Goal: Task Accomplishment & Management: Use online tool/utility

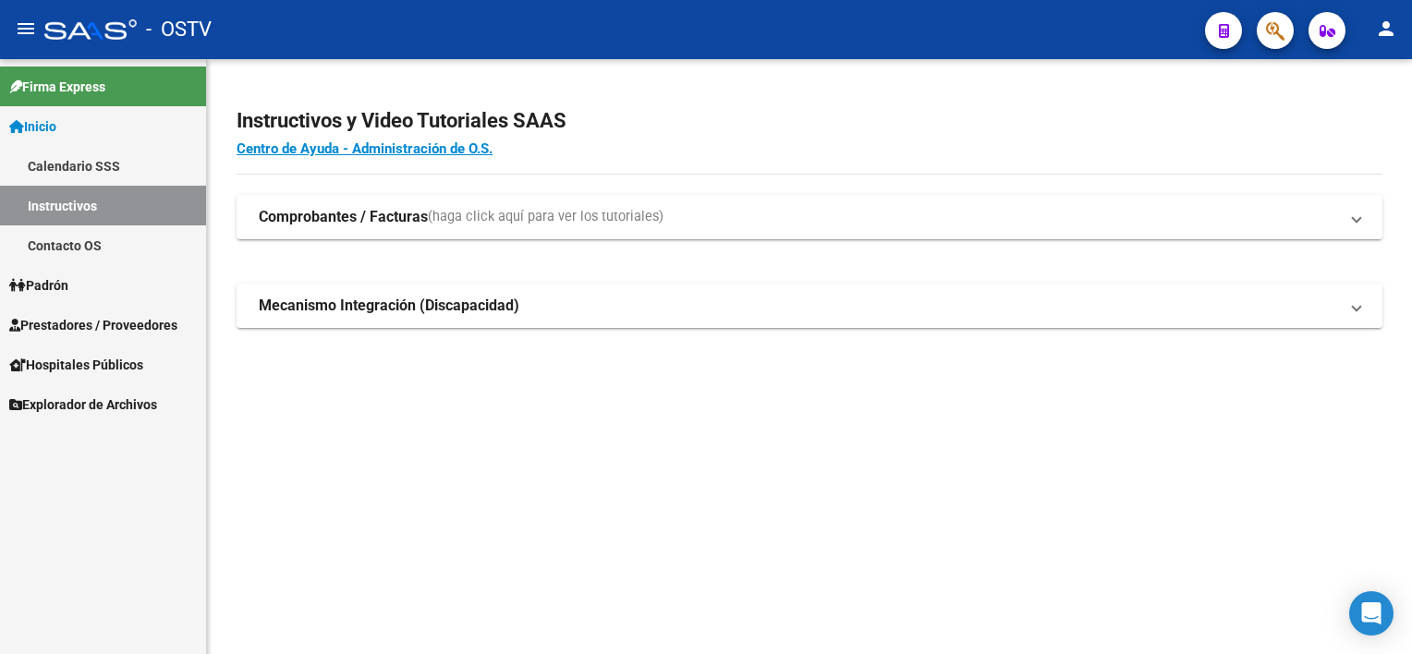
click at [101, 118] on link "Inicio" at bounding box center [103, 126] width 206 height 40
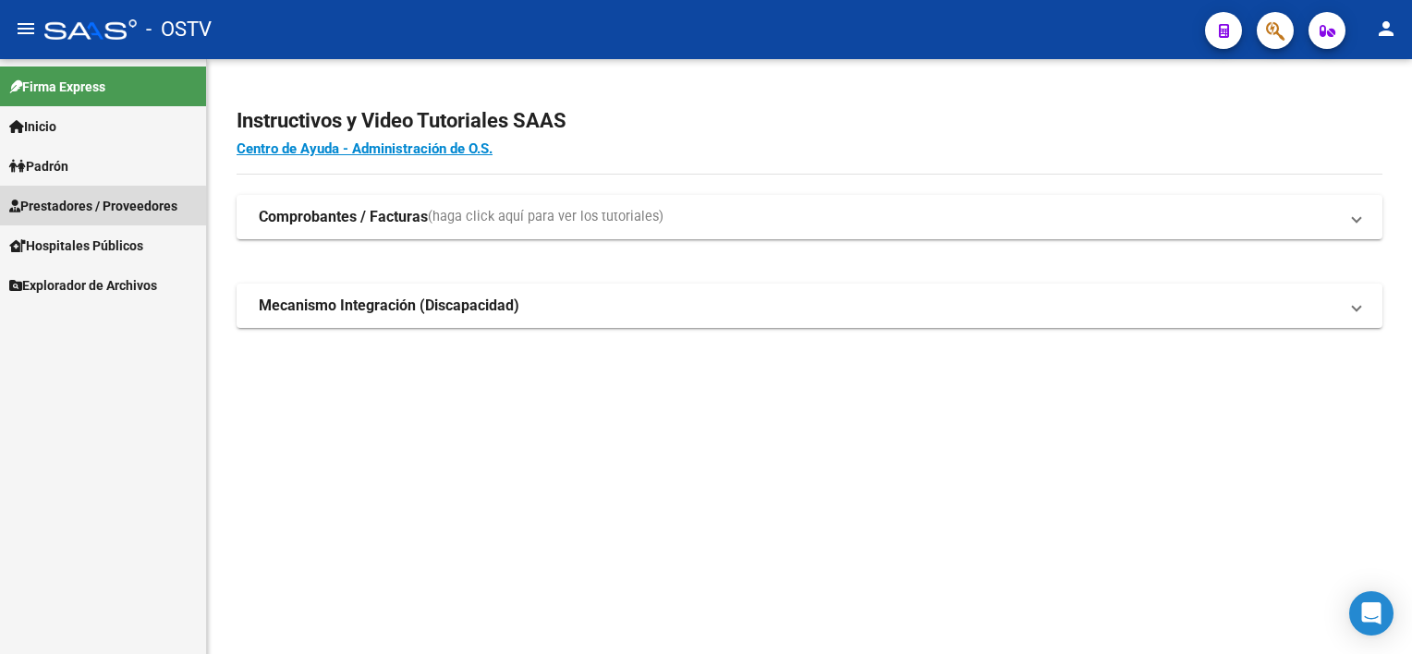
click at [75, 208] on span "Prestadores / Proveedores" at bounding box center [93, 206] width 168 height 20
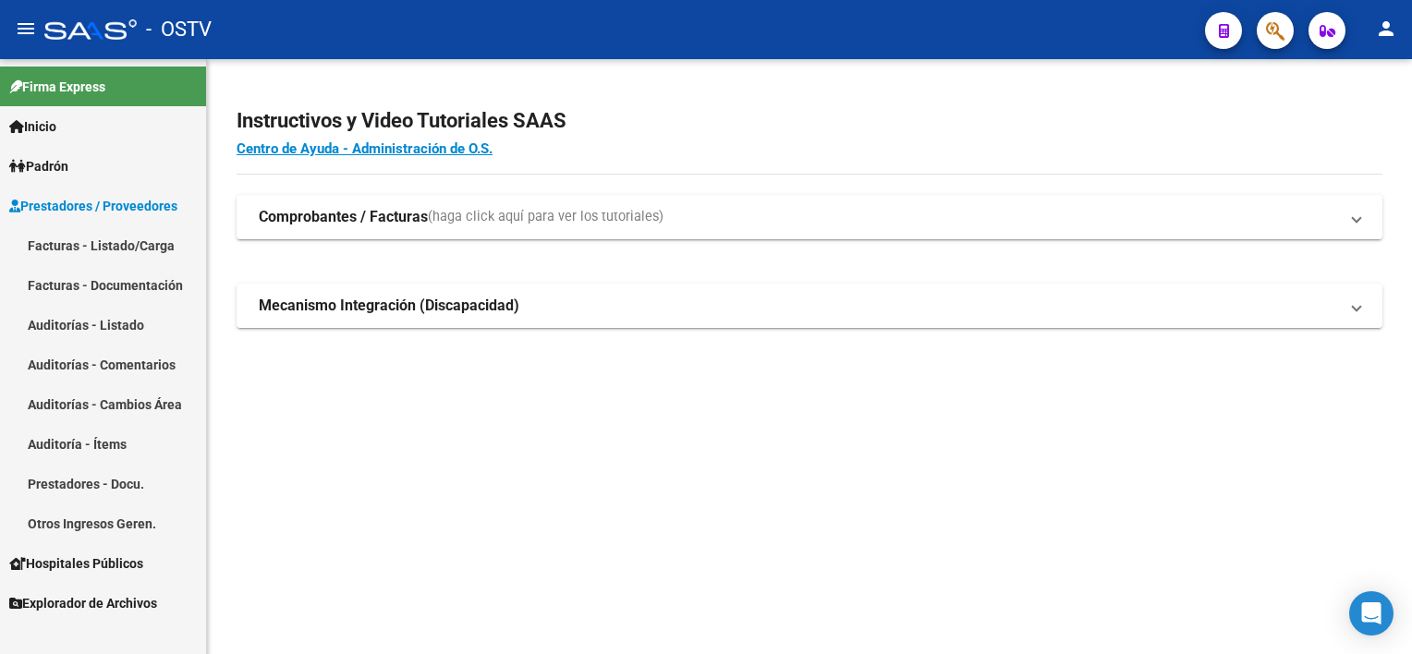
click at [90, 322] on link "Auditorías - Listado" at bounding box center [103, 325] width 206 height 40
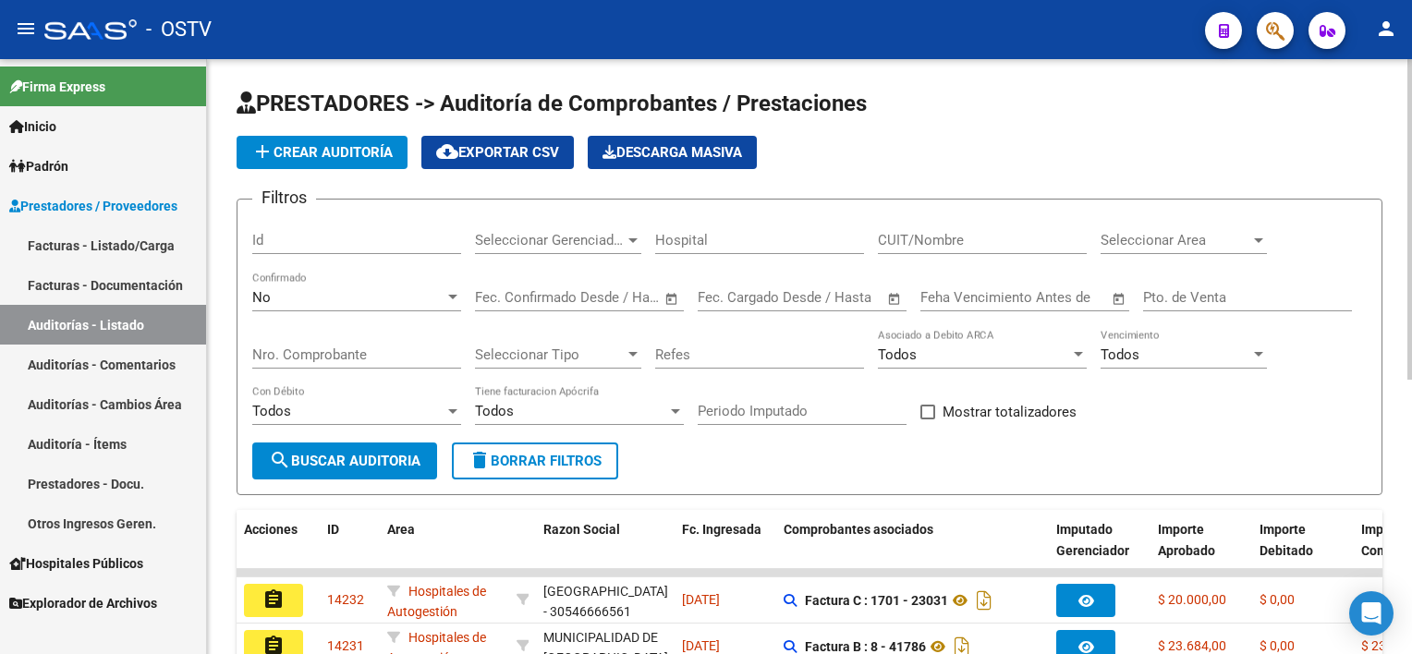
click at [379, 349] on input "Nro. Comprobante" at bounding box center [356, 355] width 209 height 17
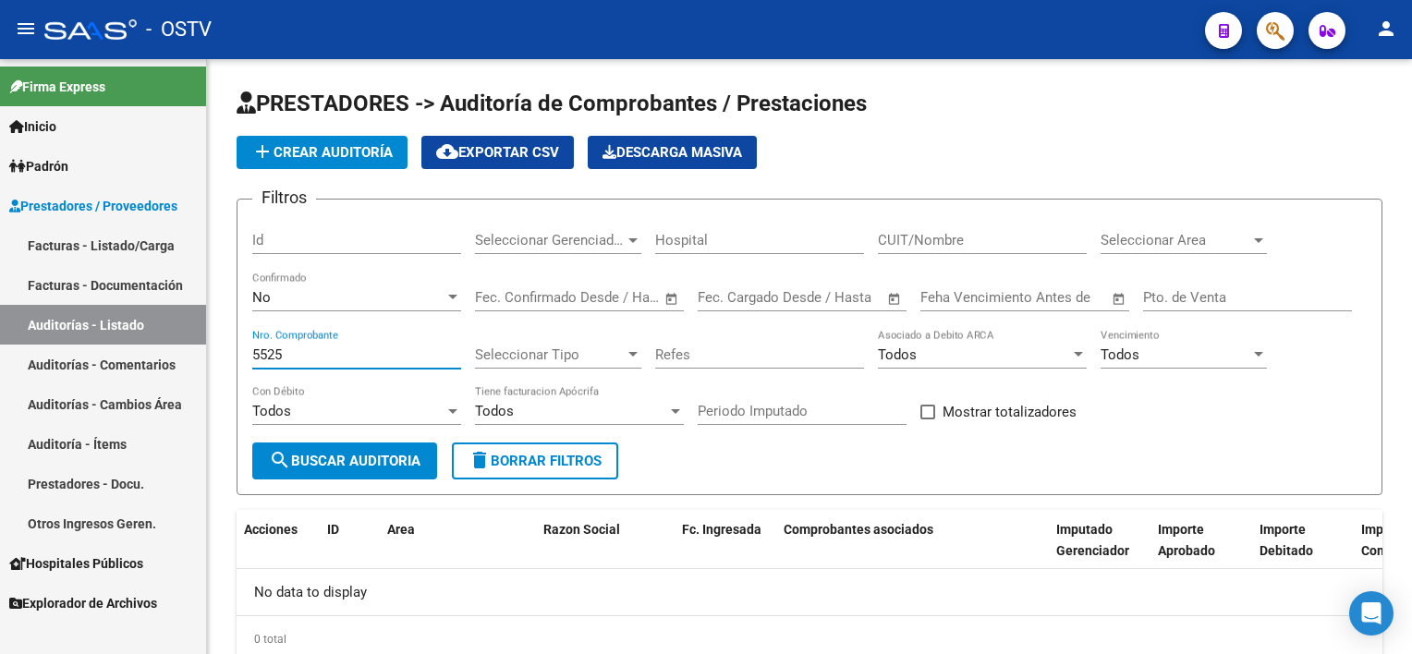
type input "5525"
click at [44, 214] on span "Prestadores / Proveedores" at bounding box center [93, 206] width 168 height 20
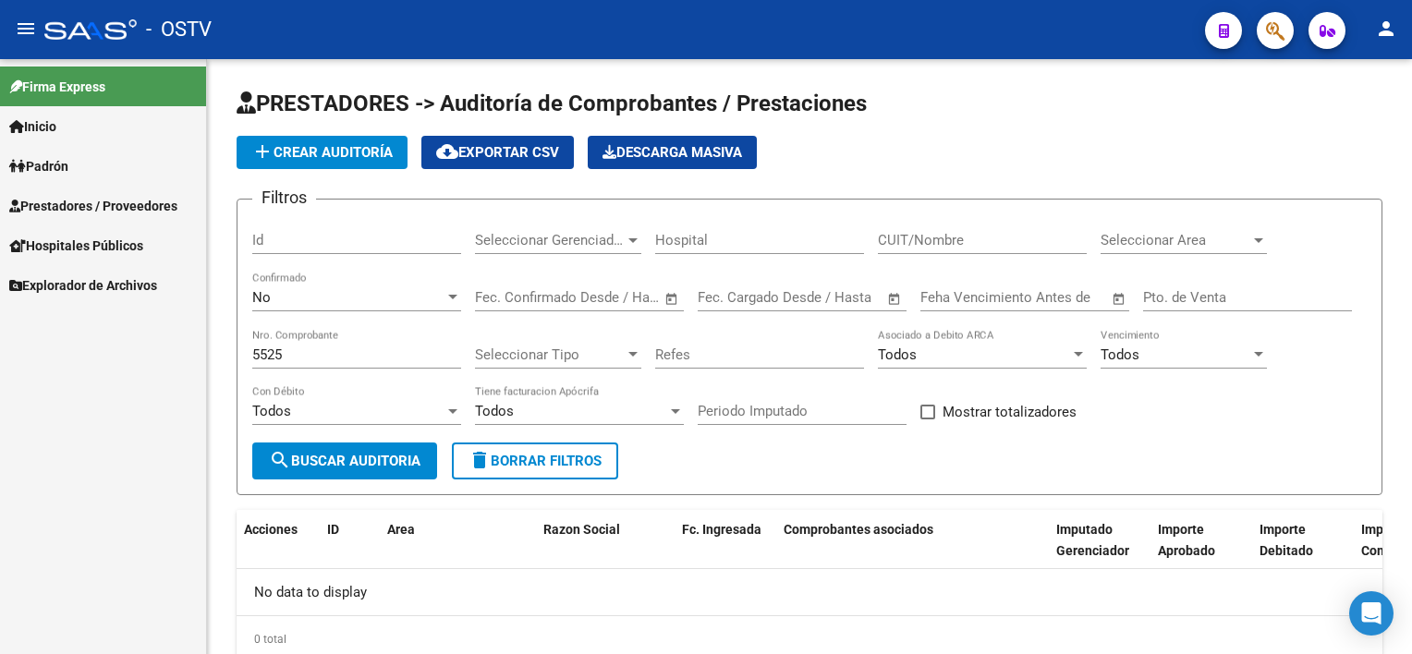
click at [51, 237] on mat-nav-list "Firma Express Inicio Calendario SSS Instructivos Contacto OS [PERSON_NAME] Afil…" at bounding box center [103, 182] width 206 height 246
click at [38, 196] on span "Prestadores / Proveedores" at bounding box center [93, 206] width 168 height 20
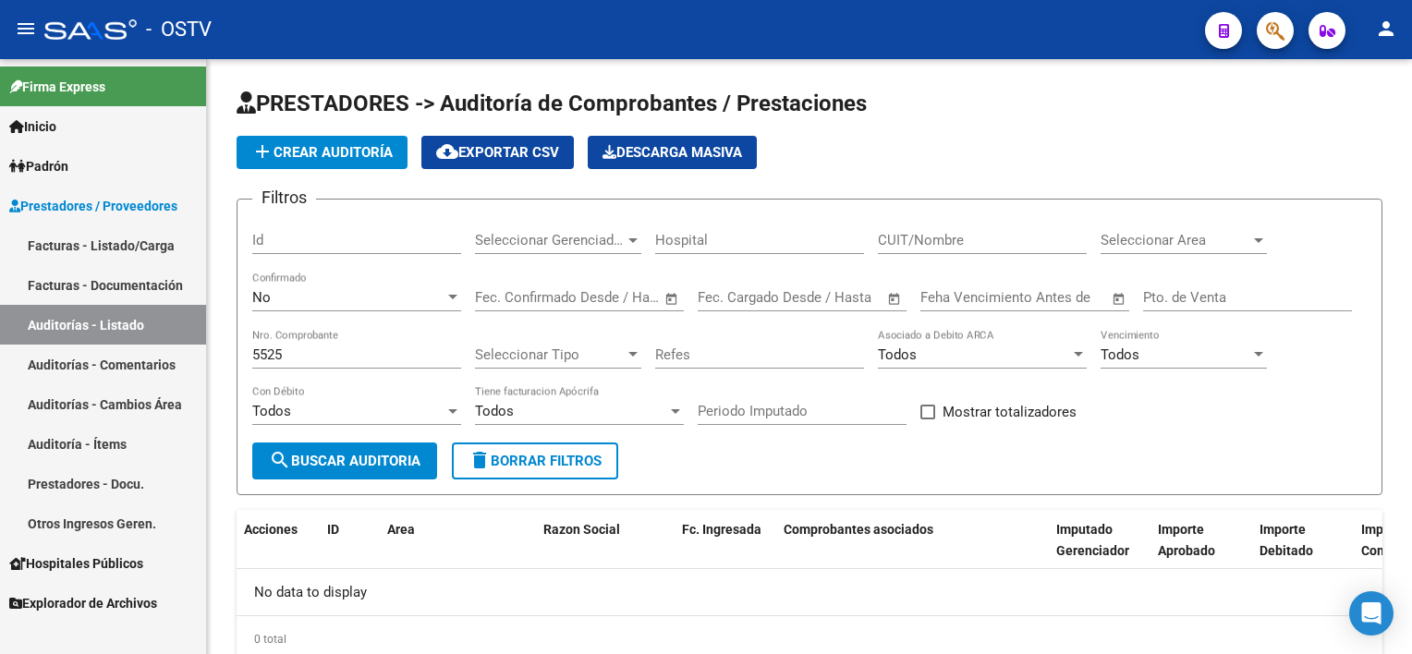
click at [51, 236] on link "Facturas - Listado/Carga" at bounding box center [103, 245] width 206 height 40
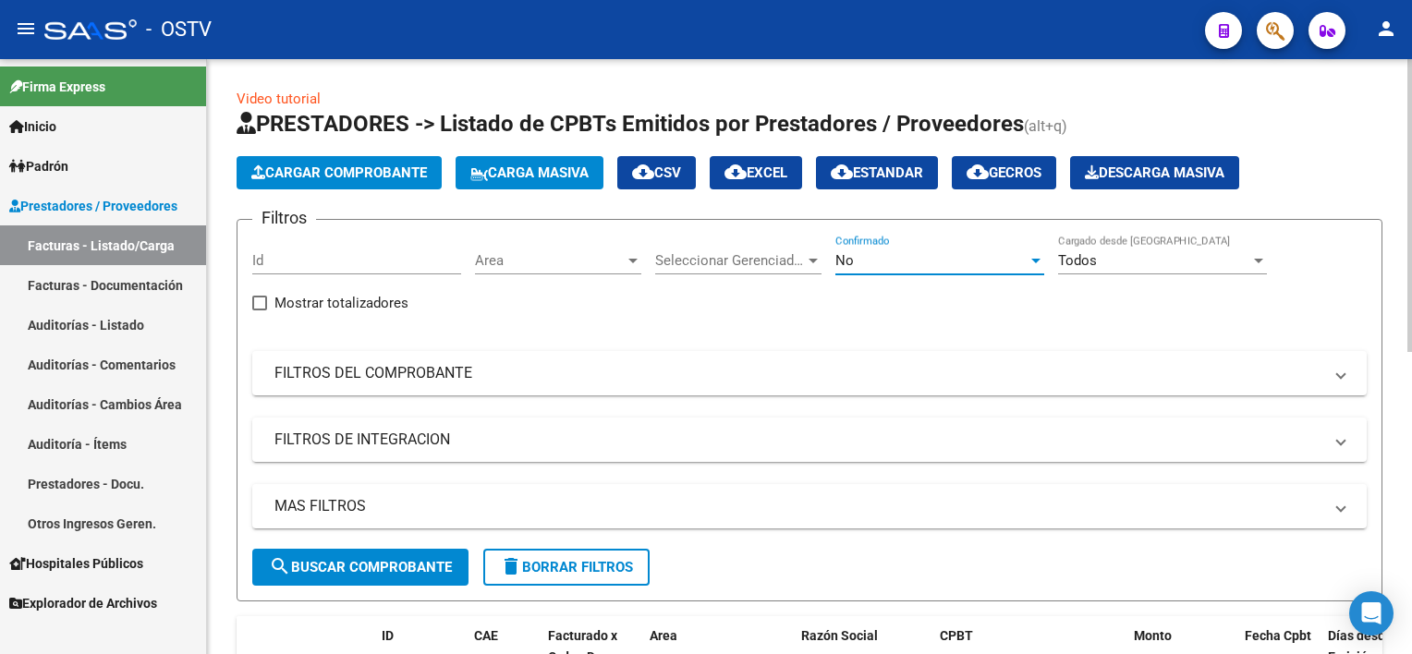
click at [934, 262] on div "No" at bounding box center [931, 260] width 192 height 17
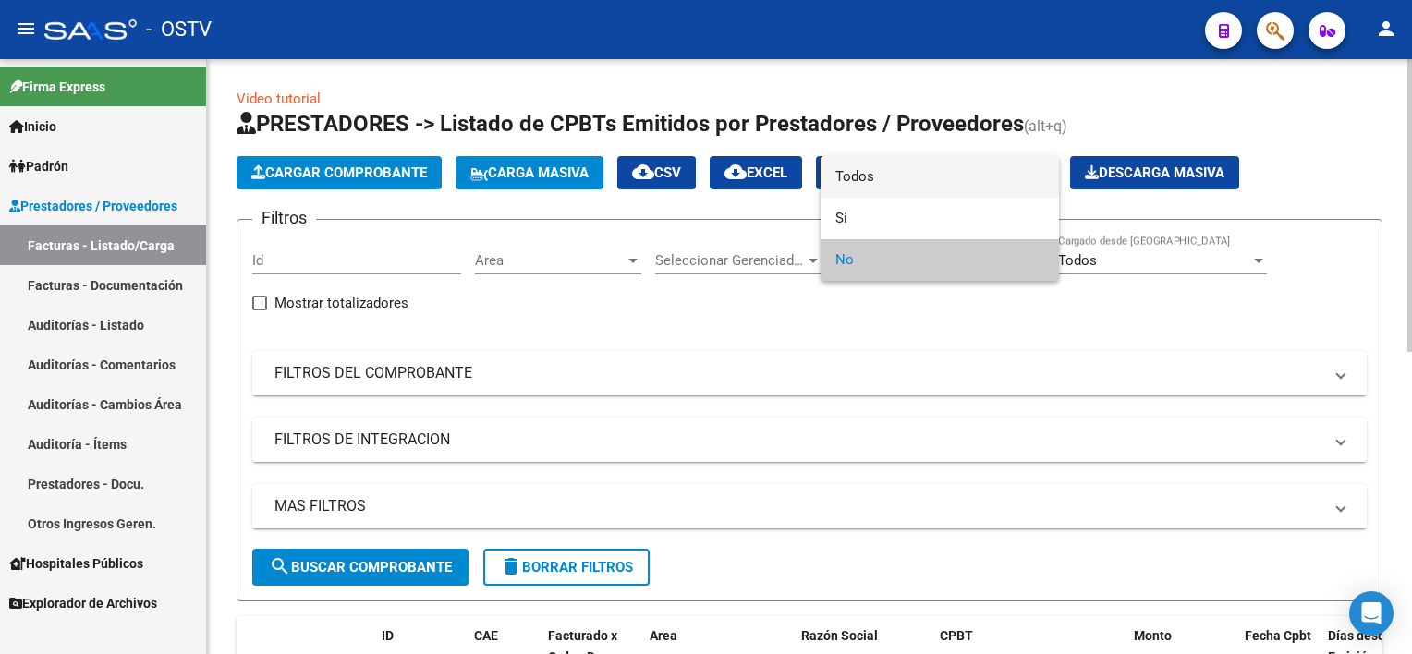
click at [904, 185] on span "Todos" at bounding box center [939, 177] width 209 height 42
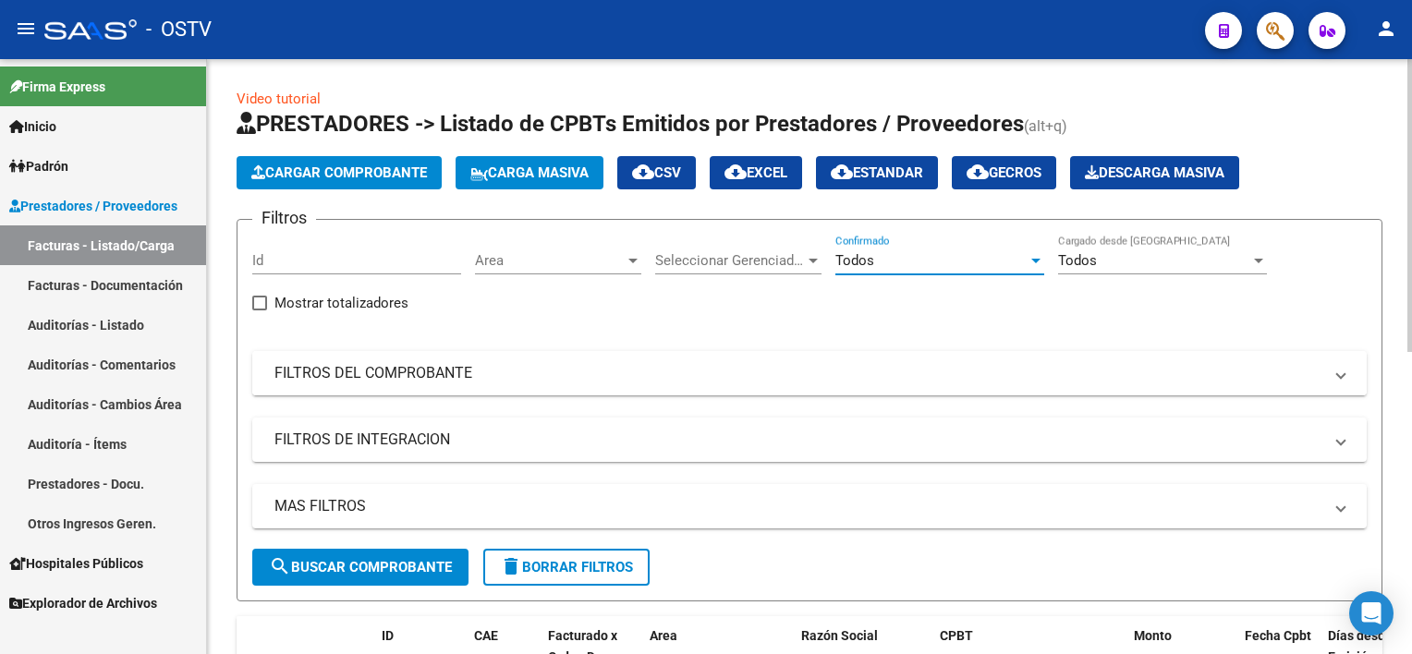
click at [484, 377] on mat-panel-title "FILTROS DEL COMPROBANTE" at bounding box center [798, 373] width 1048 height 20
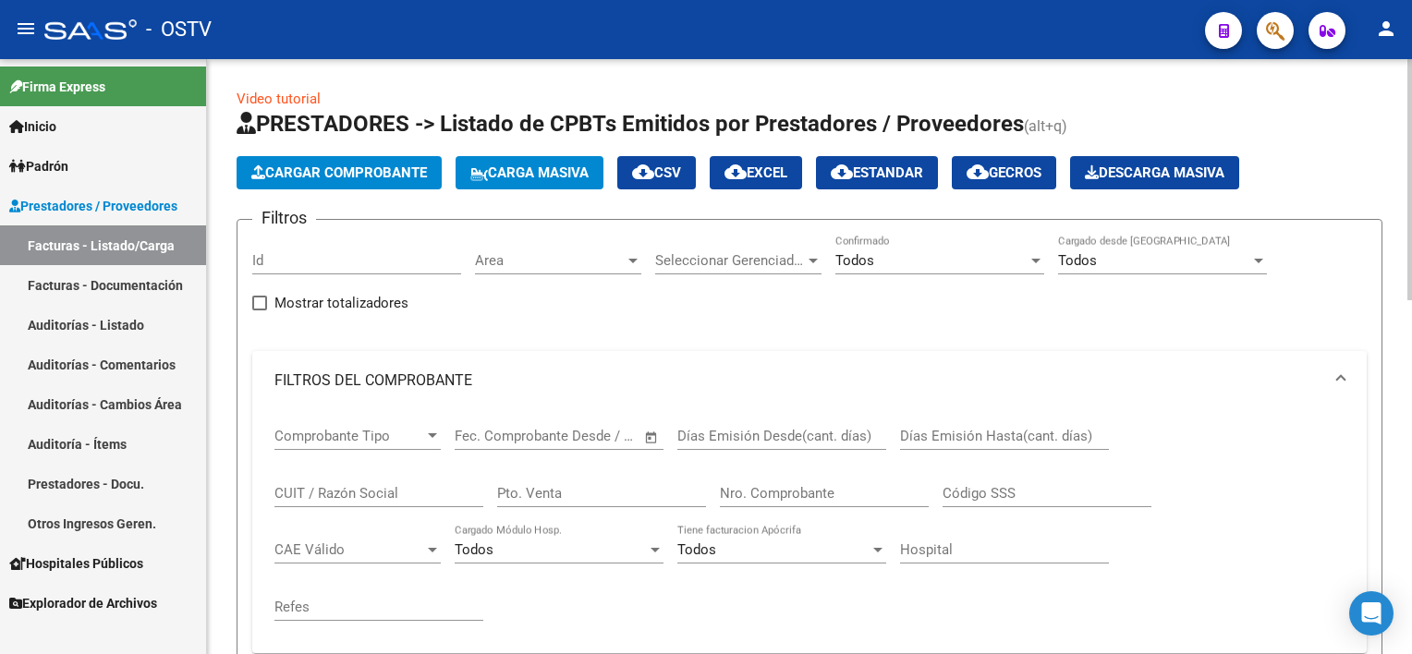
click at [806, 492] on input "Nro. Comprobante" at bounding box center [824, 493] width 209 height 17
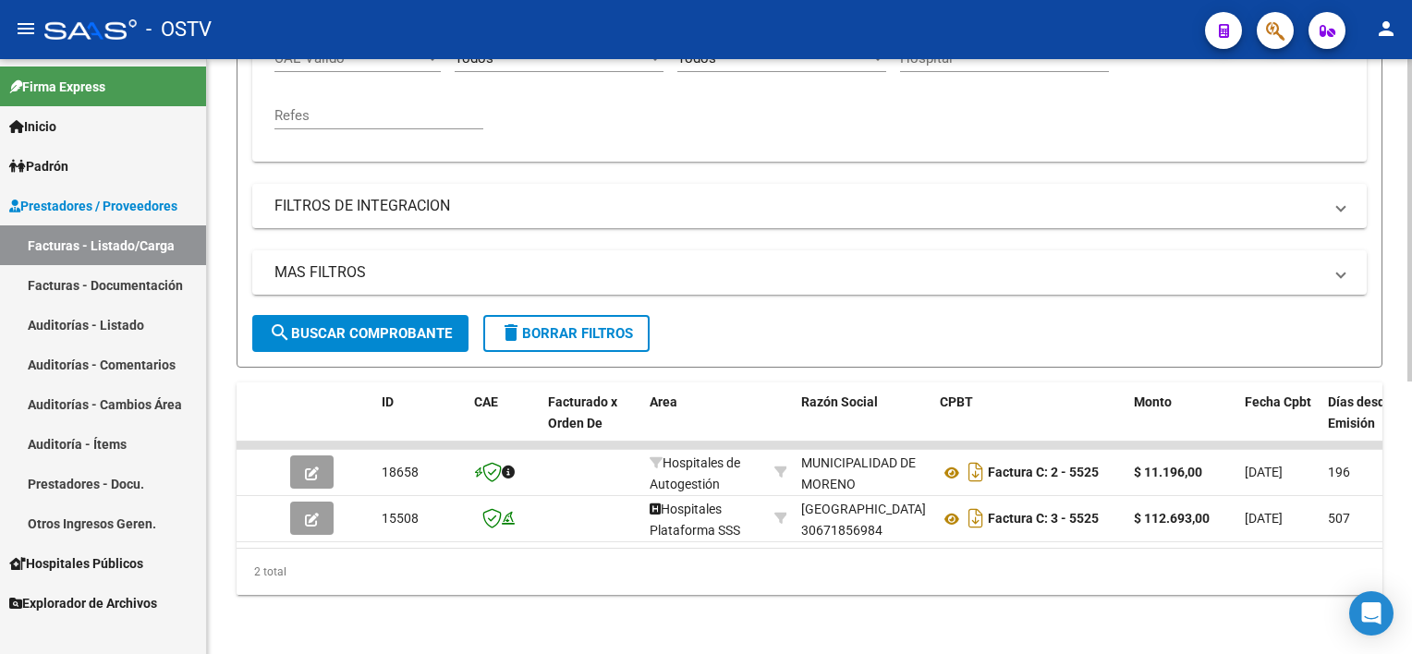
scroll to position [503, 0]
type input "5525"
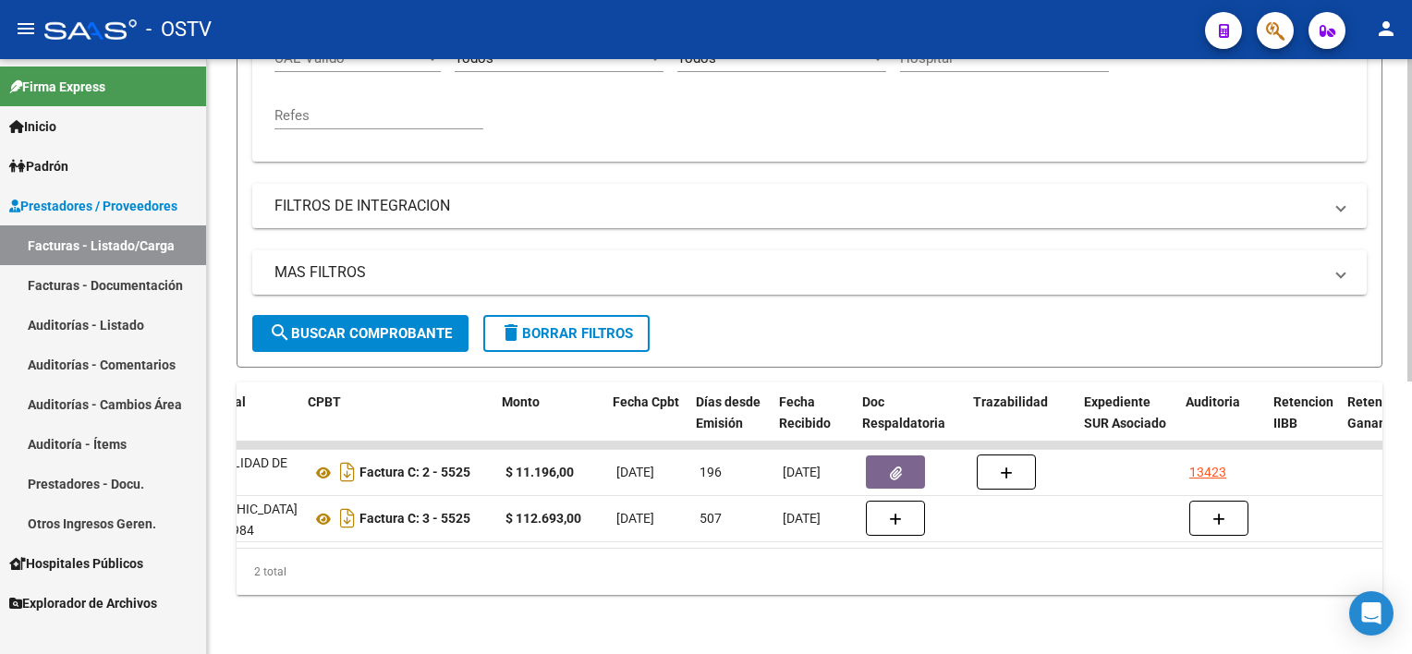
scroll to position [0, 632]
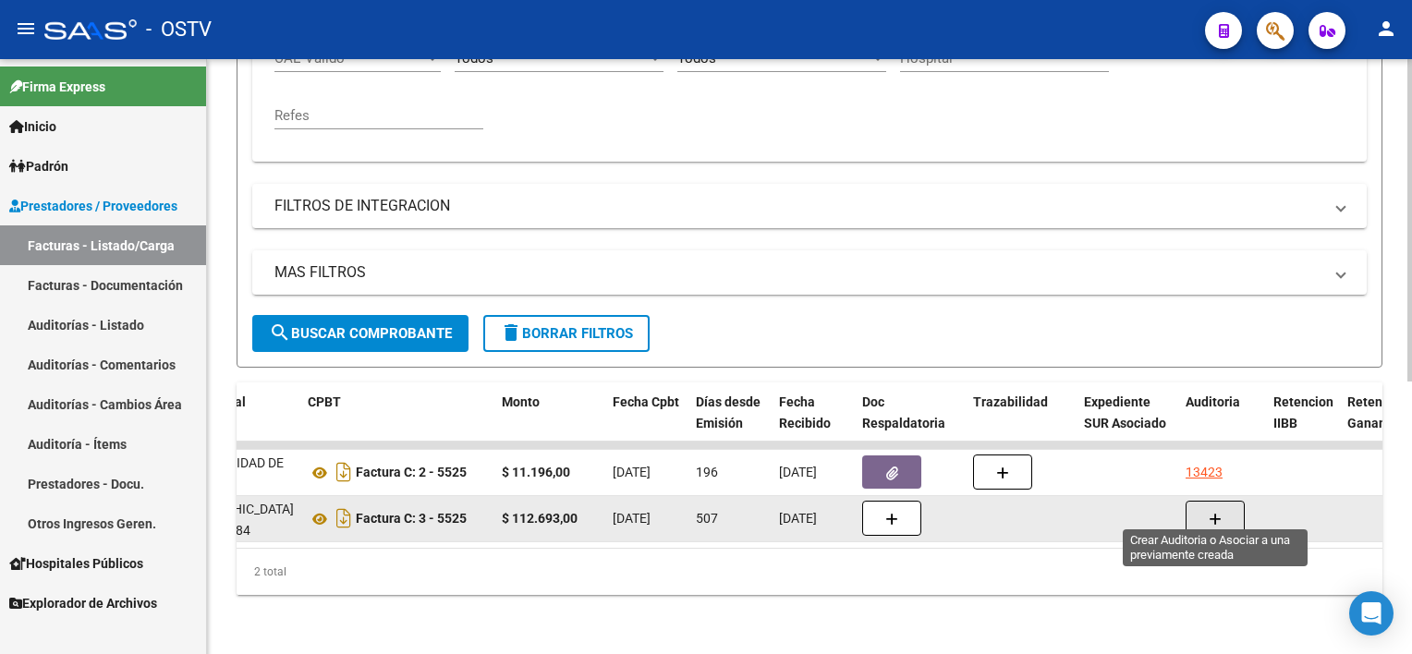
click at [1215, 513] on icon "button" at bounding box center [1215, 520] width 13 height 14
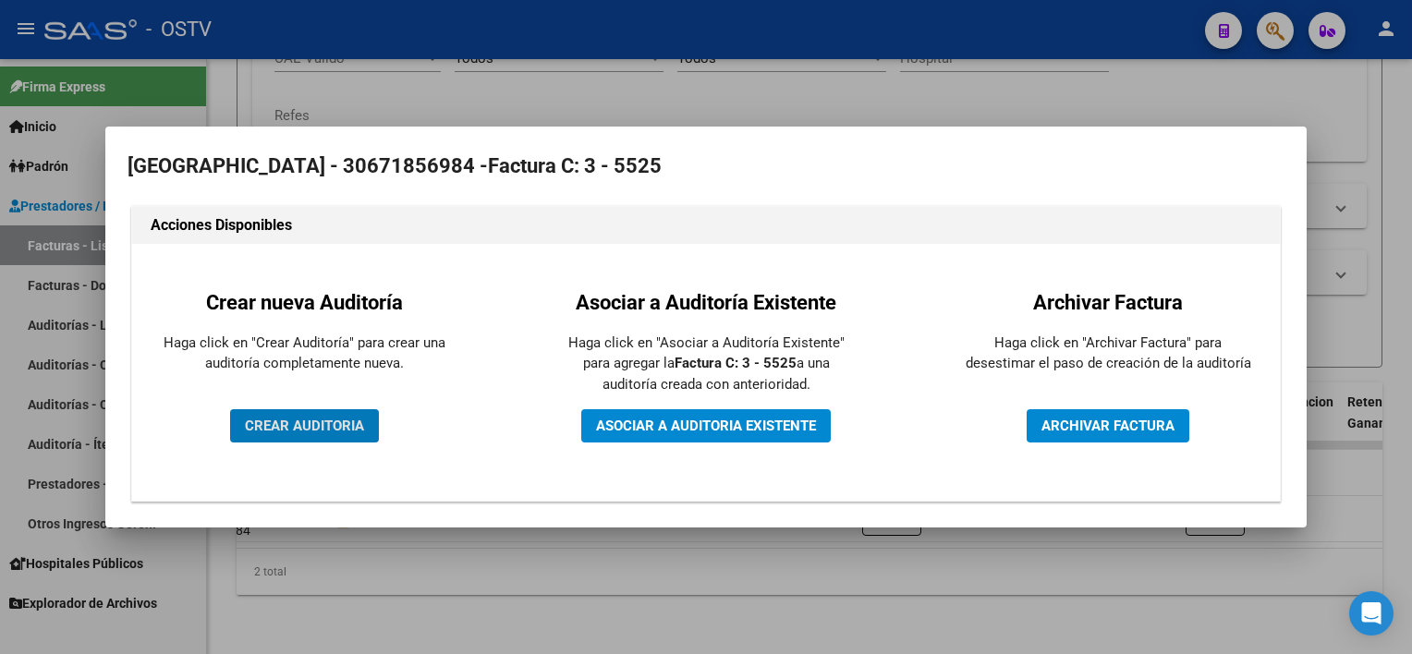
click at [331, 422] on span "CREAR AUDITORIA" at bounding box center [304, 426] width 119 height 17
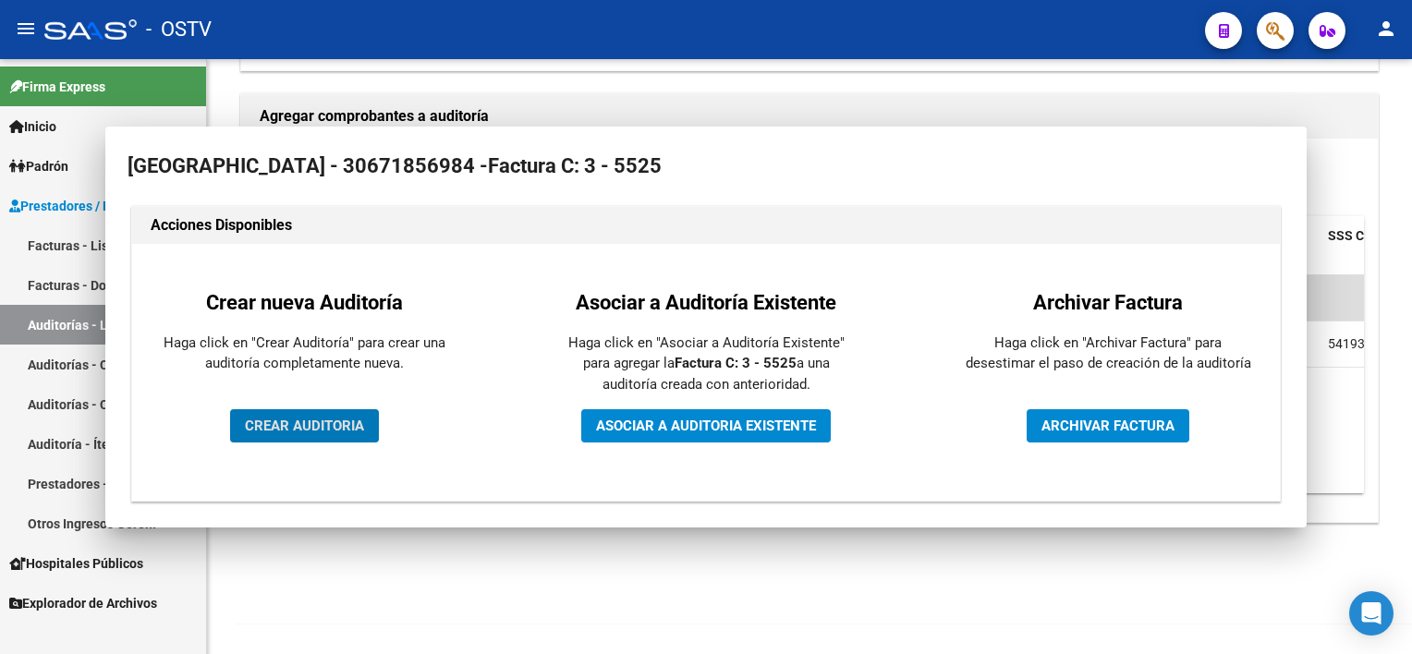
scroll to position [391, 0]
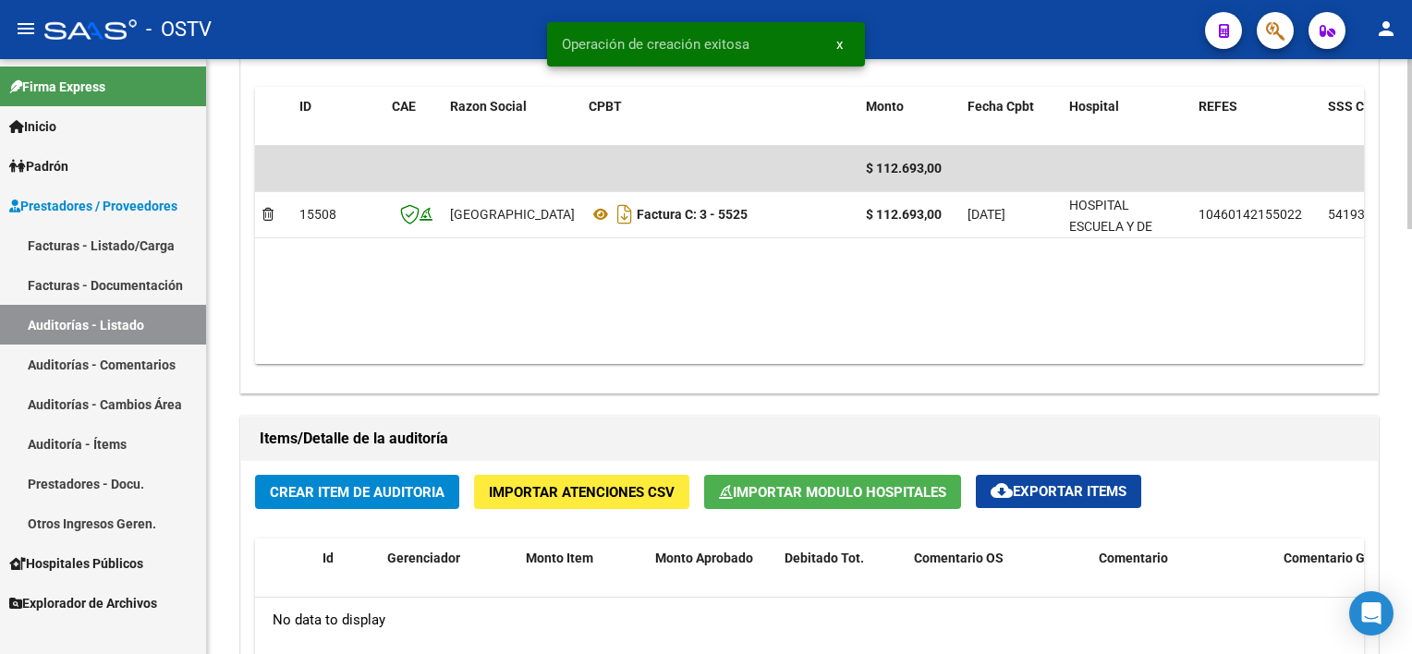
scroll to position [1109, 0]
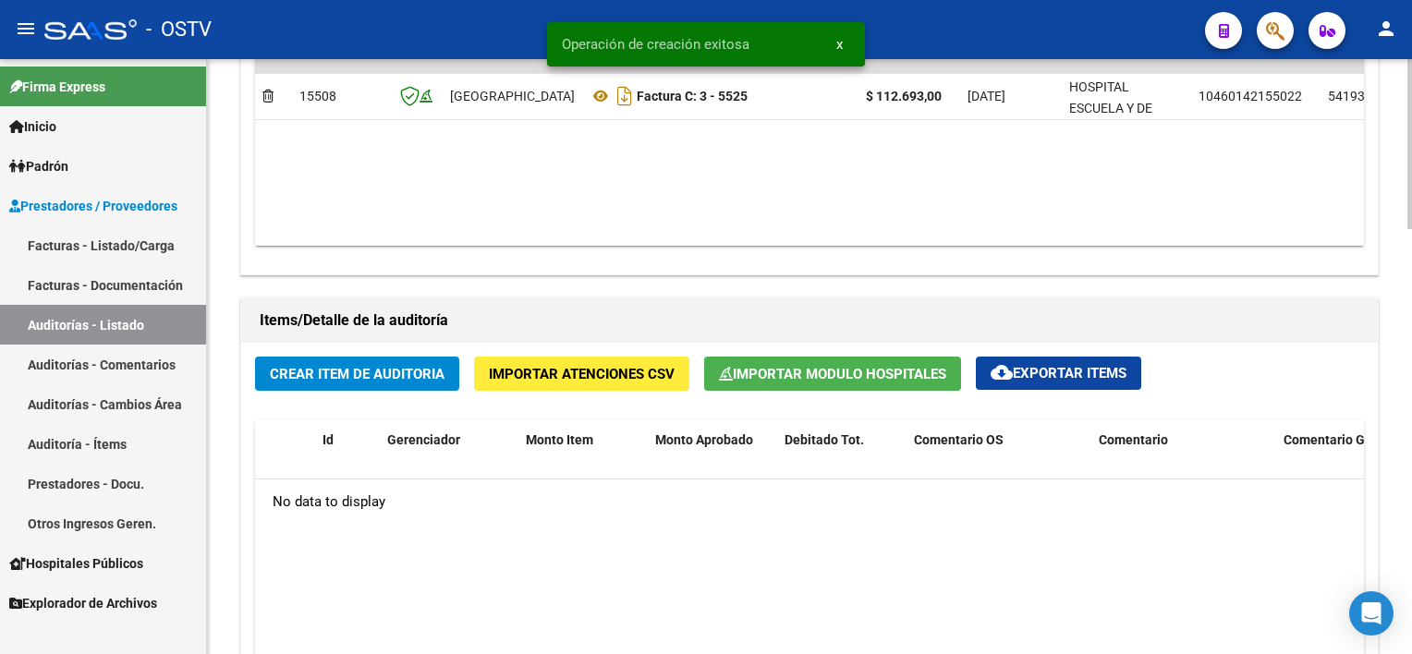
click at [762, 366] on span "Importar Modulo Hospitales" at bounding box center [832, 374] width 227 height 17
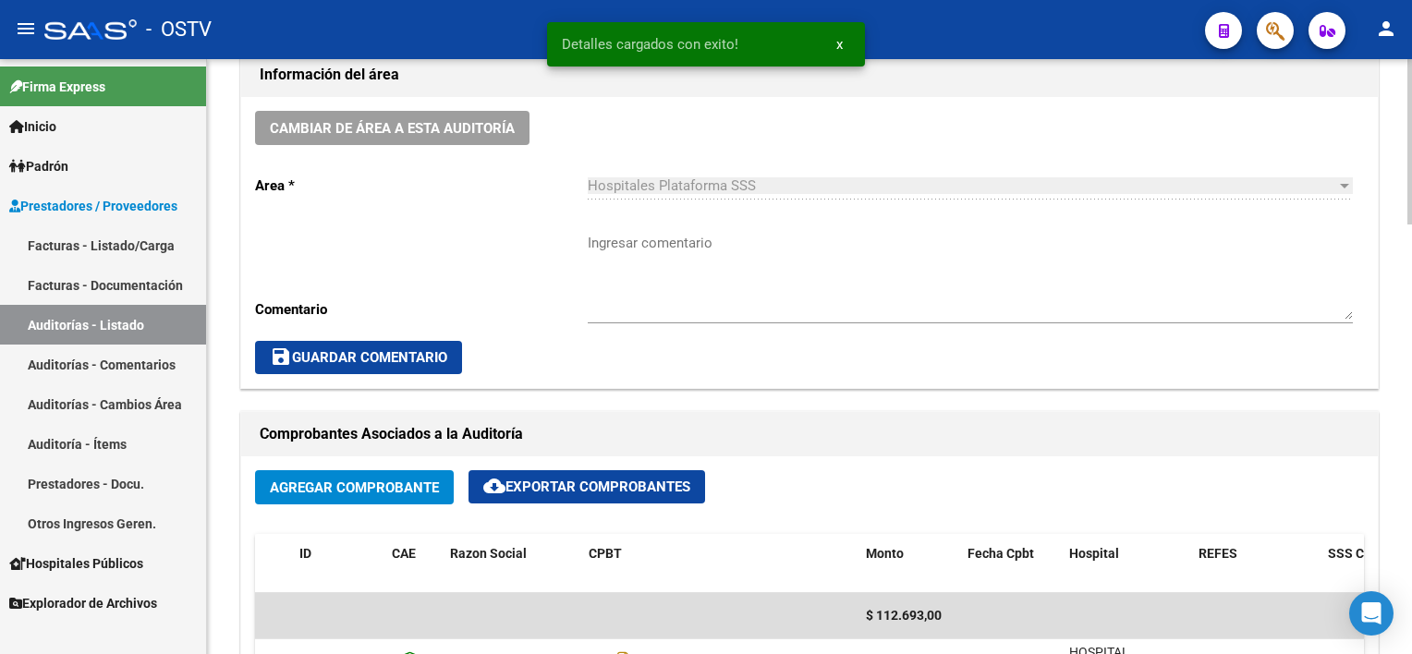
scroll to position [554, 0]
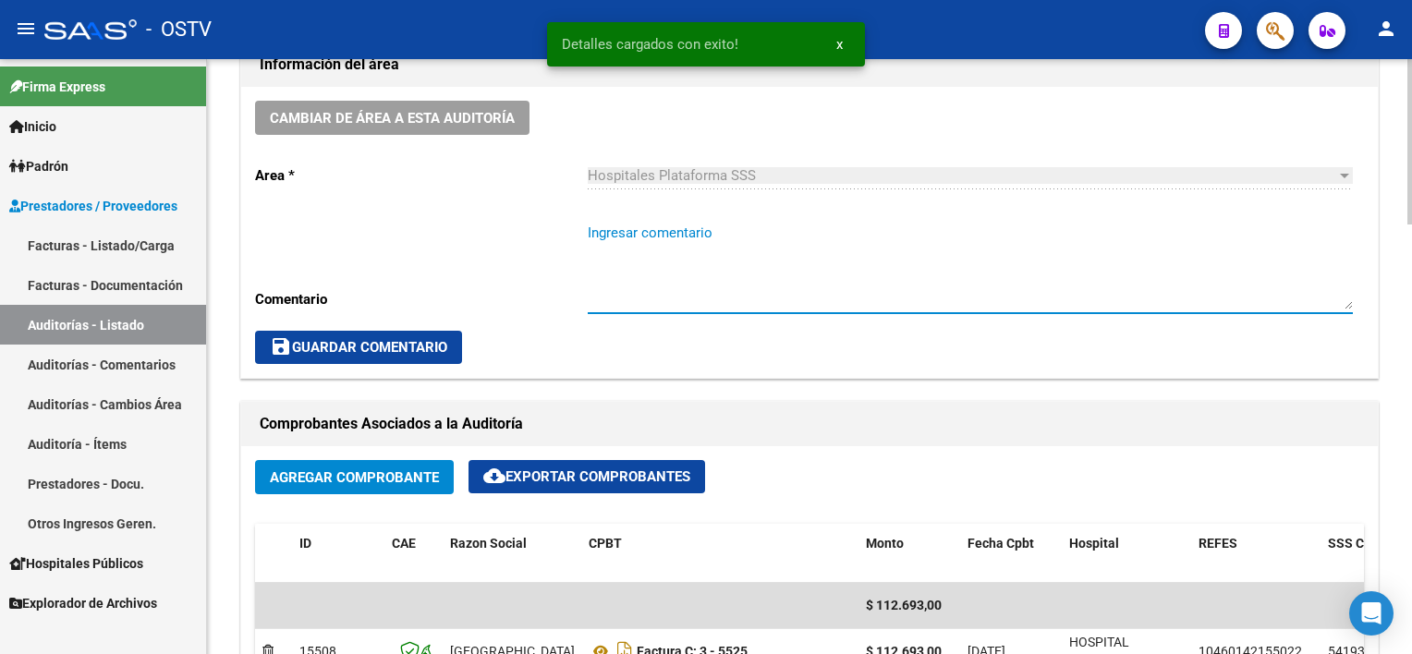
click at [702, 284] on textarea "Ingresar comentario" at bounding box center [970, 266] width 765 height 87
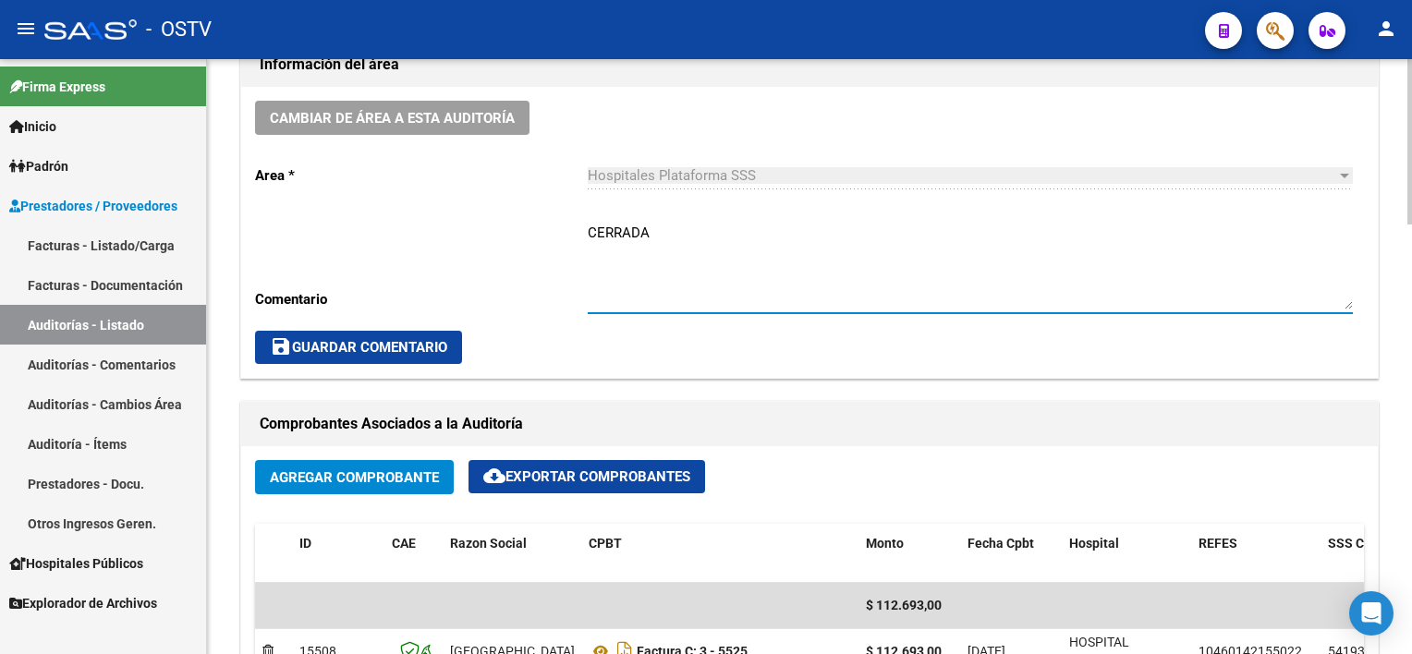
type textarea "CERRADA"
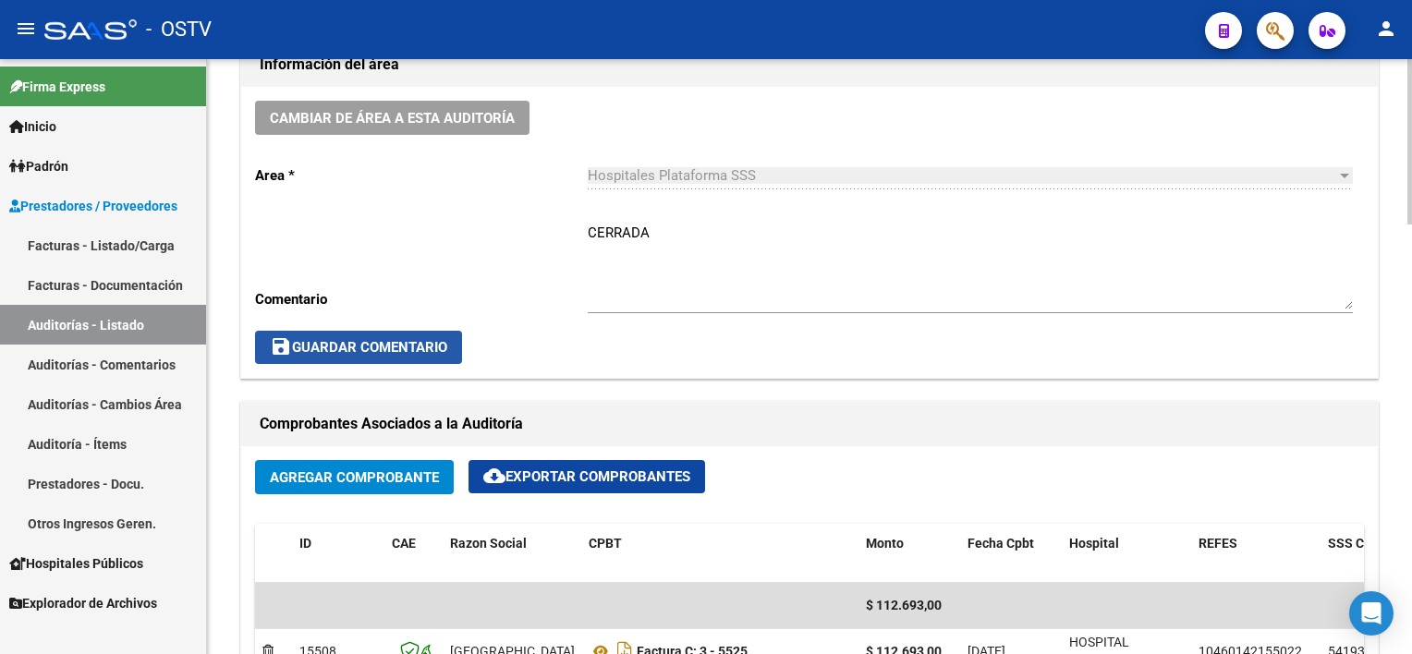
click at [352, 339] on span "save Guardar Comentario" at bounding box center [358, 347] width 177 height 17
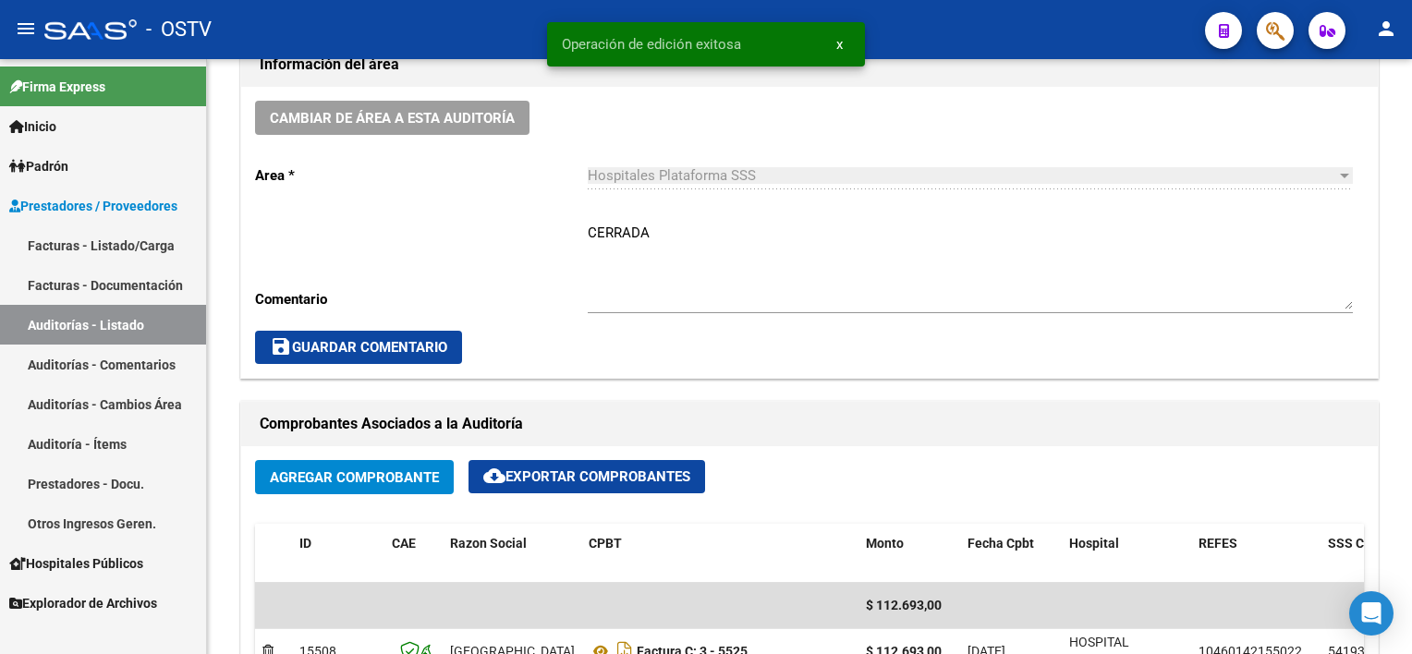
click at [44, 237] on link "Facturas - Listado/Carga" at bounding box center [103, 245] width 206 height 40
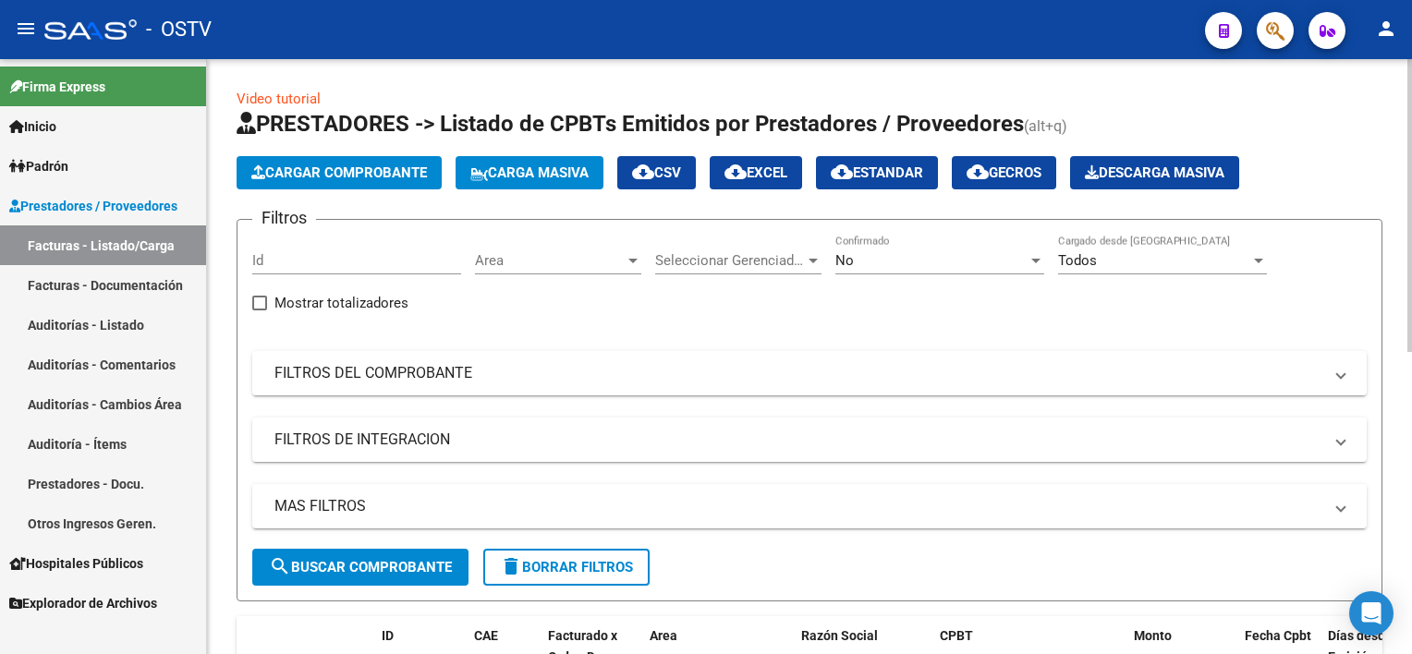
click at [880, 262] on div "No" at bounding box center [931, 260] width 192 height 17
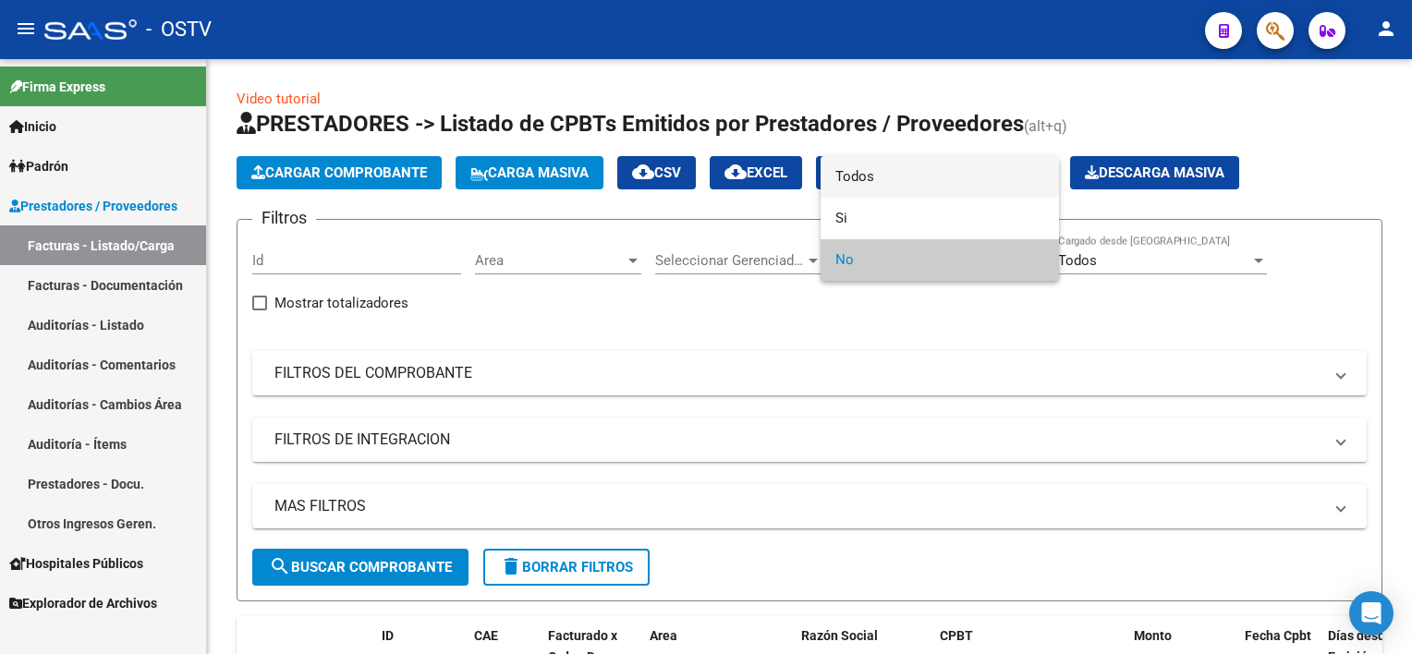
click at [894, 176] on span "Todos" at bounding box center [939, 177] width 209 height 42
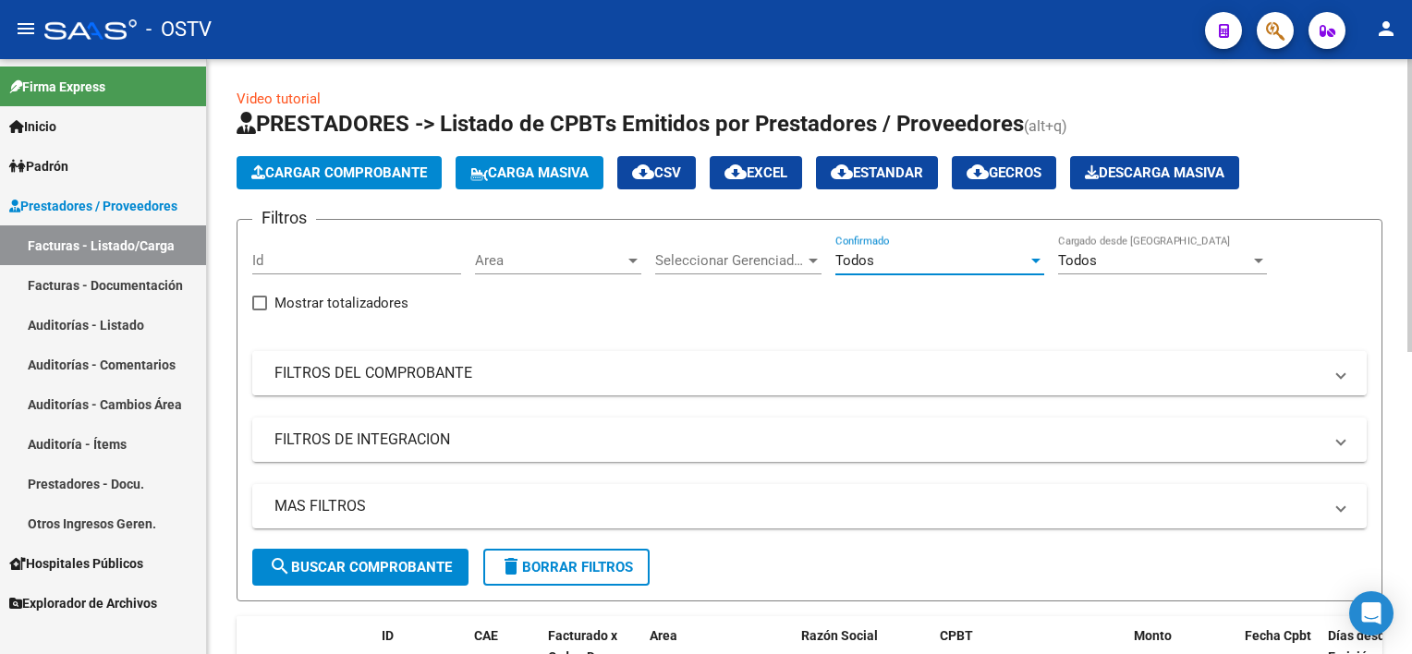
click at [401, 371] on mat-panel-title "FILTROS DEL COMPROBANTE" at bounding box center [798, 373] width 1048 height 20
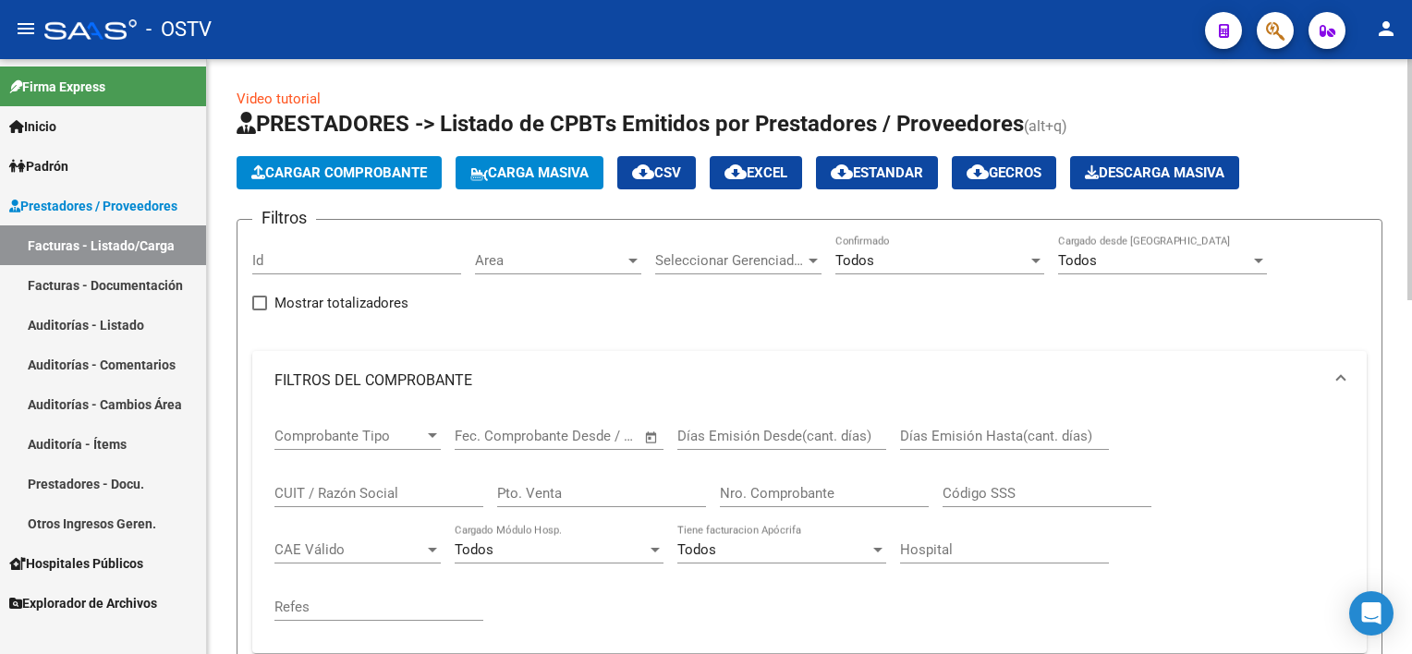
click at [802, 485] on input "Nro. Comprobante" at bounding box center [824, 493] width 209 height 17
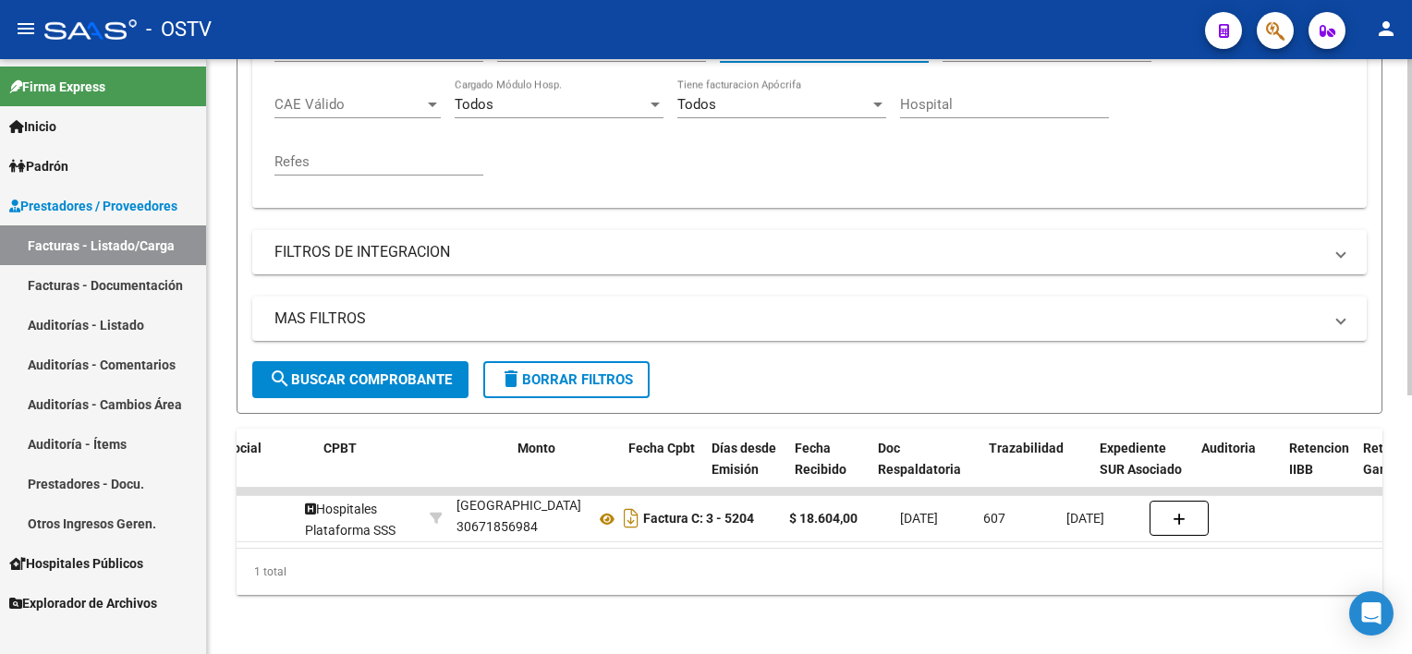
scroll to position [0, 791]
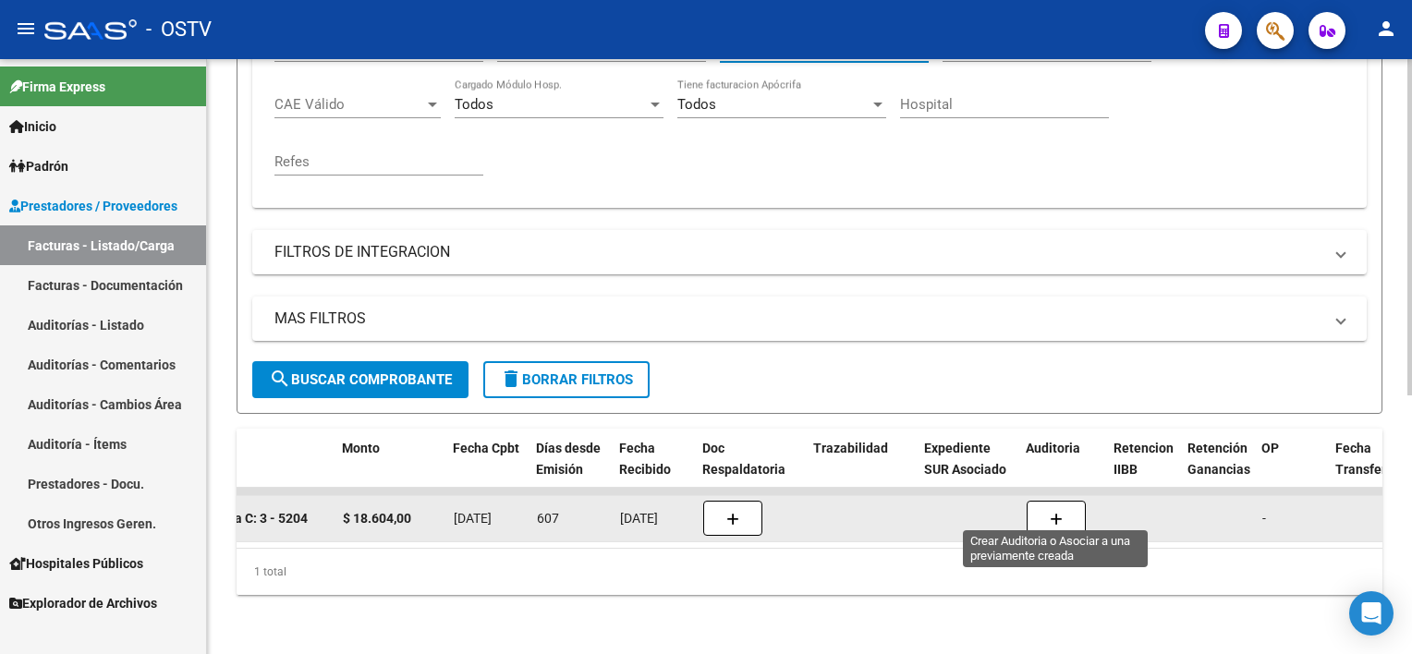
type input "5204"
click at [1046, 507] on button "button" at bounding box center [1056, 518] width 59 height 35
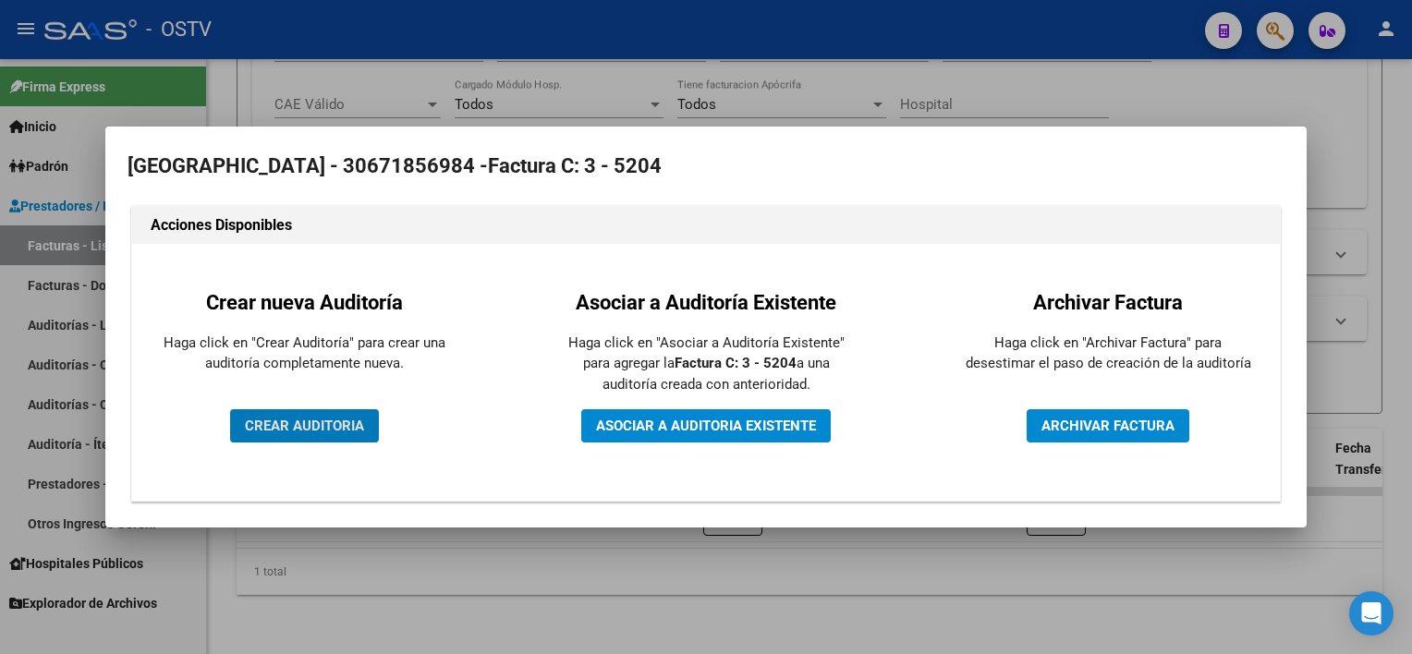
click at [286, 420] on span "CREAR AUDITORIA" at bounding box center [304, 426] width 119 height 17
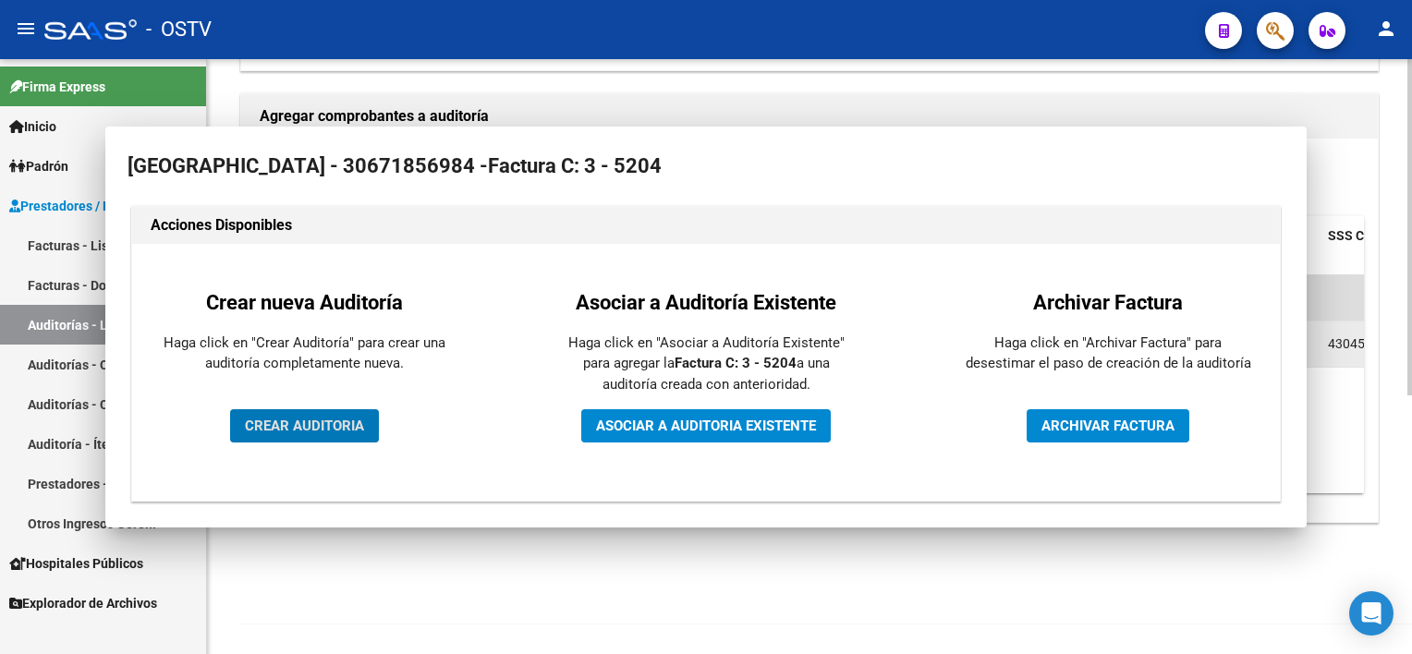
scroll to position [391, 0]
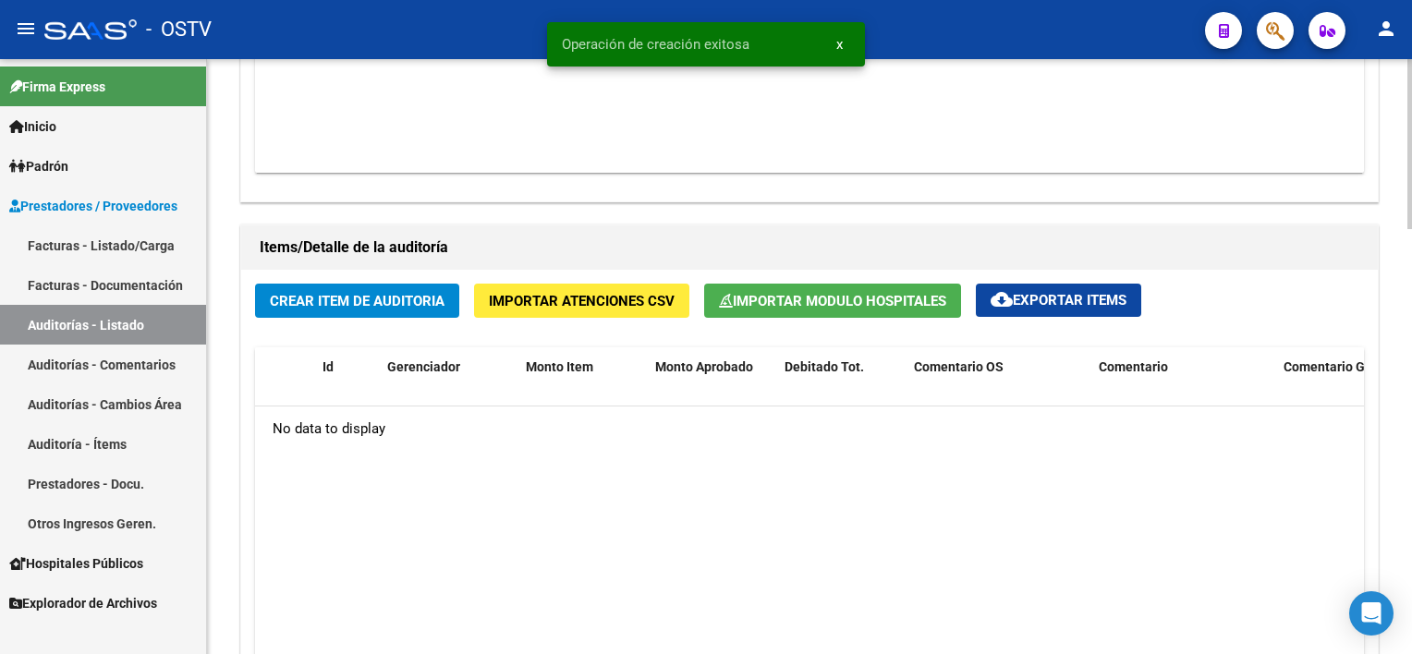
scroll to position [1201, 0]
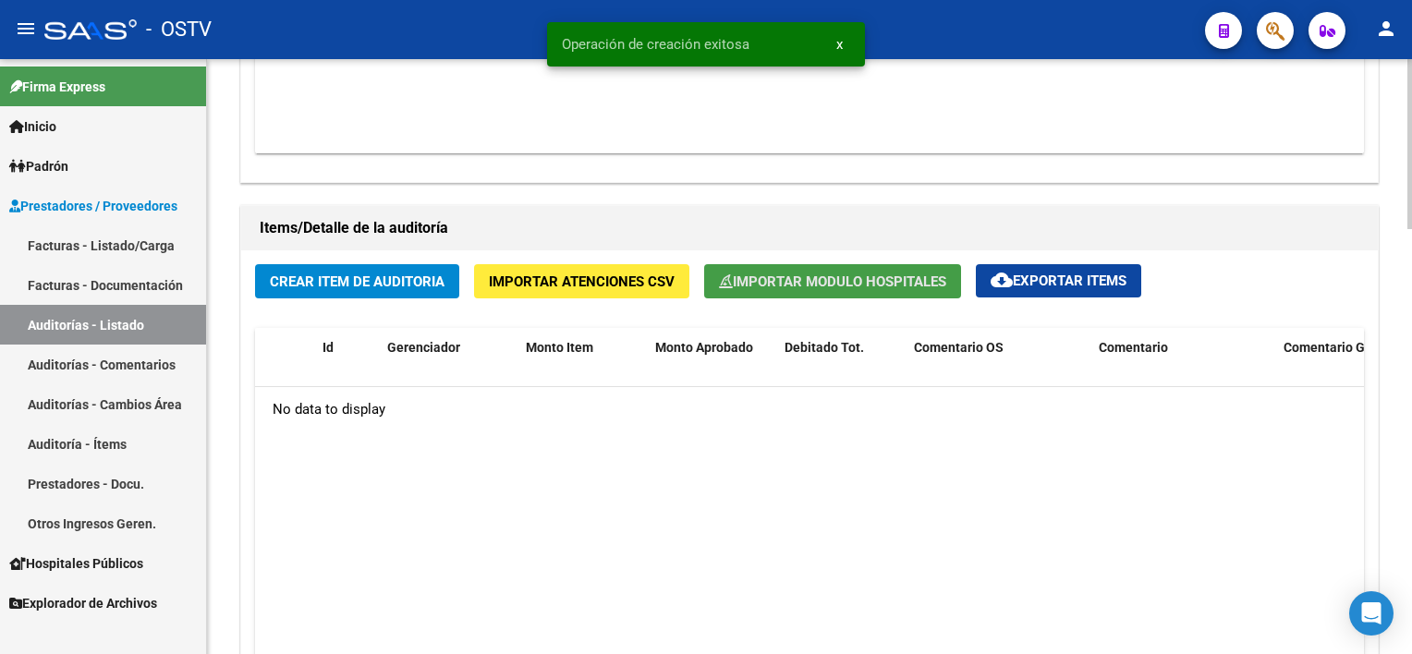
click at [781, 290] on button "Importar Modulo Hospitales" at bounding box center [832, 281] width 257 height 34
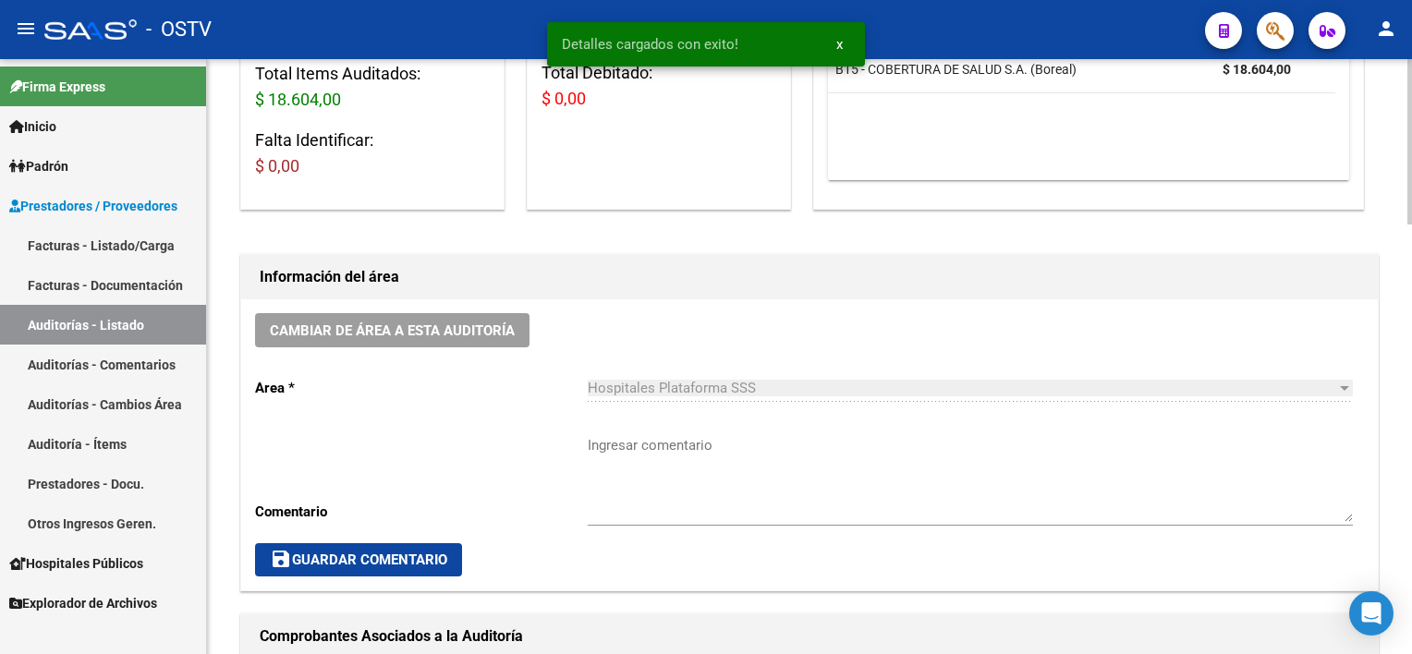
scroll to position [370, 0]
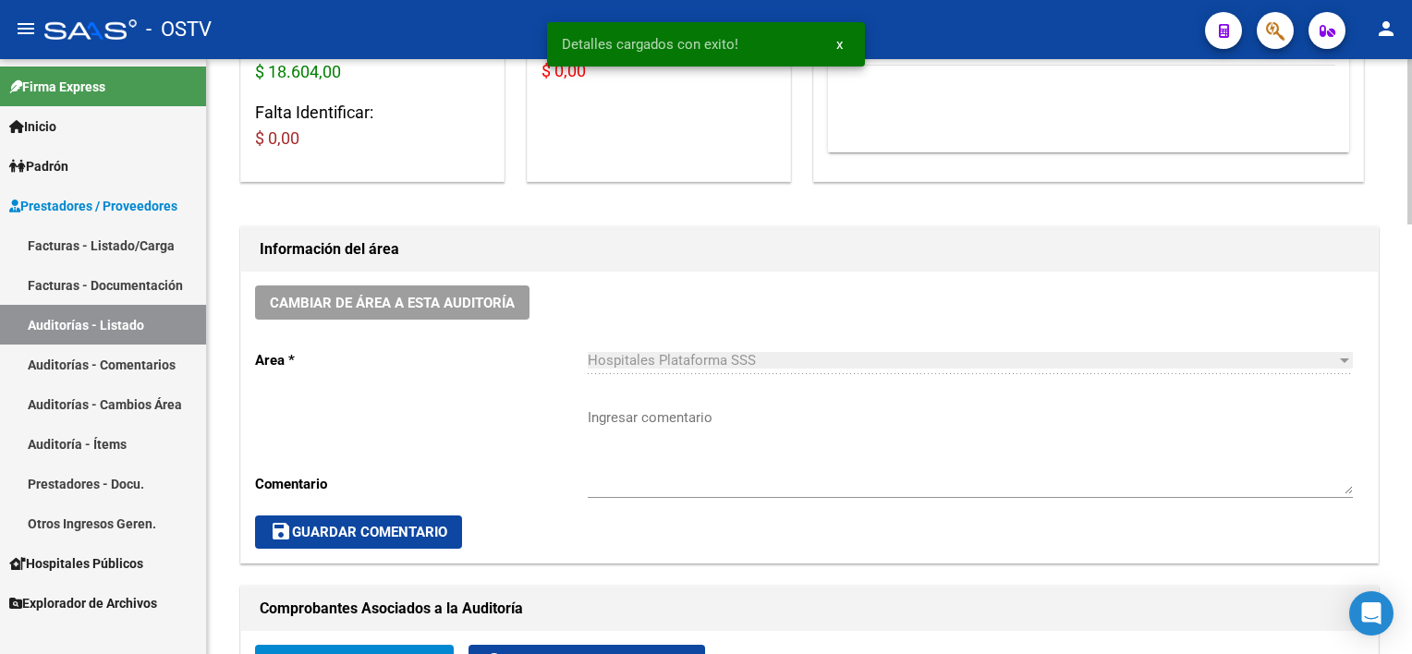
click at [704, 438] on textarea "Ingresar comentario" at bounding box center [970, 451] width 765 height 87
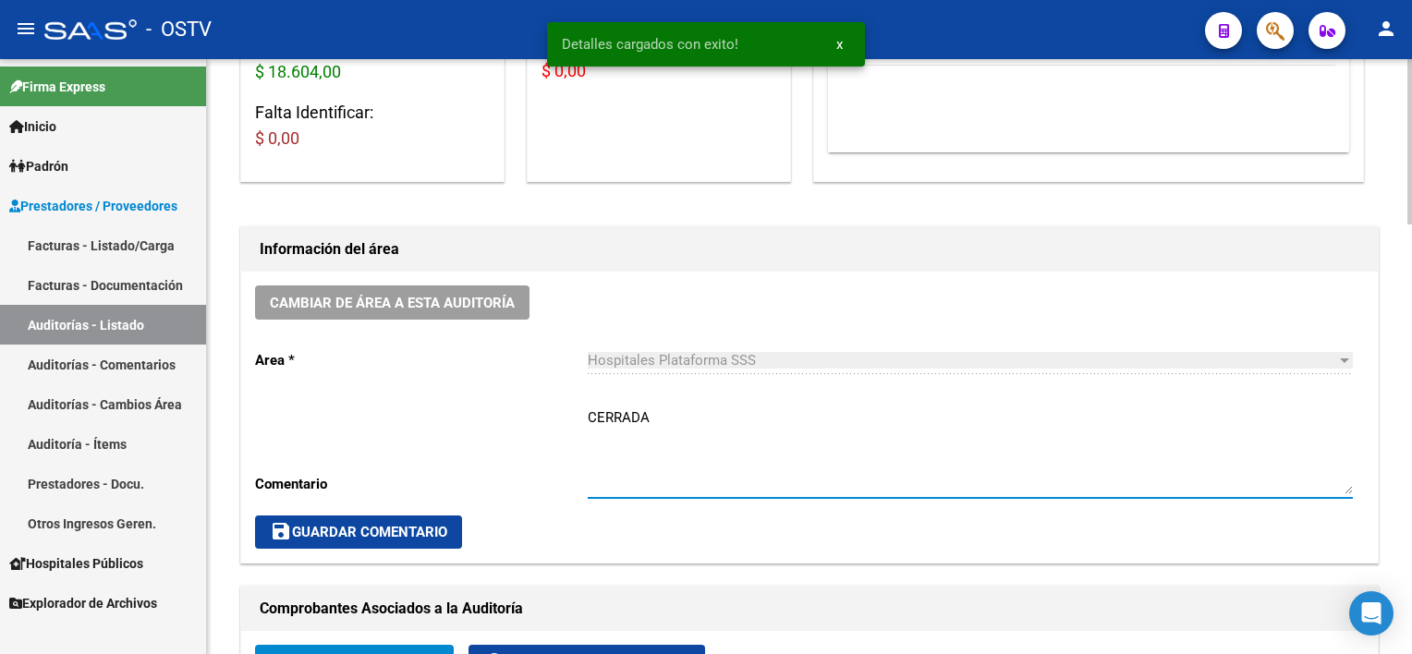
type textarea "CERRADA"
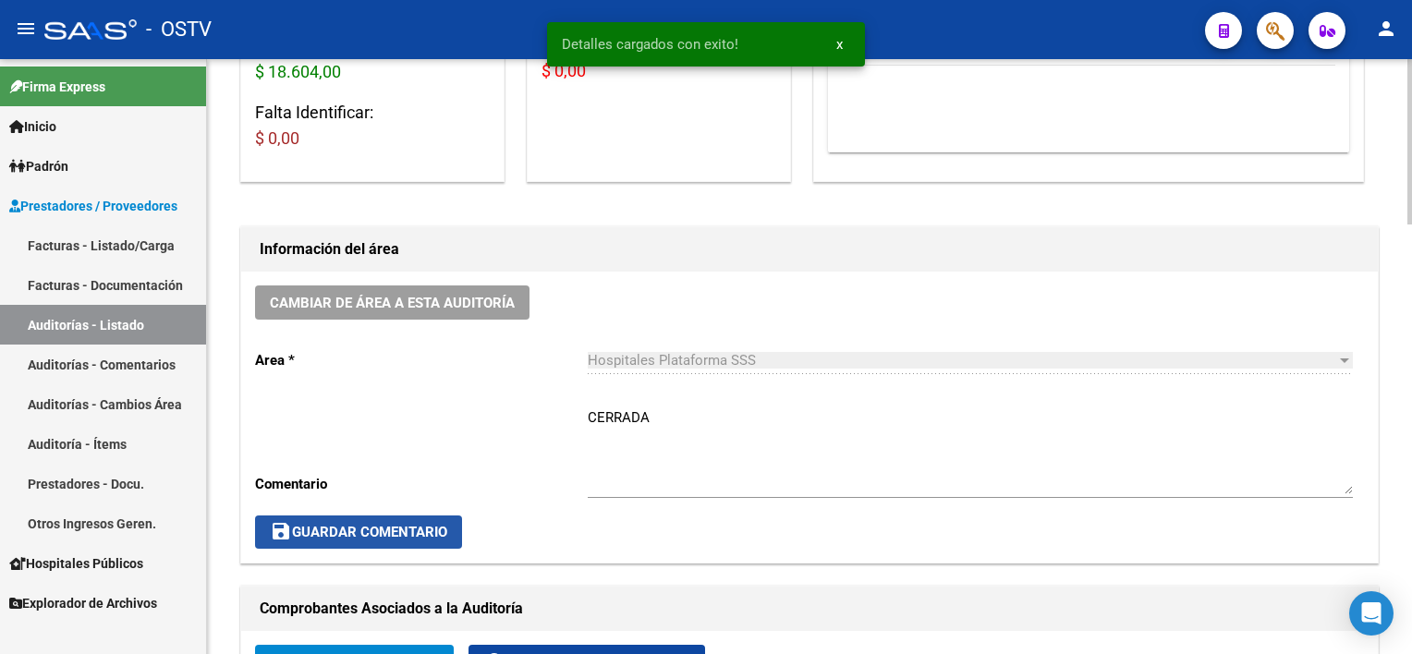
click at [336, 543] on button "save Guardar Comentario" at bounding box center [358, 532] width 207 height 33
click at [57, 241] on link "Facturas - Listado/Carga" at bounding box center [103, 245] width 206 height 40
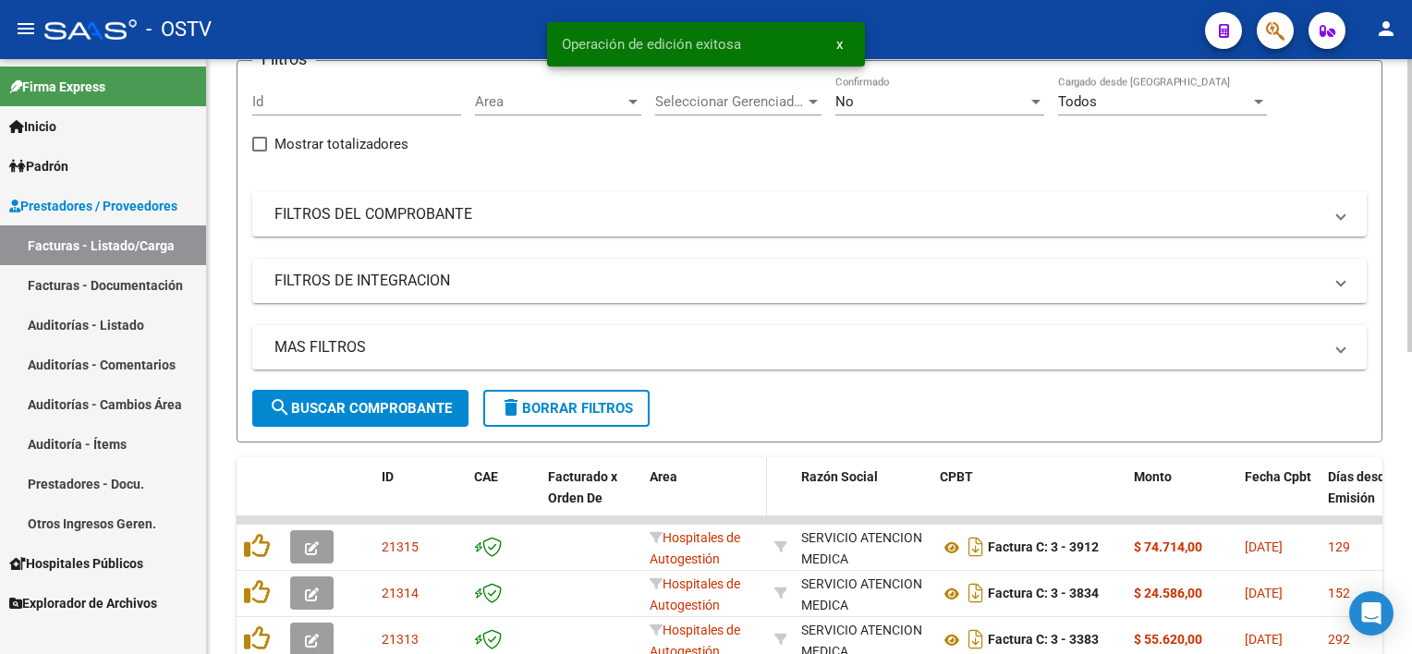
scroll to position [92, 0]
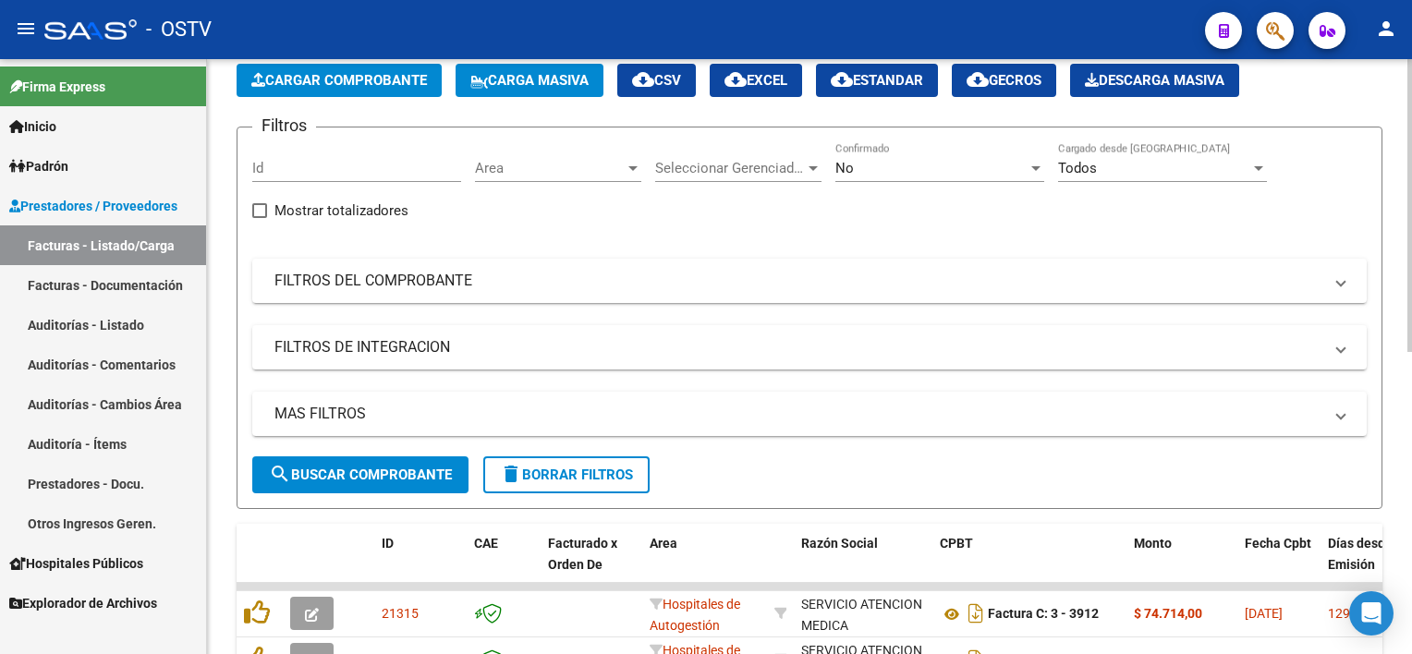
click at [906, 167] on div "No" at bounding box center [931, 168] width 192 height 17
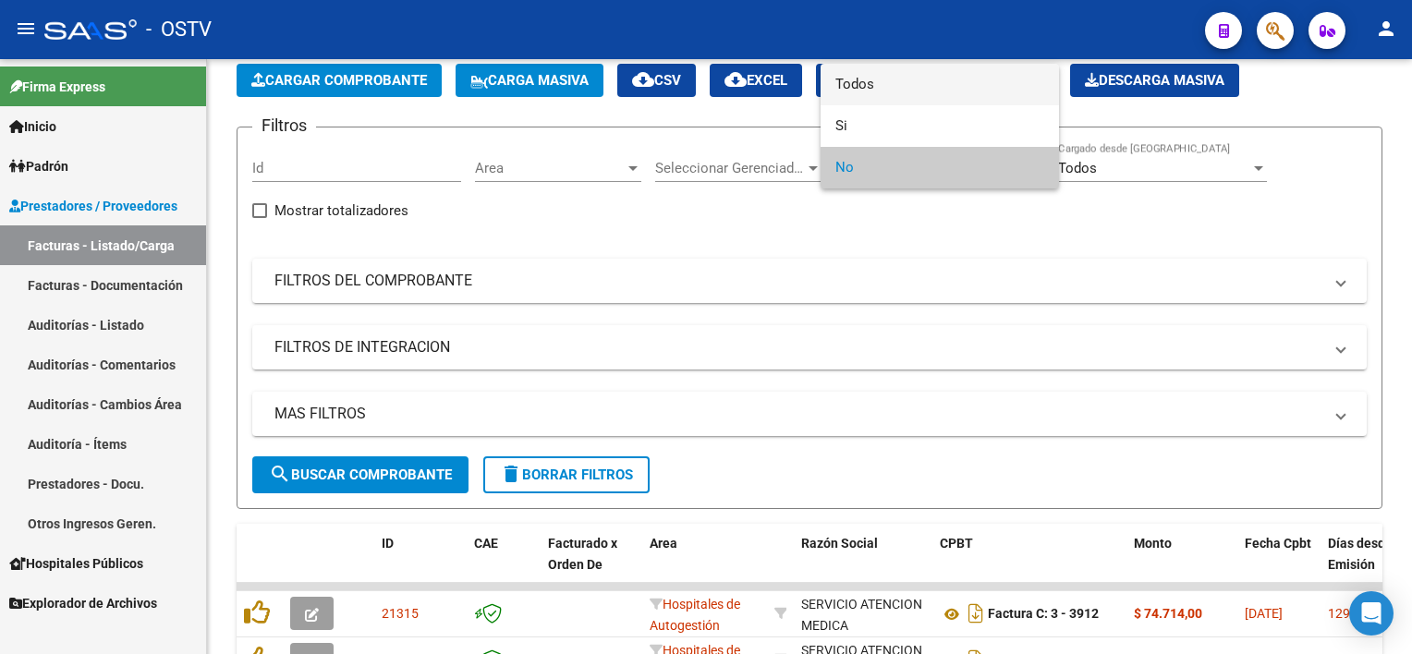
click at [902, 86] on span "Todos" at bounding box center [939, 85] width 209 height 42
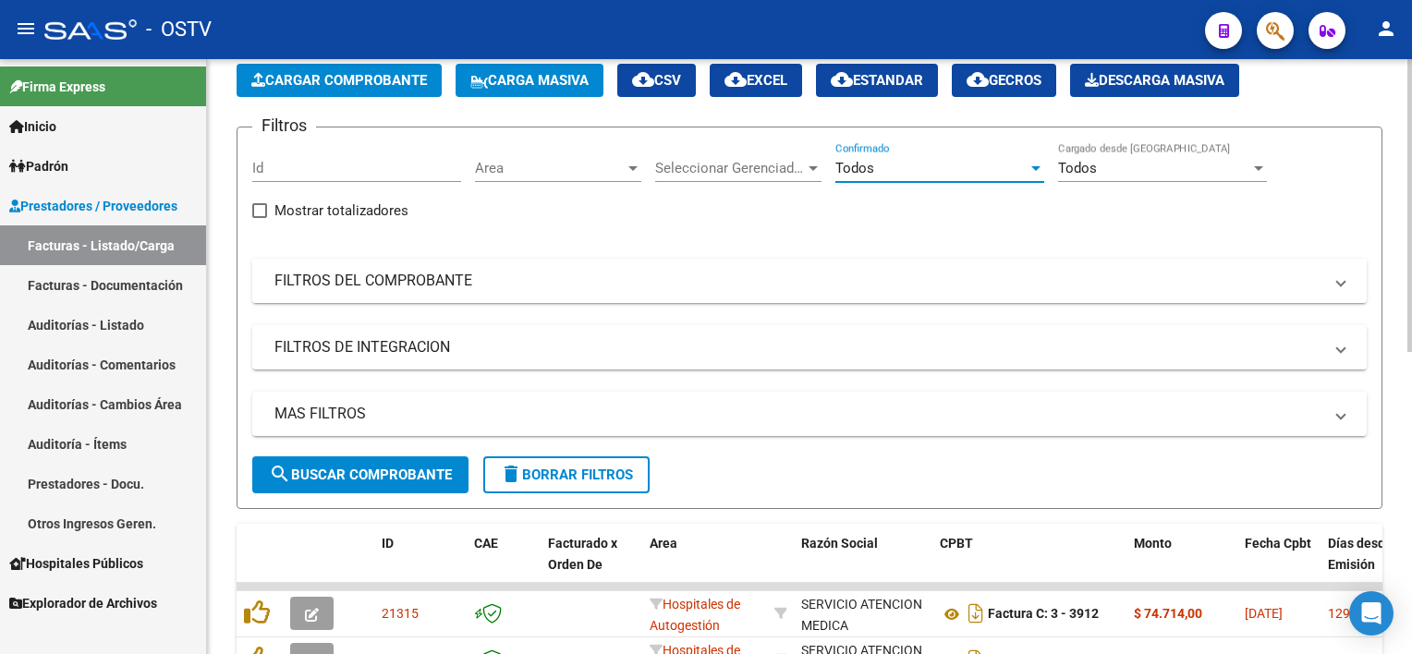
click at [579, 288] on mat-panel-title "FILTROS DEL COMPROBANTE" at bounding box center [798, 281] width 1048 height 20
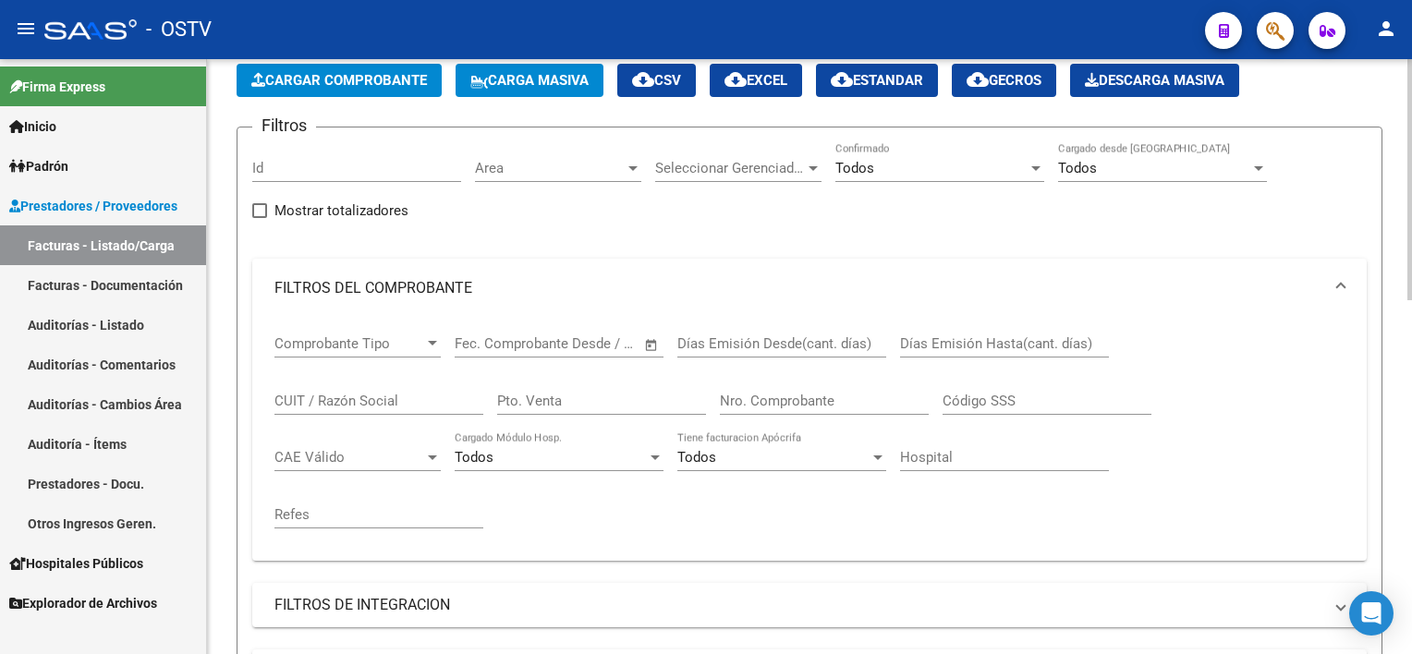
click at [825, 399] on input "Nro. Comprobante" at bounding box center [824, 401] width 209 height 17
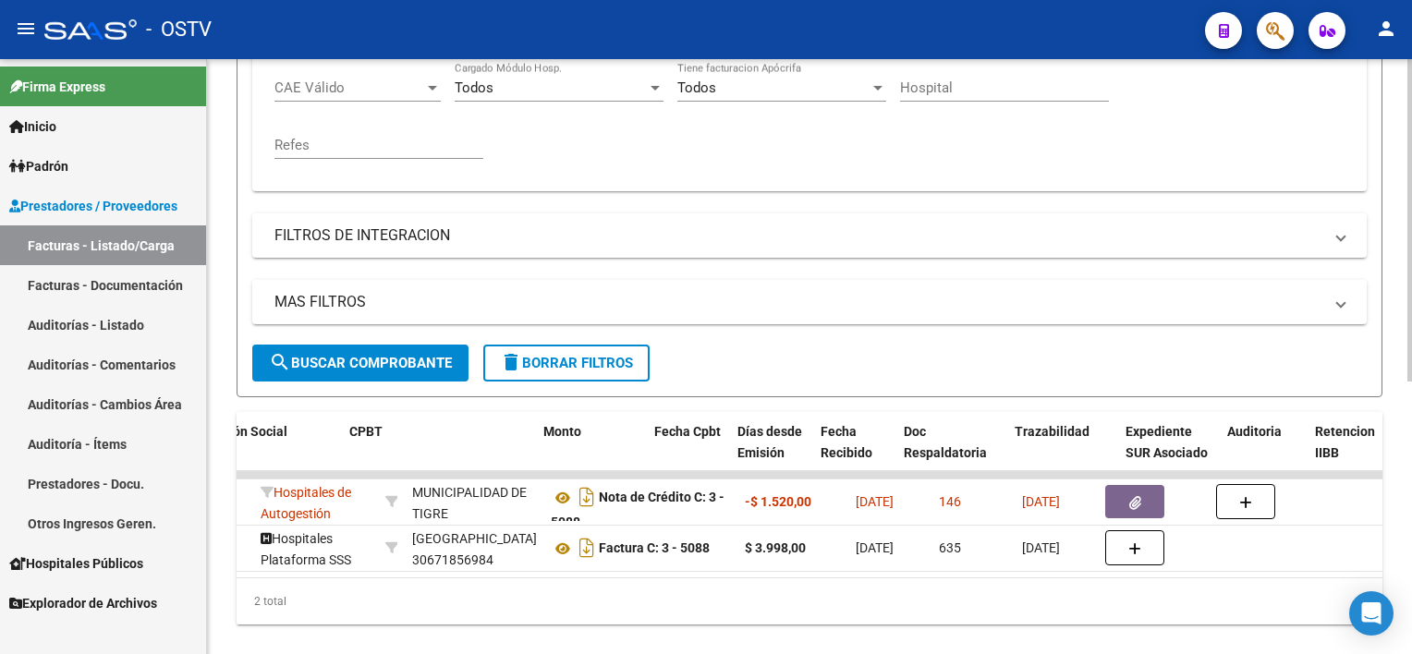
scroll to position [0, 603]
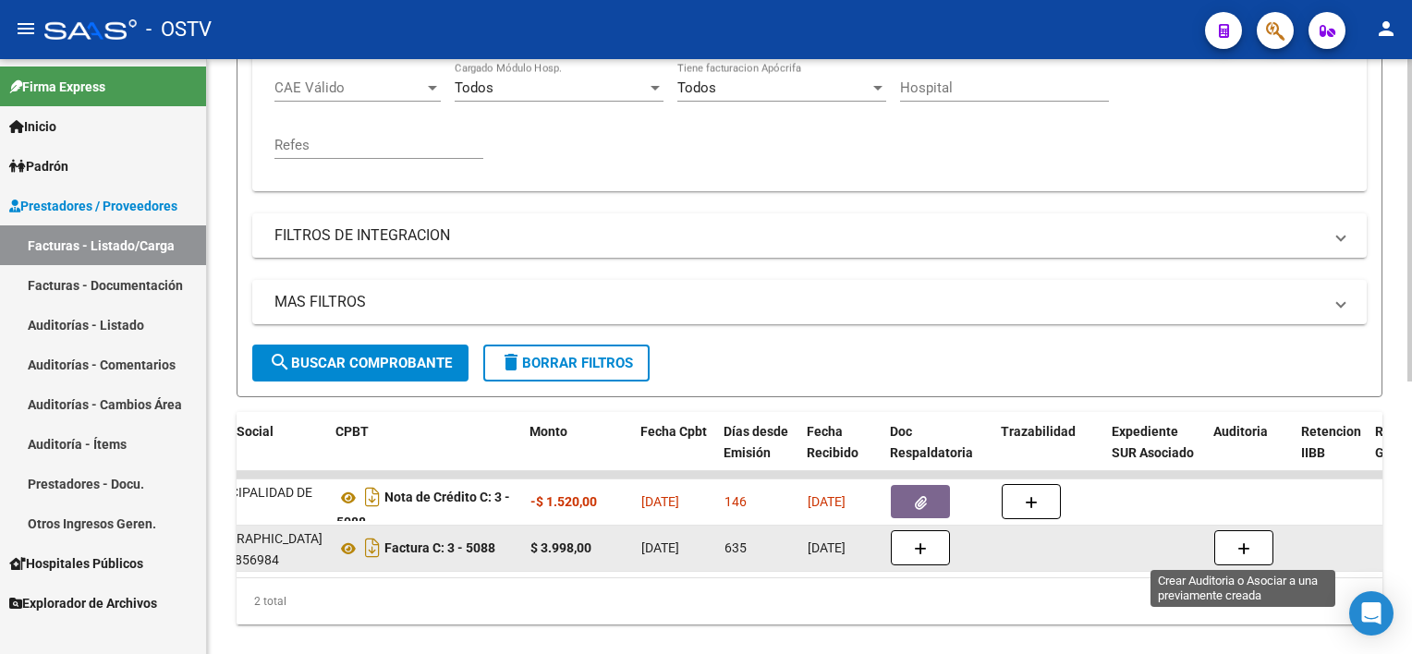
type input "5088"
click at [1235, 537] on button "button" at bounding box center [1243, 547] width 59 height 35
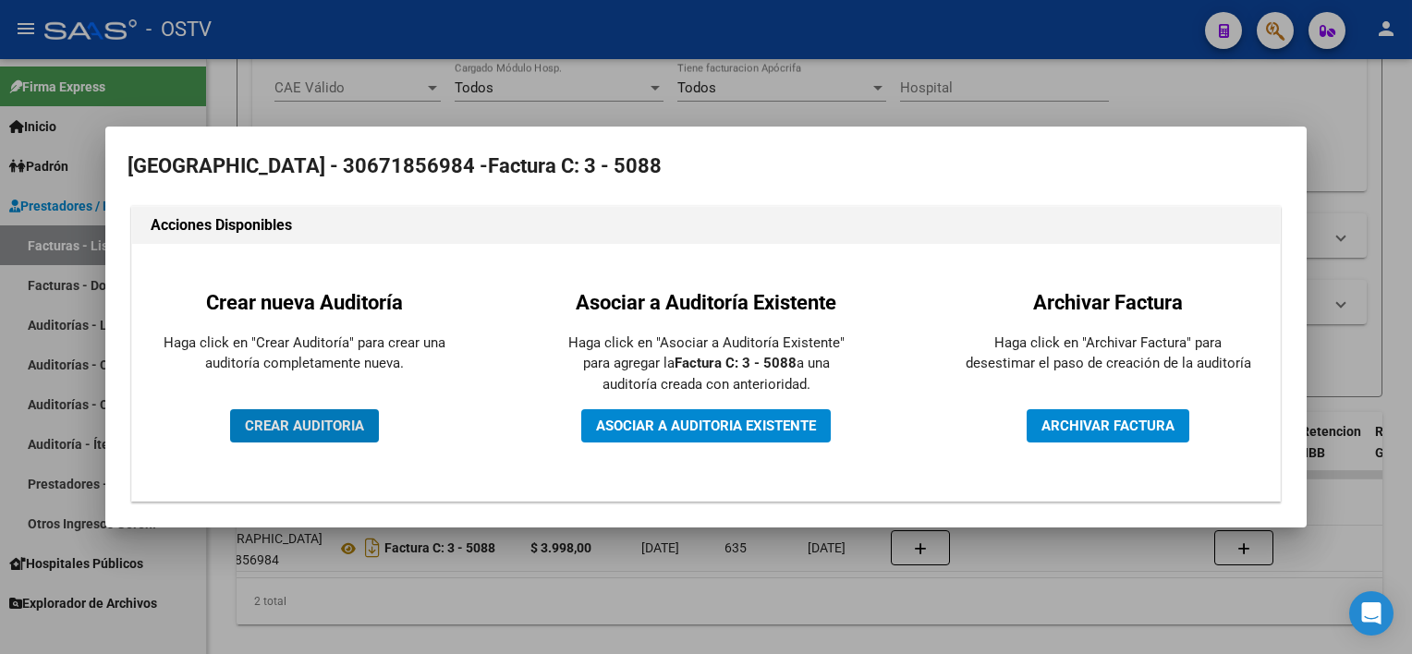
click at [345, 432] on span "CREAR AUDITORIA" at bounding box center [304, 426] width 119 height 17
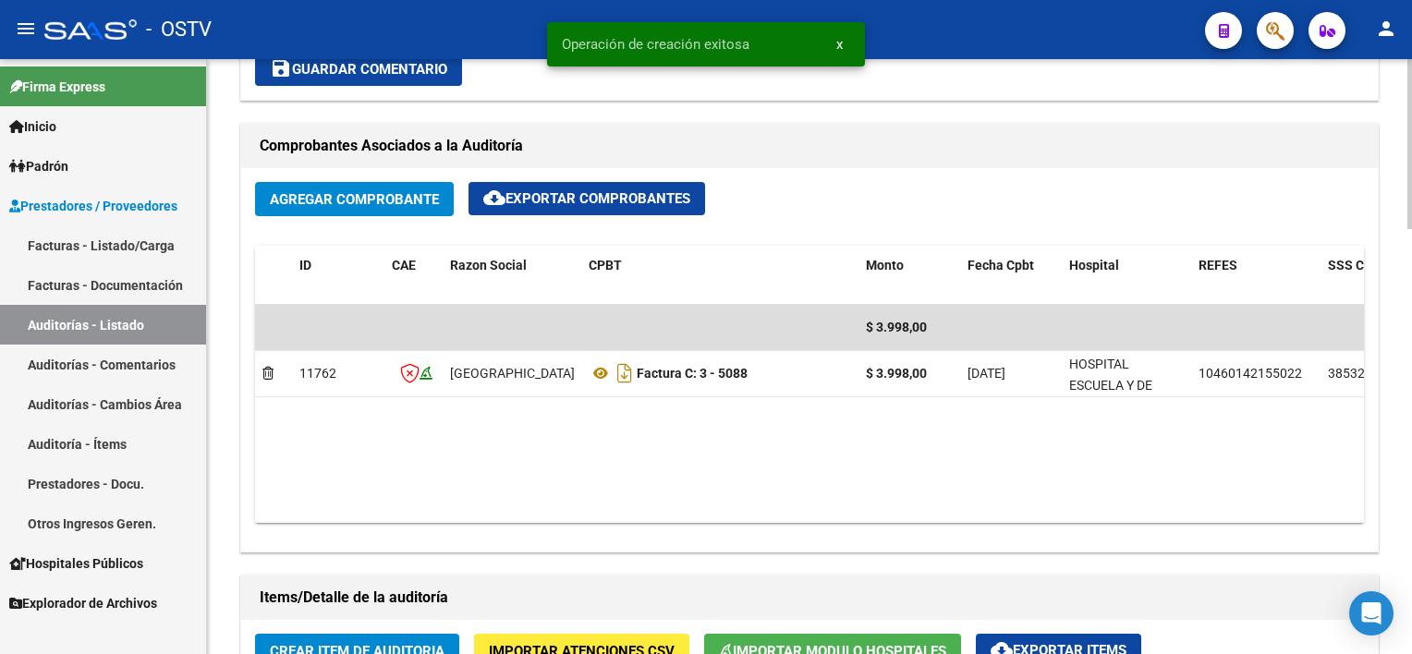
scroll to position [924, 0]
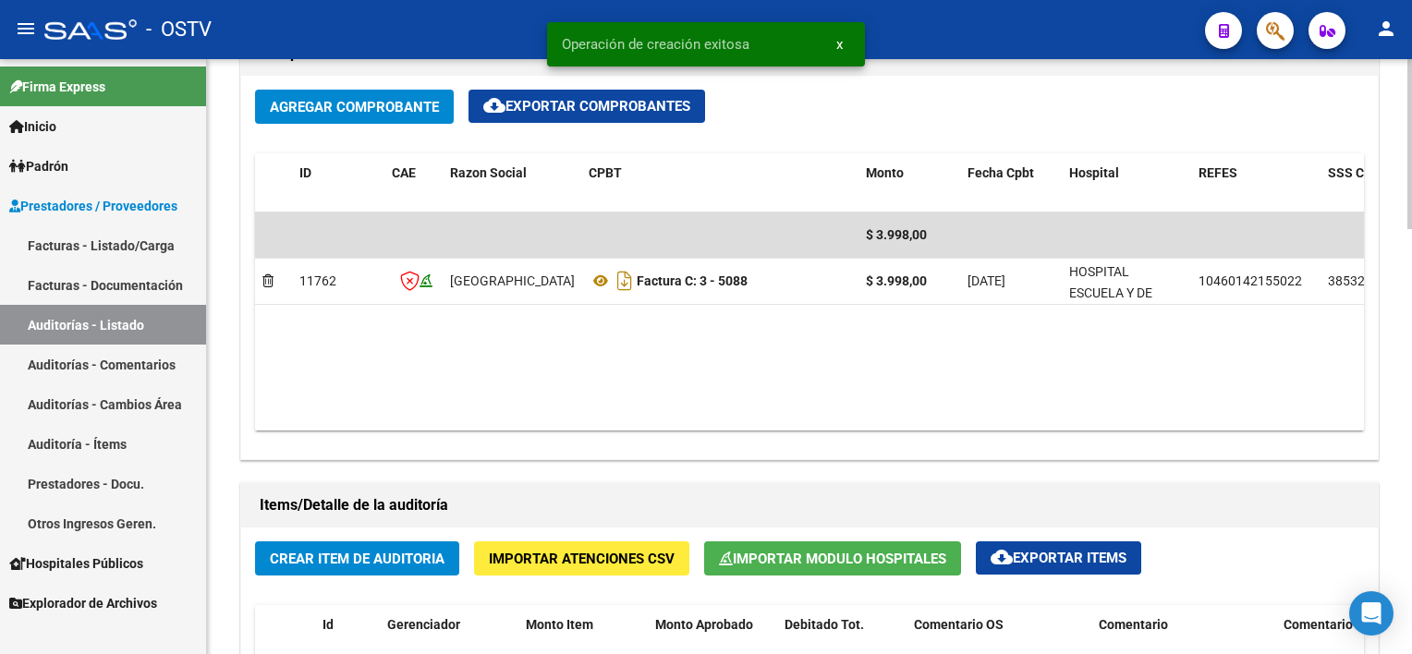
click at [844, 562] on span "Importar Modulo Hospitales" at bounding box center [832, 559] width 227 height 17
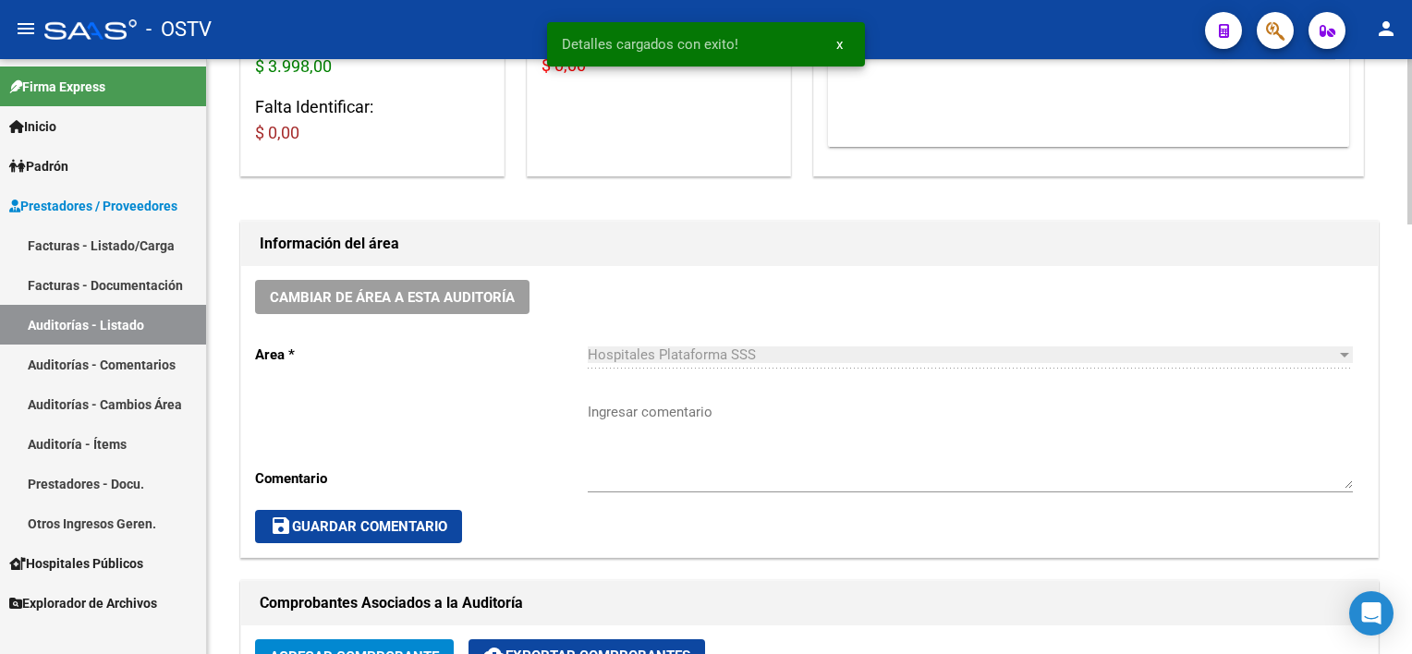
scroll to position [554, 0]
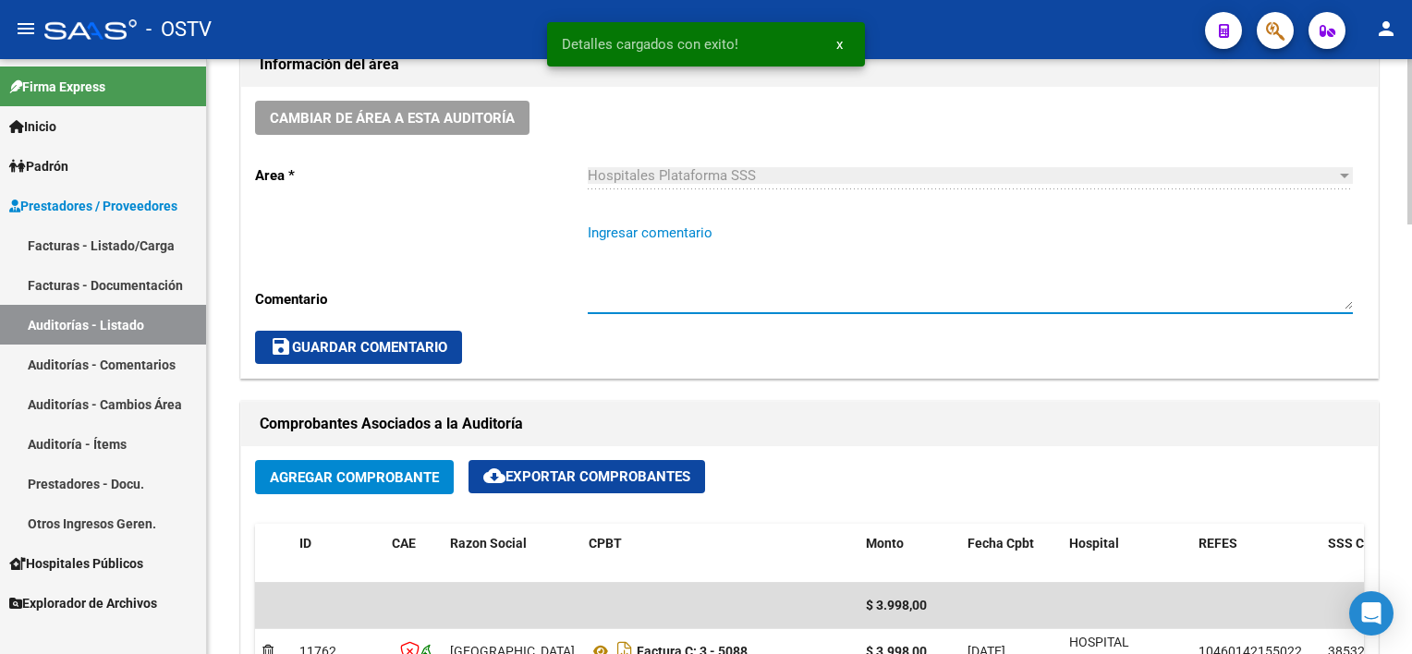
click at [725, 226] on textarea "Ingresar comentario" at bounding box center [970, 266] width 765 height 87
type textarea "CERRADA"
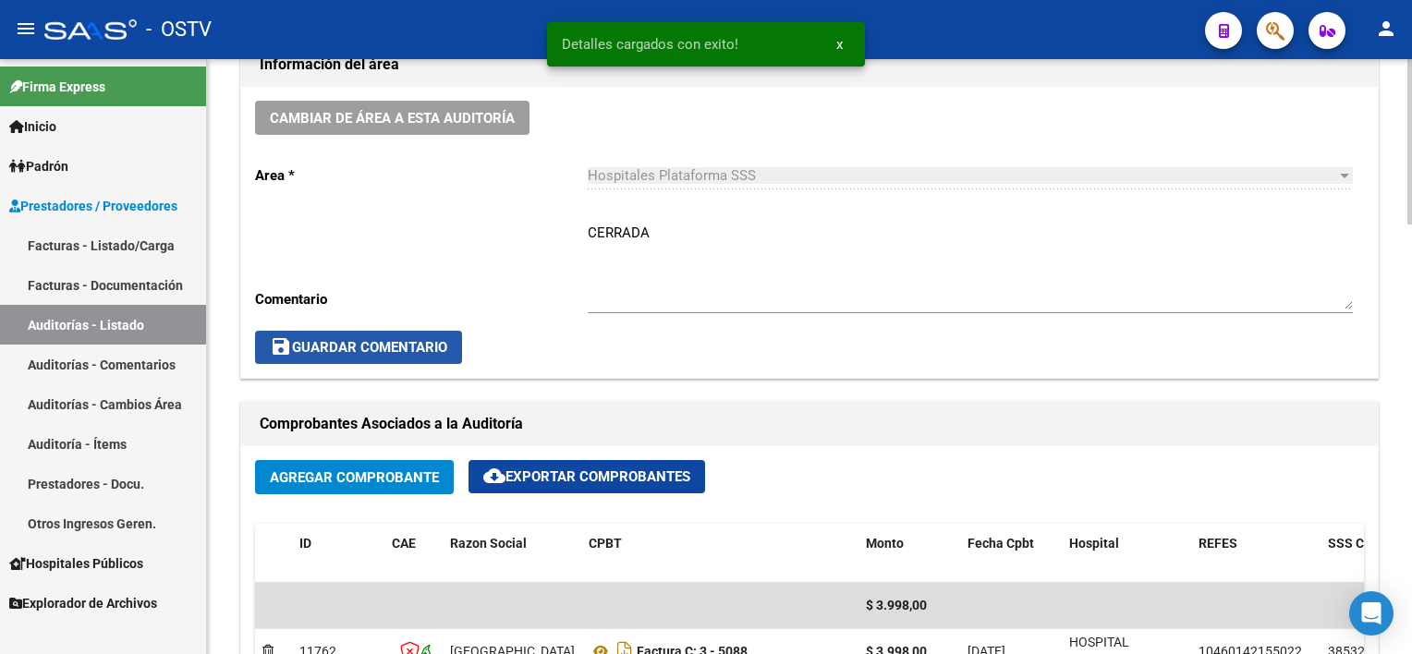
click at [314, 347] on span "save Guardar Comentario" at bounding box center [358, 347] width 177 height 17
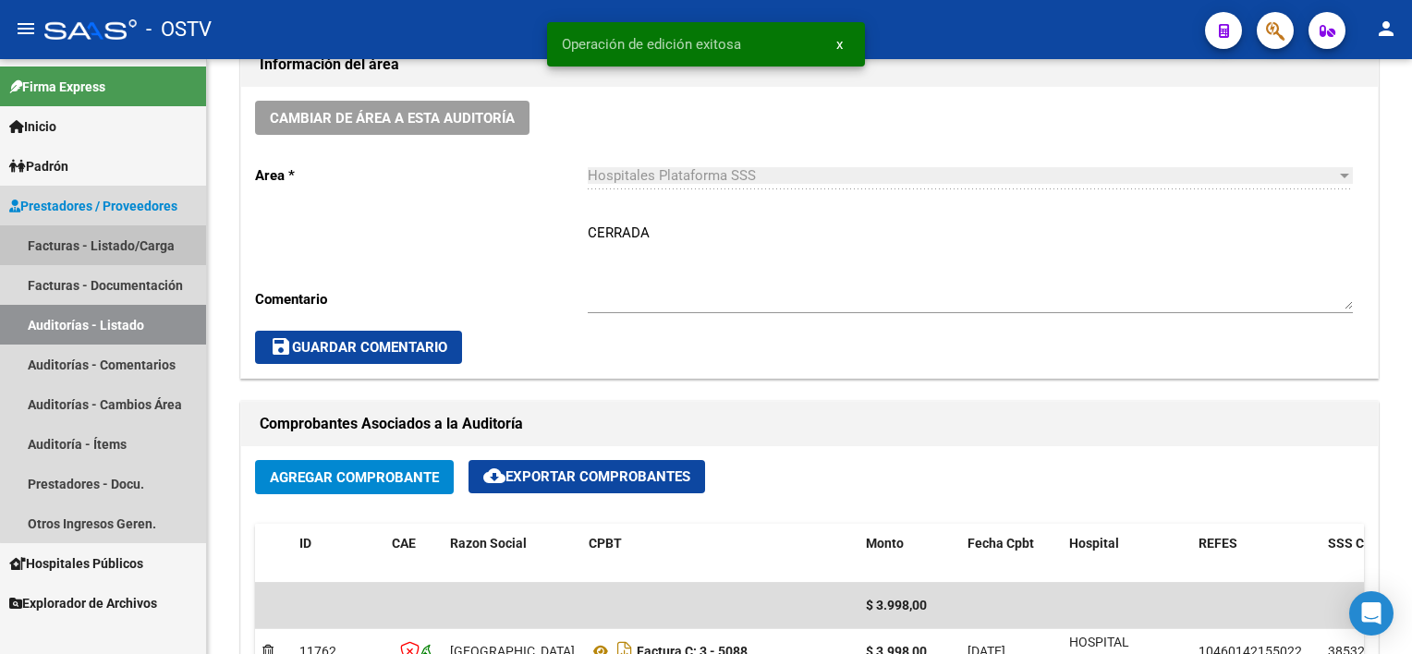
drag, startPoint x: 155, startPoint y: 254, endPoint x: 154, endPoint y: 15, distance: 239.3
click at [155, 254] on link "Facturas - Listado/Carga" at bounding box center [103, 245] width 206 height 40
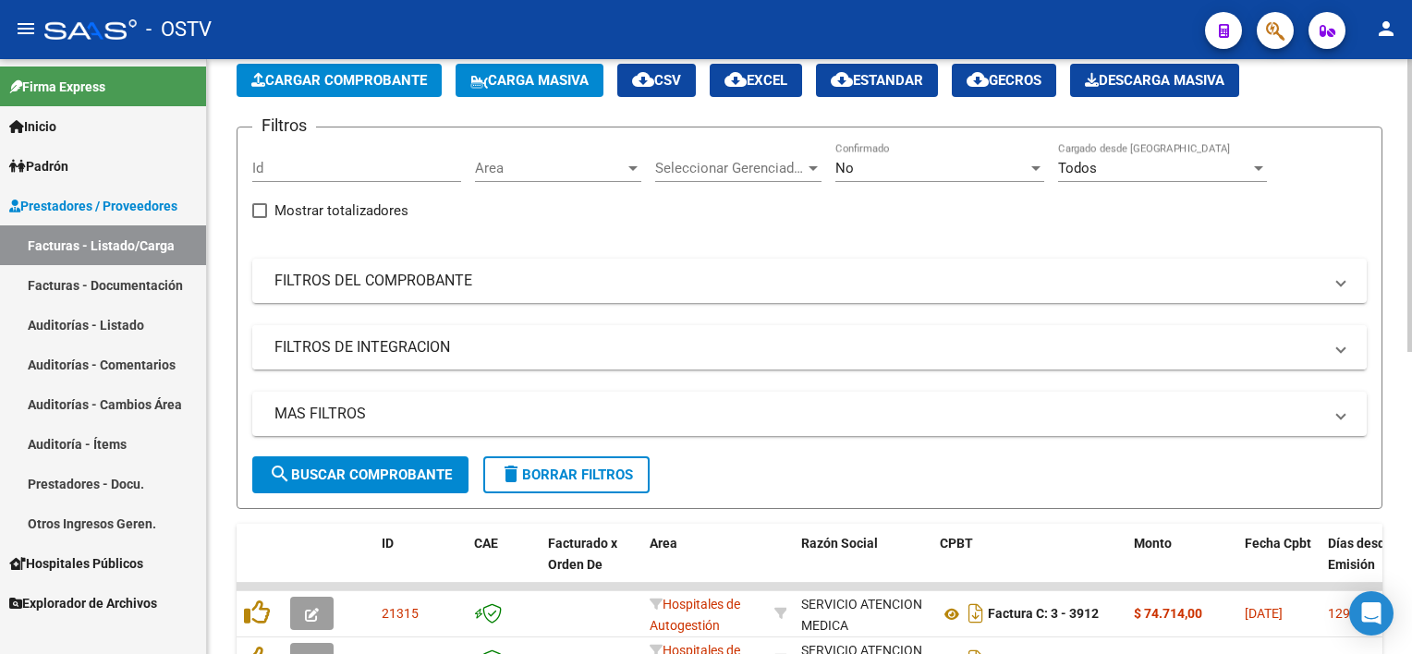
scroll to position [92, 0]
click at [917, 172] on div "No" at bounding box center [931, 168] width 192 height 17
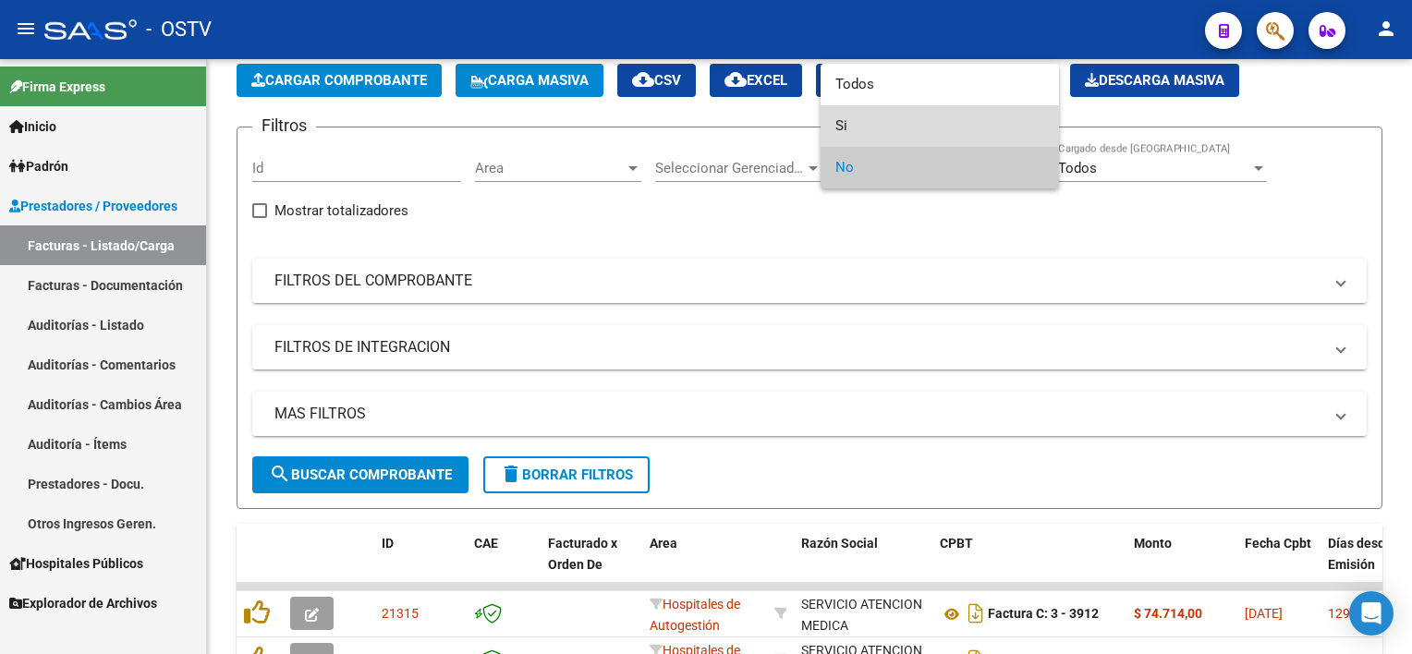
click at [918, 126] on span "Si" at bounding box center [939, 126] width 209 height 42
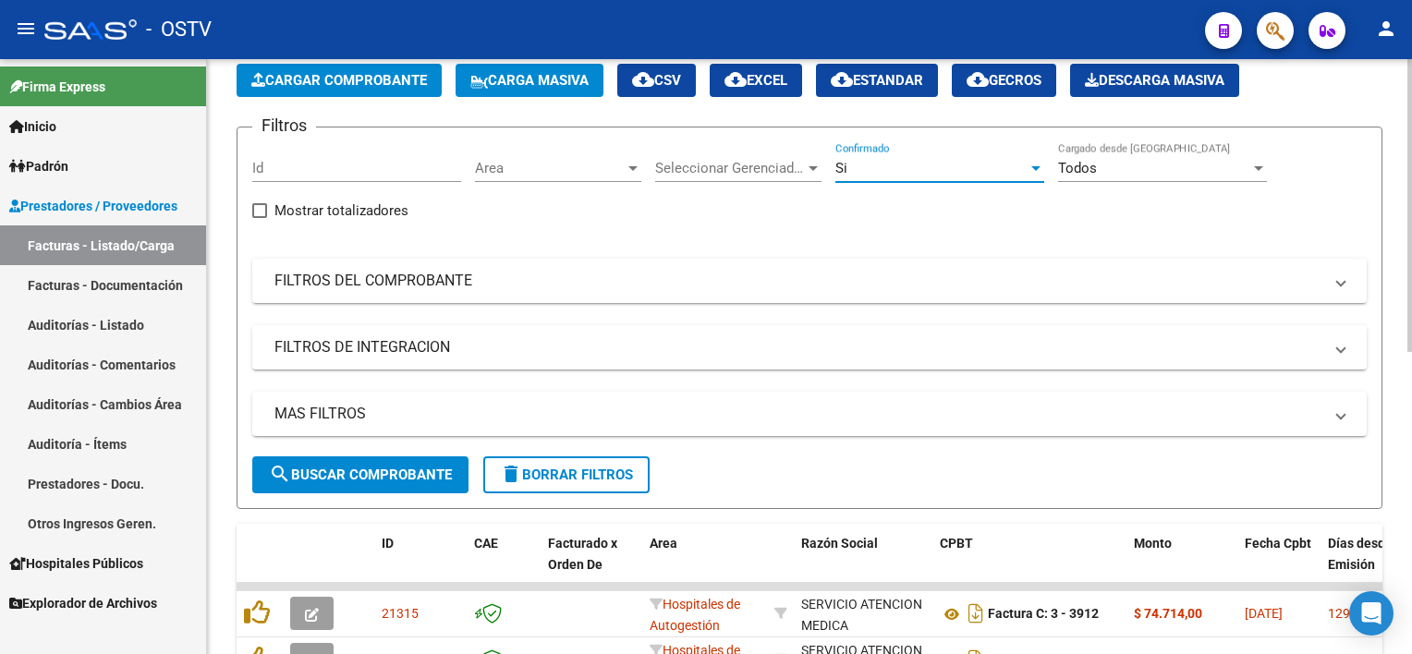
click at [488, 307] on div "Filtros Id Area Area Seleccionar Gerenciador Seleccionar Gerenciador Si Confirm…" at bounding box center [809, 299] width 1114 height 314
drag, startPoint x: 483, startPoint y: 285, endPoint x: 499, endPoint y: 303, distance: 24.3
click at [484, 285] on mat-panel-title "FILTROS DEL COMPROBANTE" at bounding box center [798, 281] width 1048 height 20
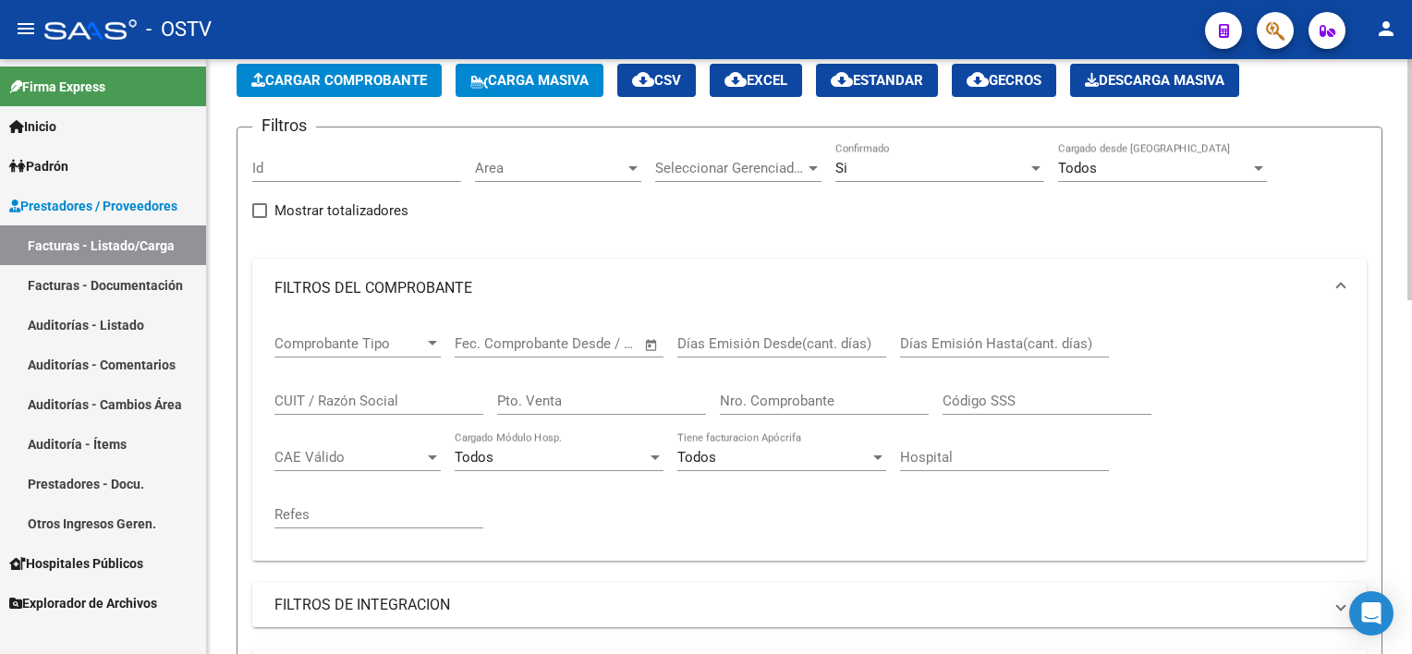
click at [852, 395] on input "Nro. Comprobante" at bounding box center [824, 401] width 209 height 17
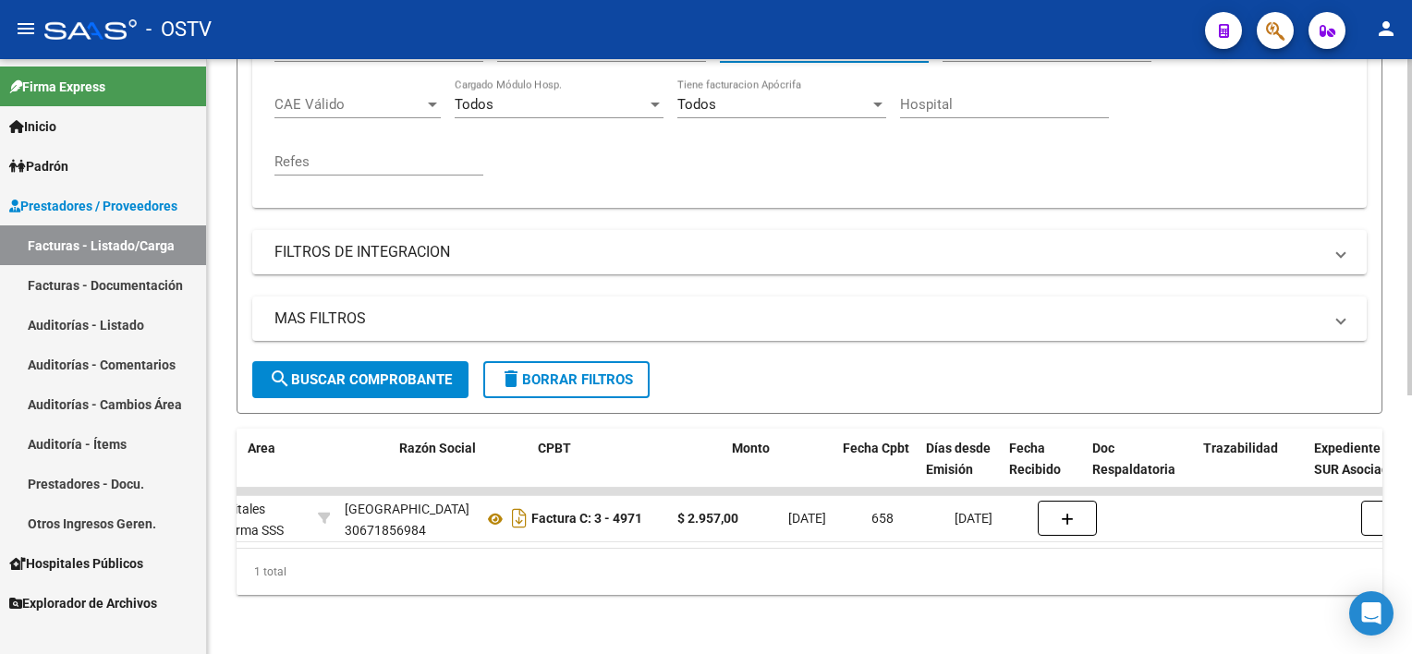
scroll to position [0, 597]
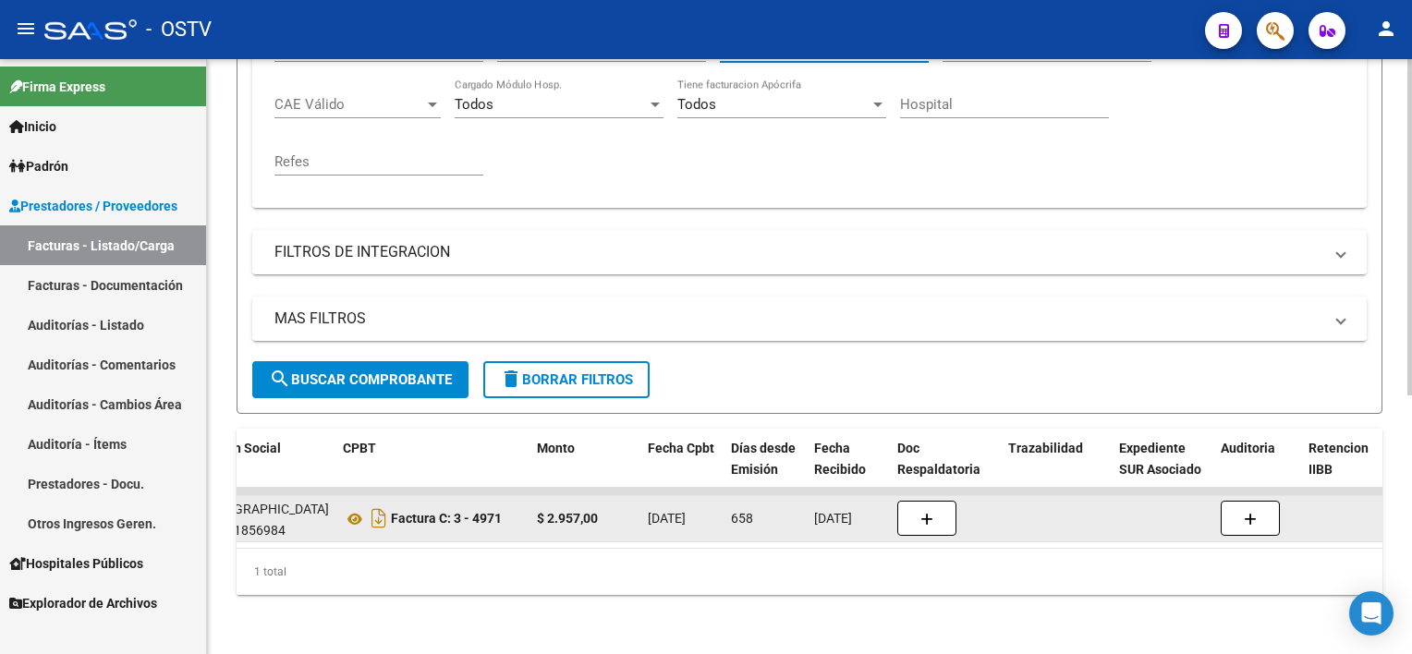
type input "4969"
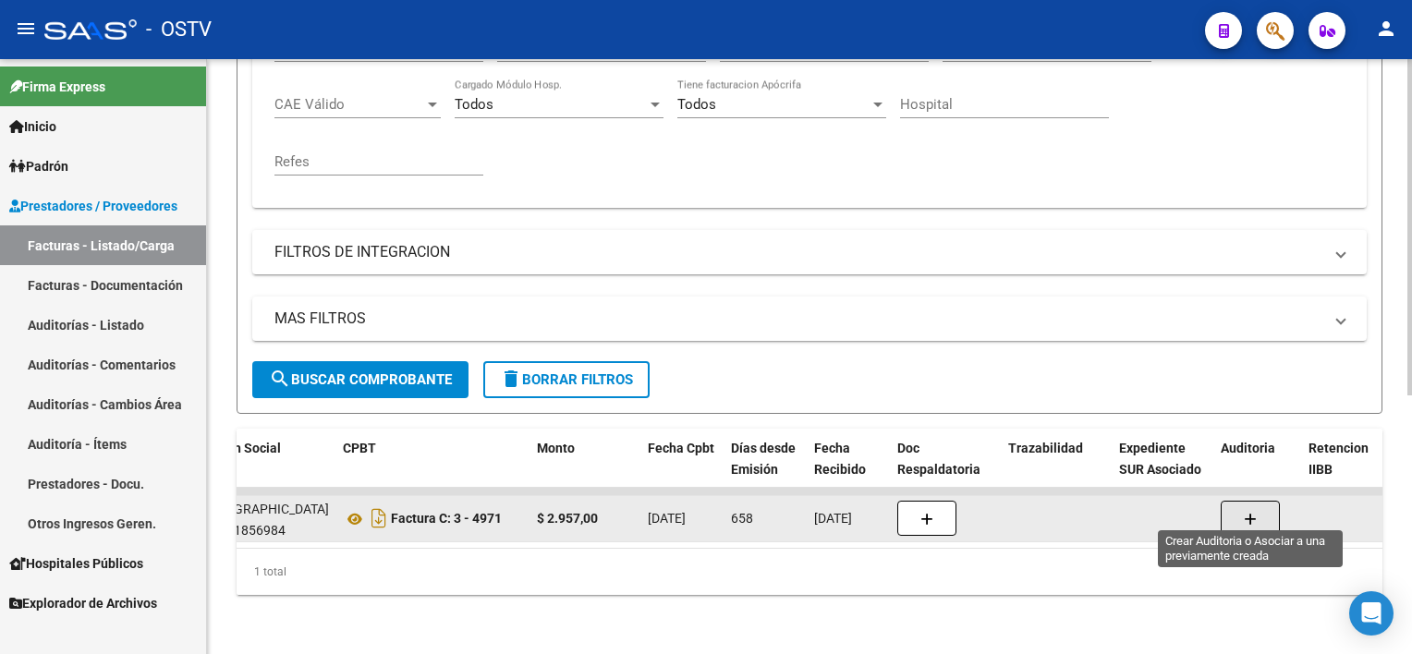
click at [1257, 501] on button "button" at bounding box center [1250, 518] width 59 height 35
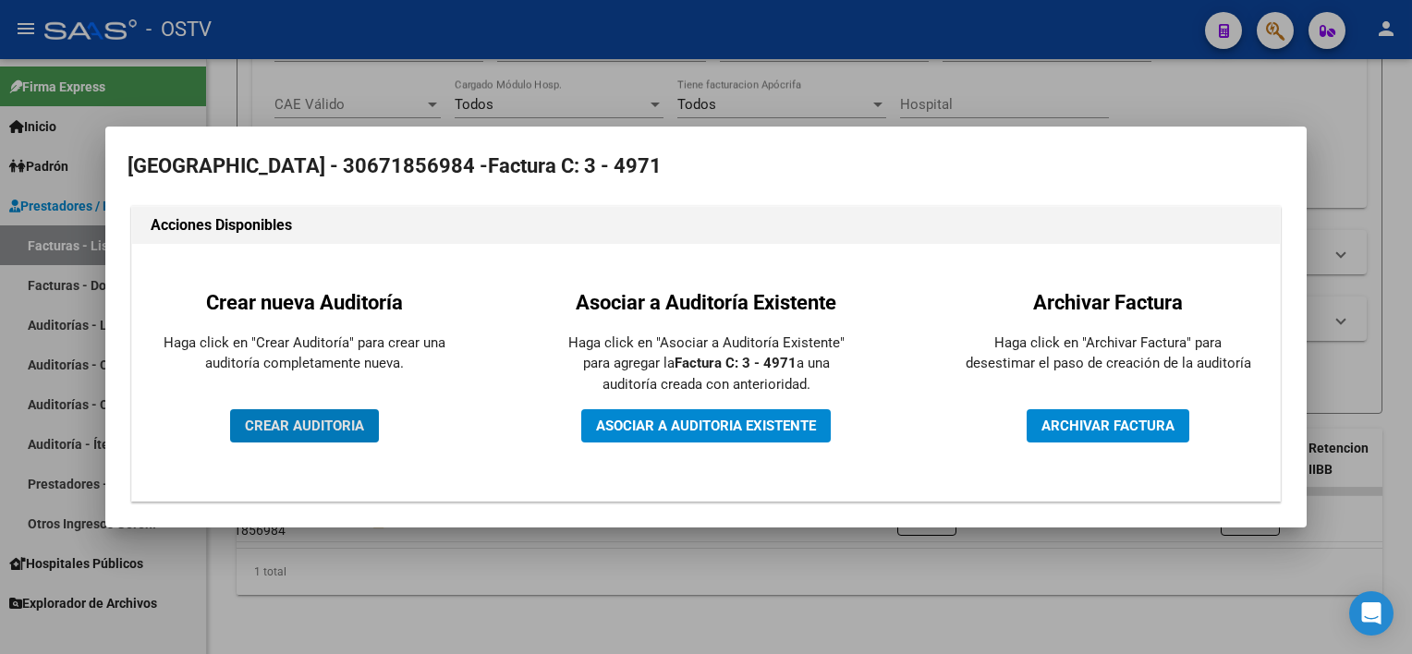
click at [245, 430] on span "CREAR AUDITORIA" at bounding box center [304, 426] width 119 height 17
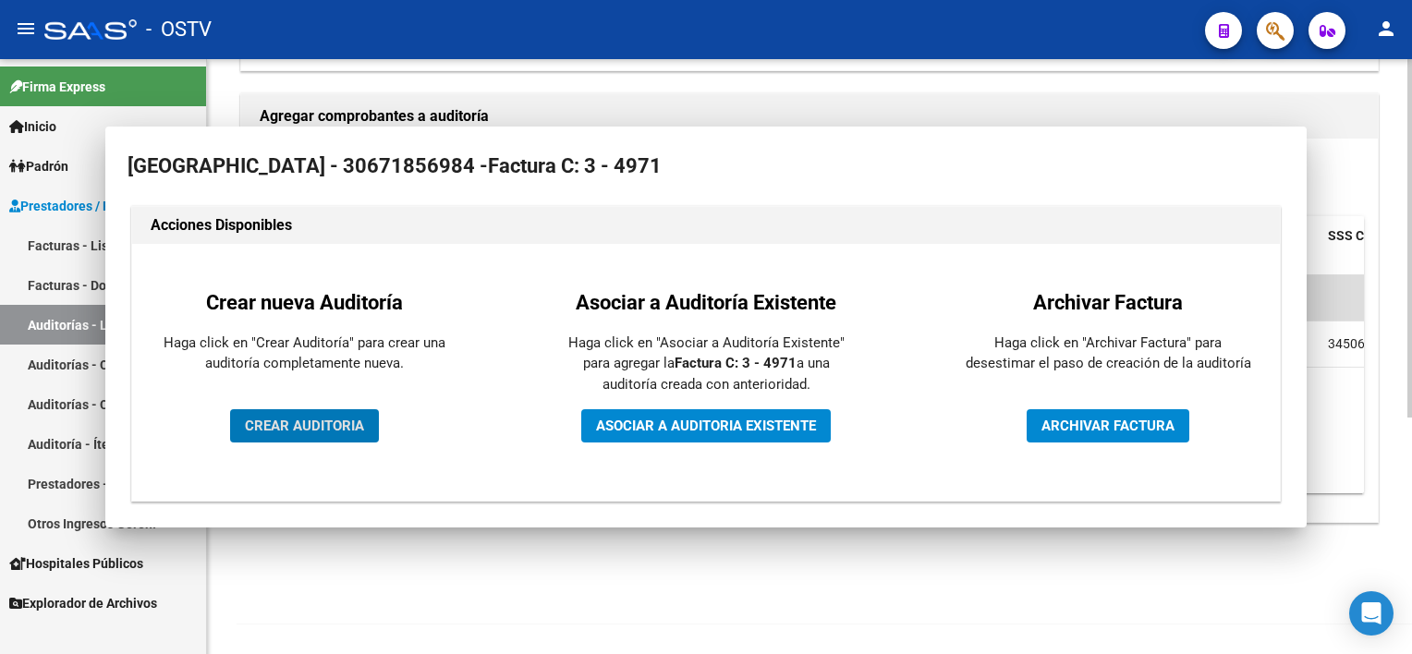
scroll to position [391, 0]
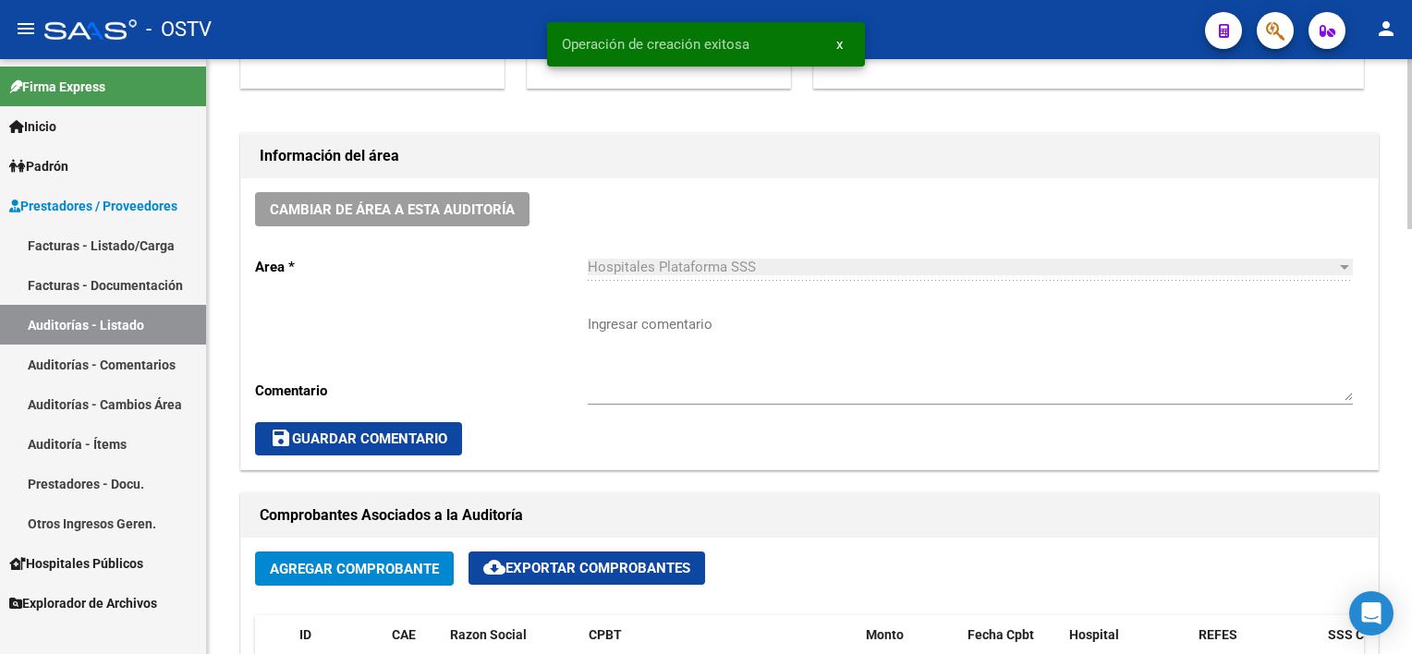
scroll to position [924, 0]
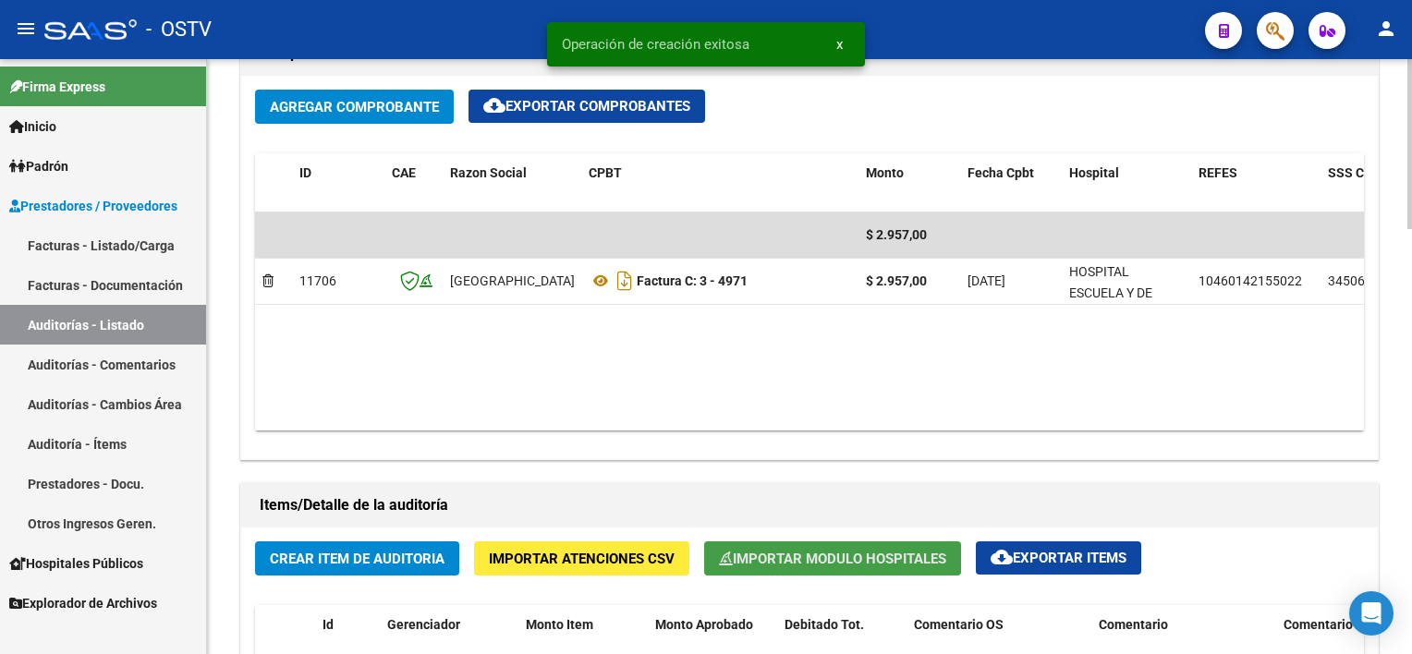
click at [842, 562] on span "Importar Modulo Hospitales" at bounding box center [832, 559] width 227 height 17
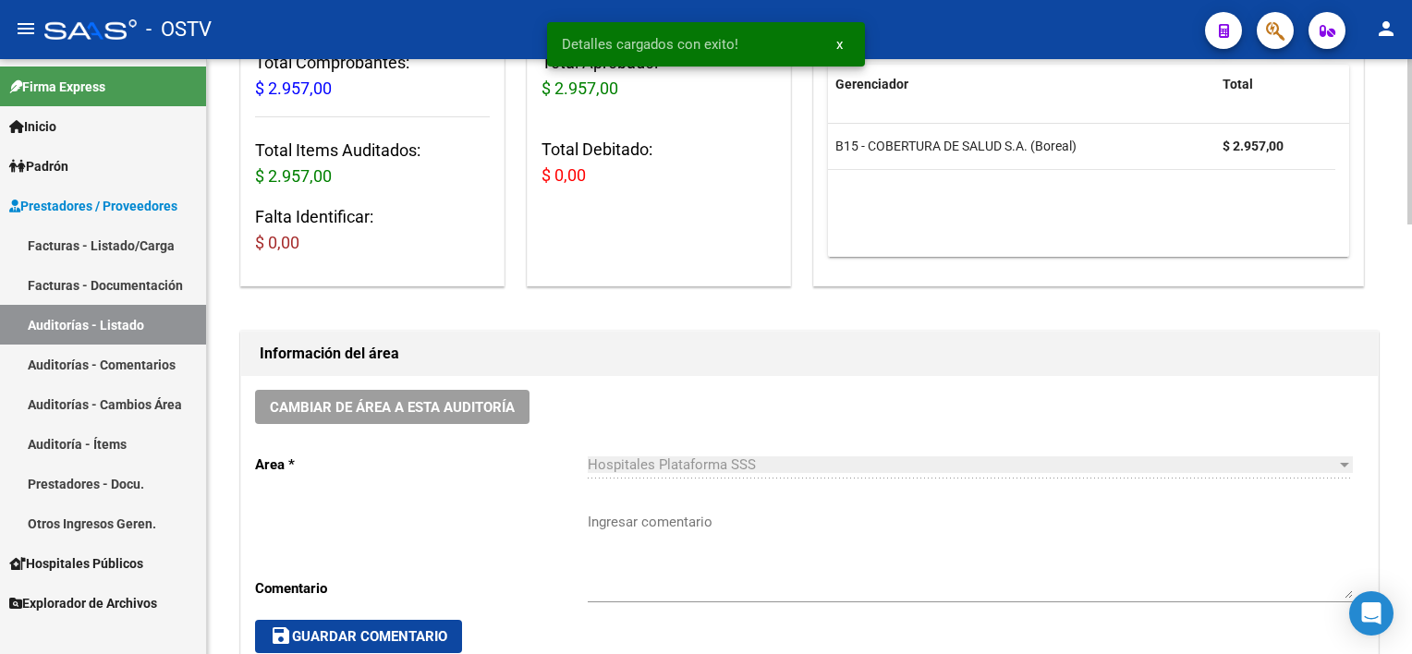
scroll to position [277, 0]
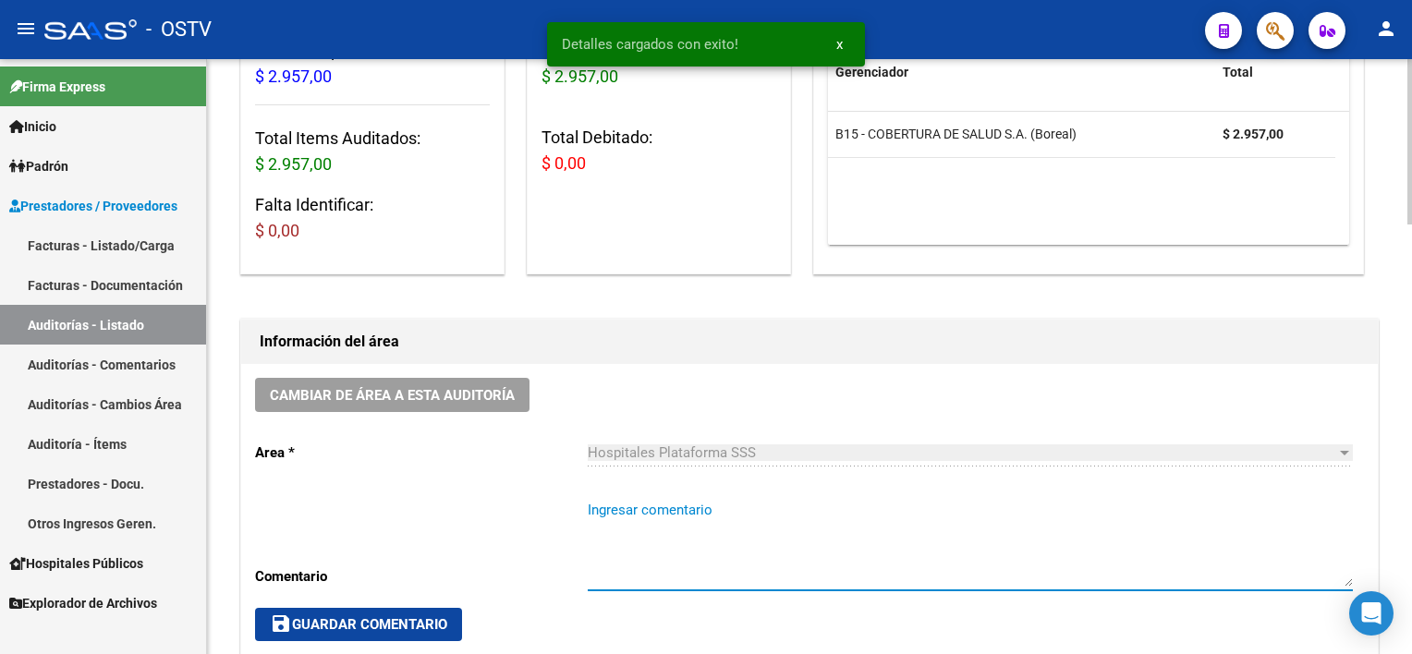
click at [740, 513] on textarea "Ingresar comentario" at bounding box center [970, 543] width 765 height 87
type textarea "CERRADA"
click at [307, 633] on button "save Guardar Comentario" at bounding box center [358, 624] width 207 height 33
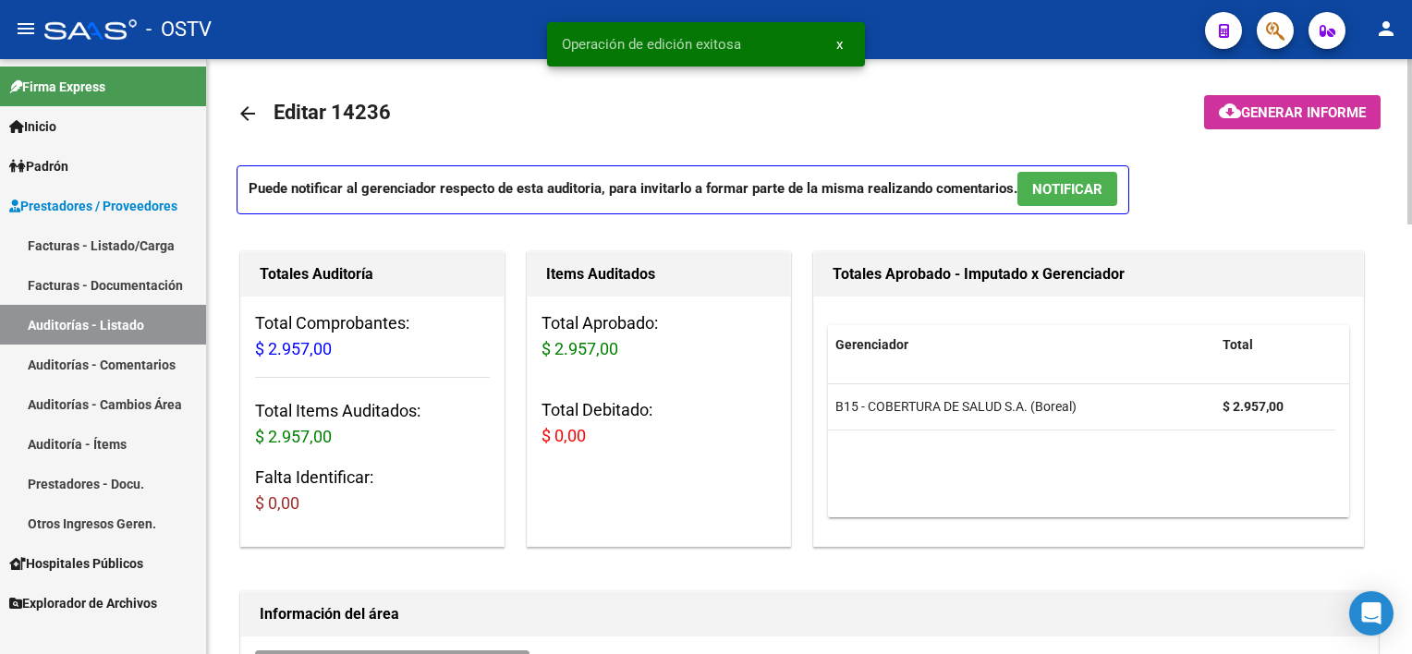
scroll to position [0, 0]
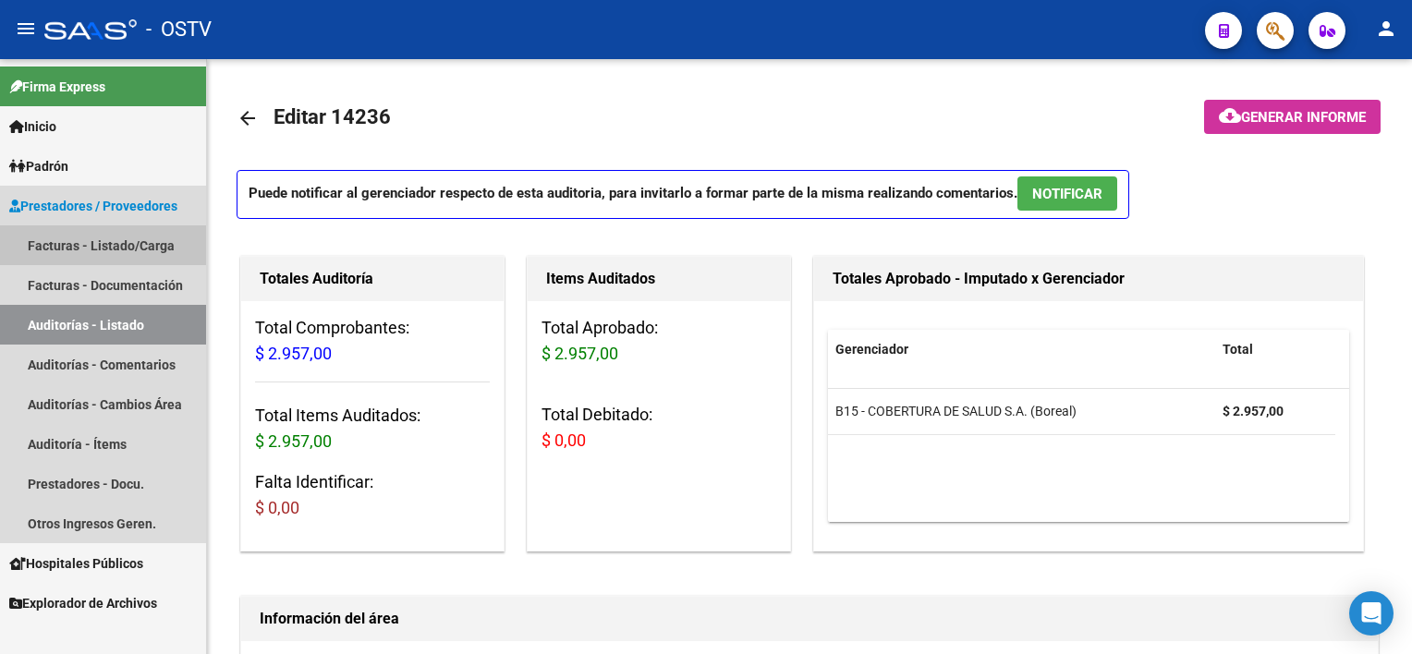
click at [103, 248] on link "Facturas - Listado/Carga" at bounding box center [103, 245] width 206 height 40
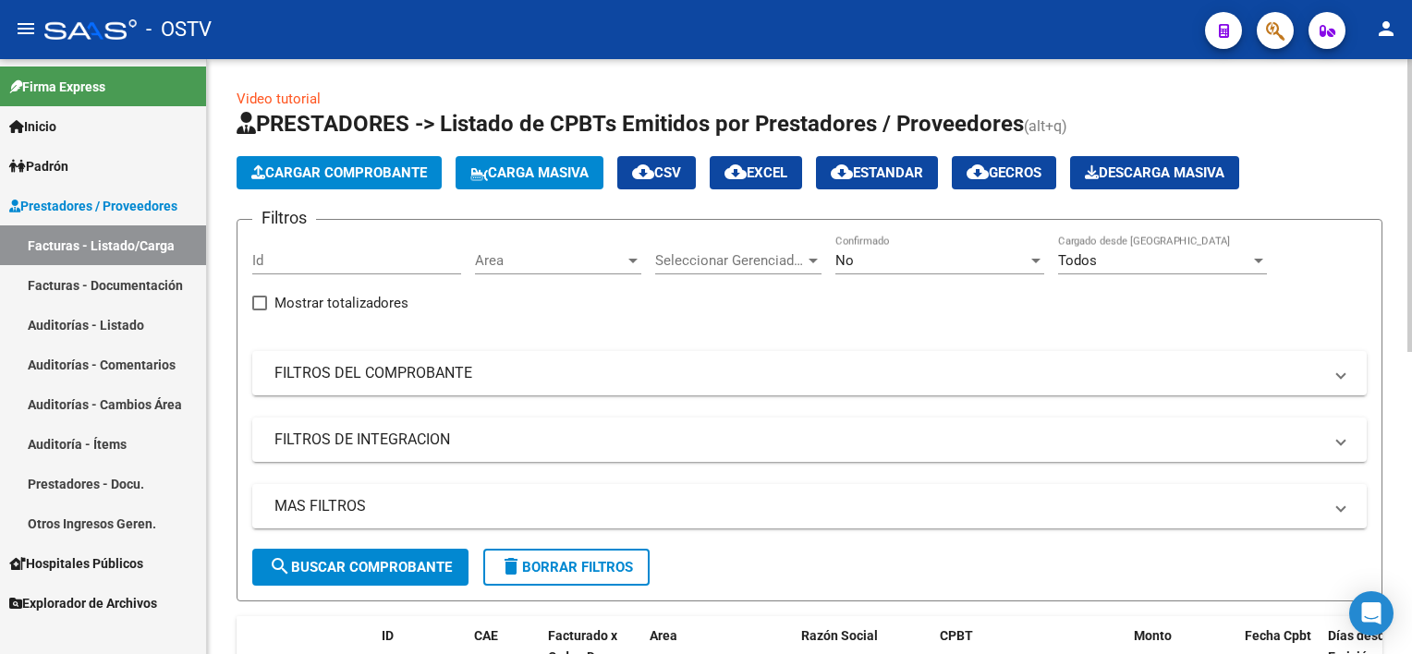
click at [867, 264] on div "No" at bounding box center [931, 260] width 192 height 17
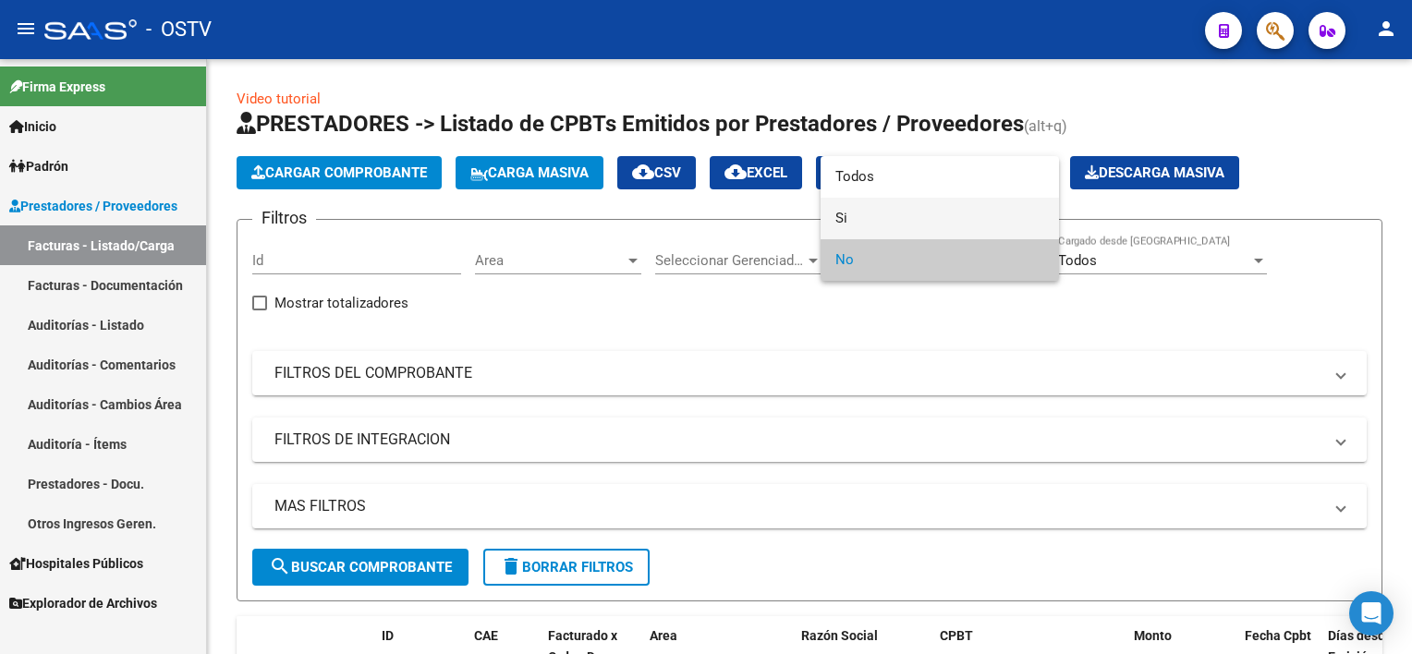
click at [869, 227] on span "Si" at bounding box center [939, 219] width 209 height 42
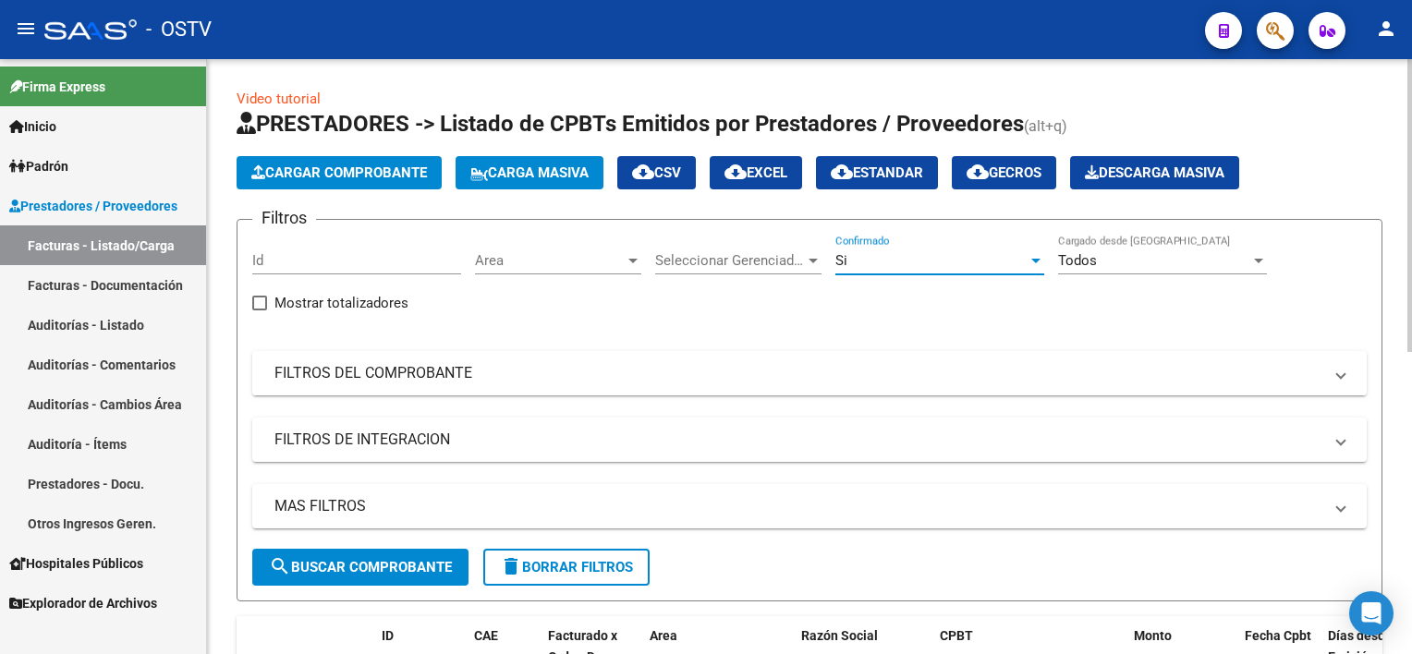
click at [631, 363] on mat-panel-title "FILTROS DEL COMPROBANTE" at bounding box center [798, 373] width 1048 height 20
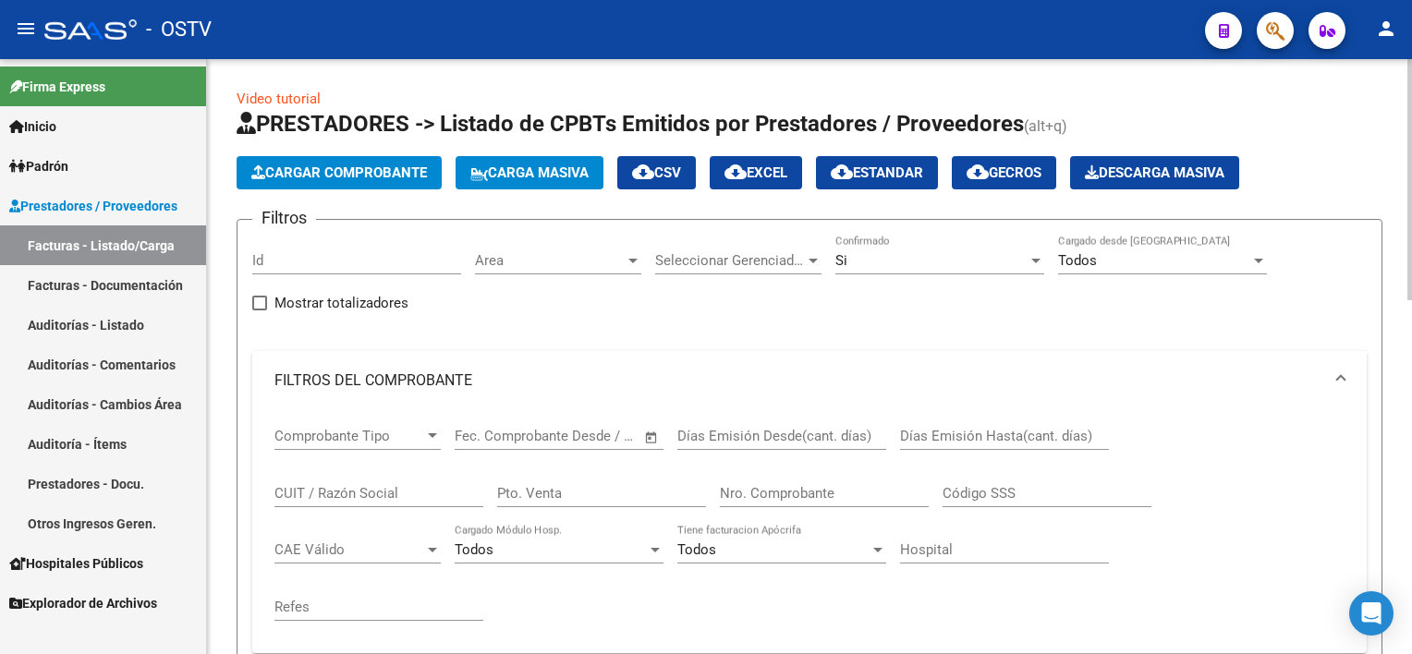
click at [769, 499] on input "Nro. Comprobante" at bounding box center [824, 493] width 209 height 17
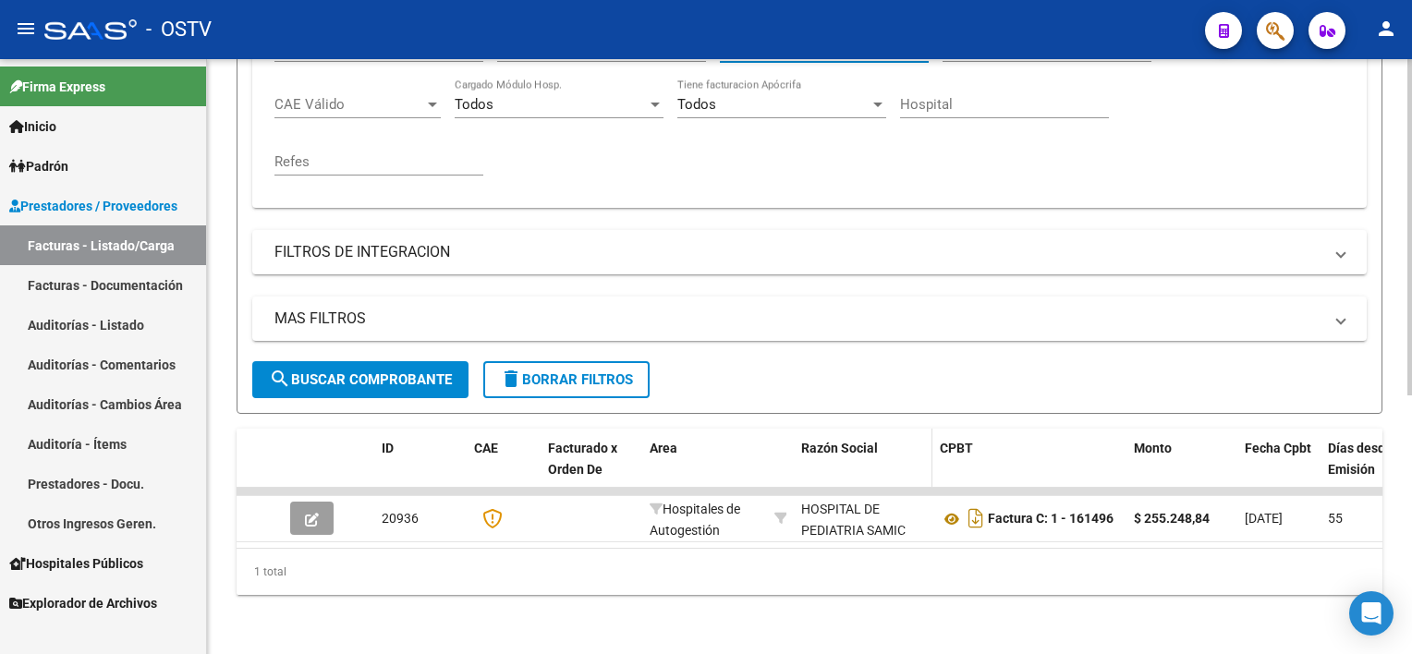
scroll to position [456, 0]
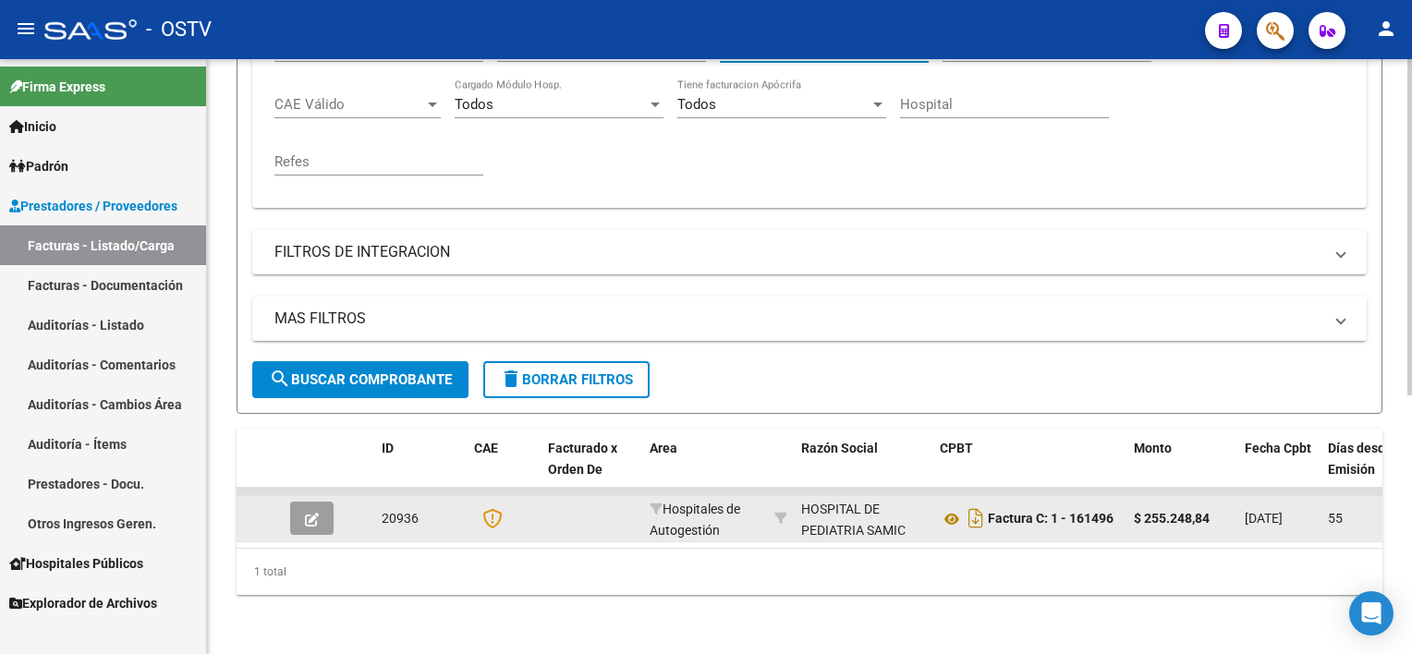
type input "161495"
click at [322, 502] on button "button" at bounding box center [311, 518] width 43 height 33
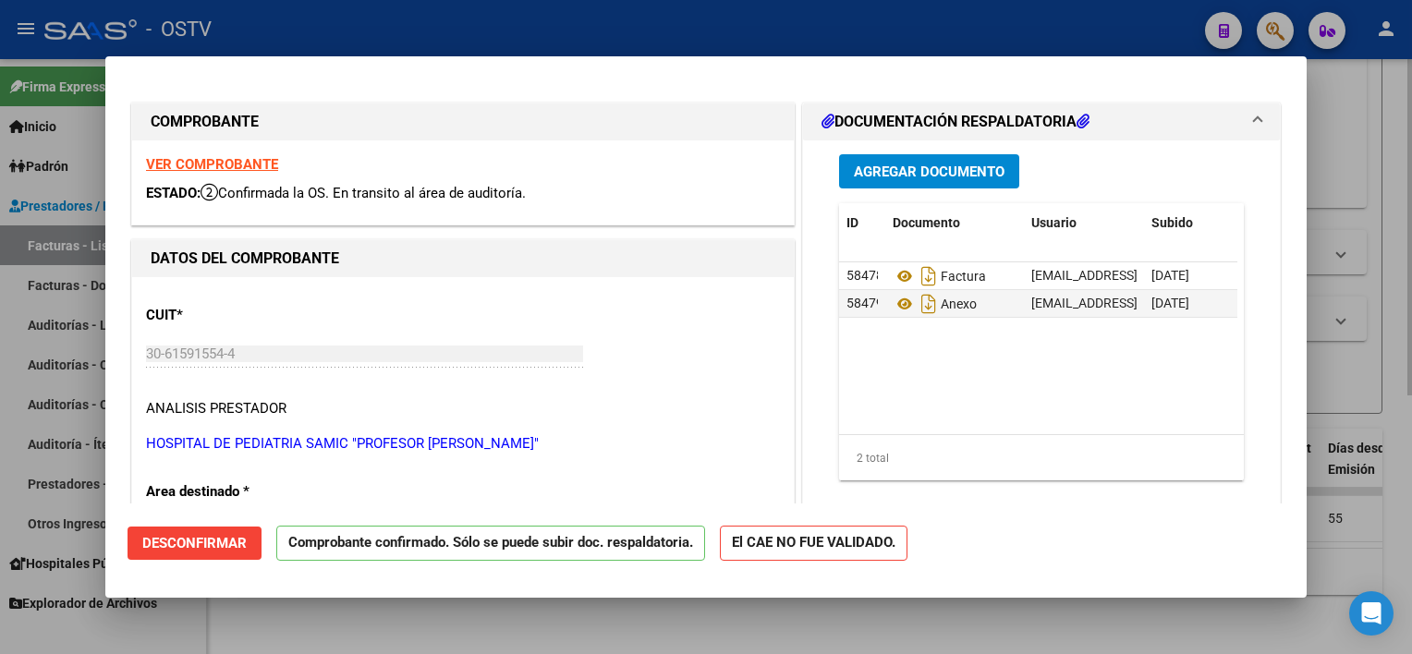
click at [737, 611] on div at bounding box center [706, 327] width 1412 height 654
type input "$ 0,00"
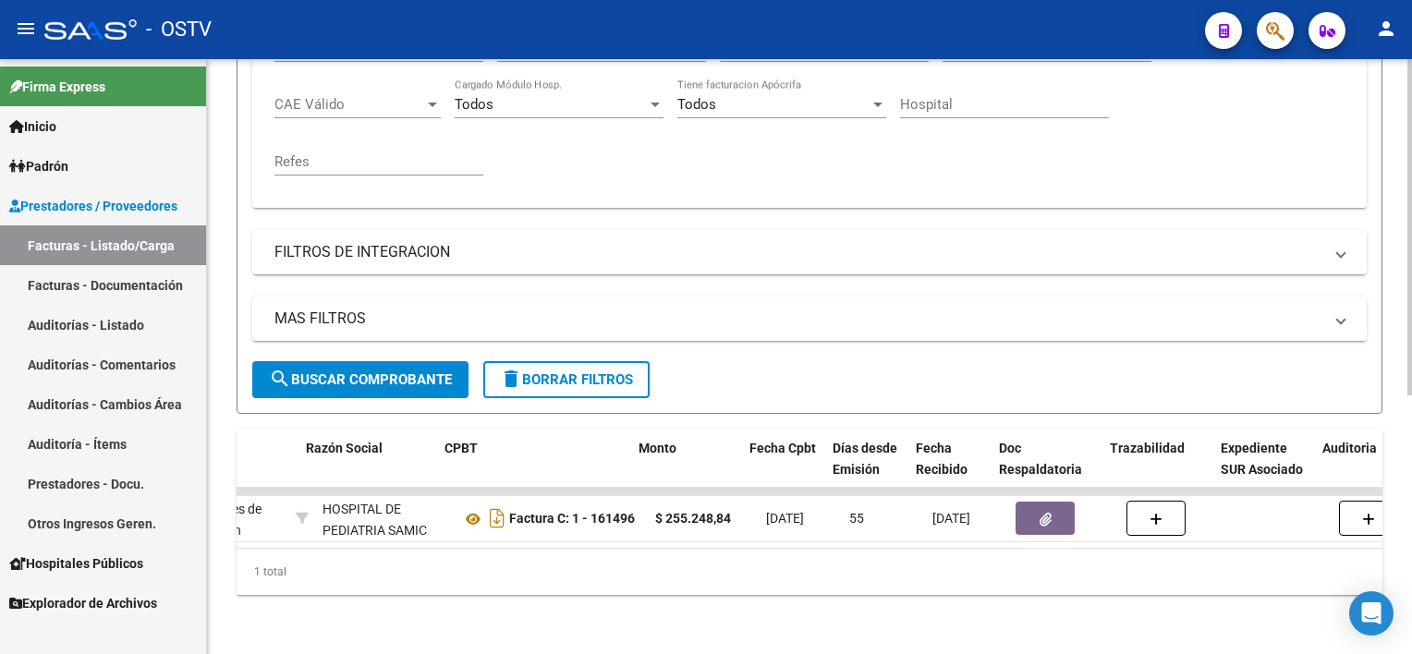
scroll to position [0, 498]
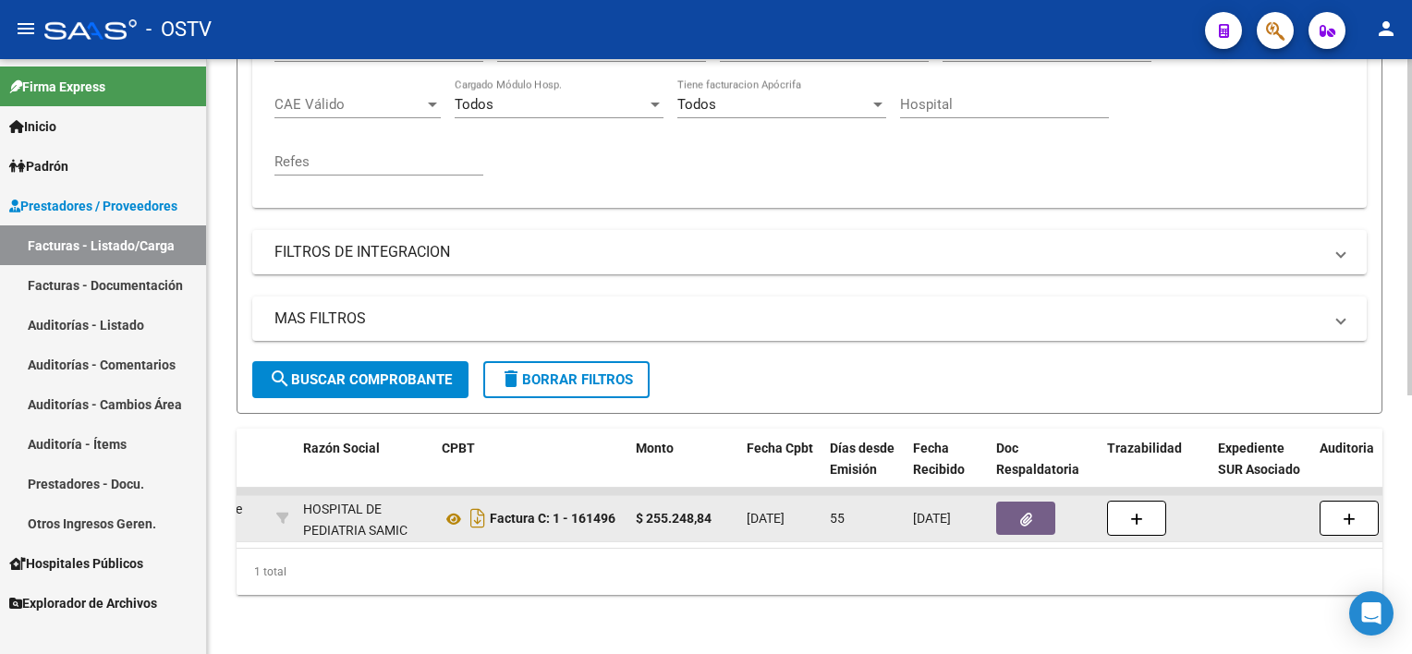
click at [1026, 513] on icon "button" at bounding box center [1026, 520] width 12 height 14
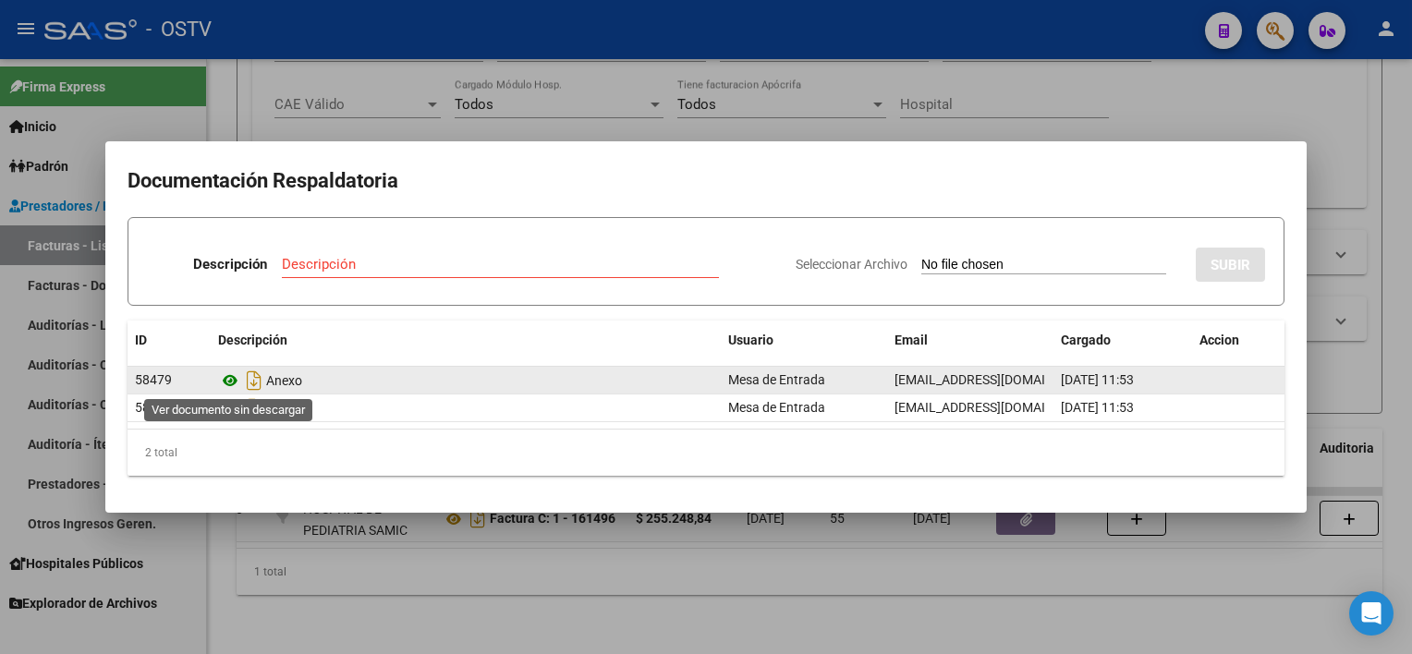
click at [234, 377] on icon at bounding box center [230, 381] width 24 height 22
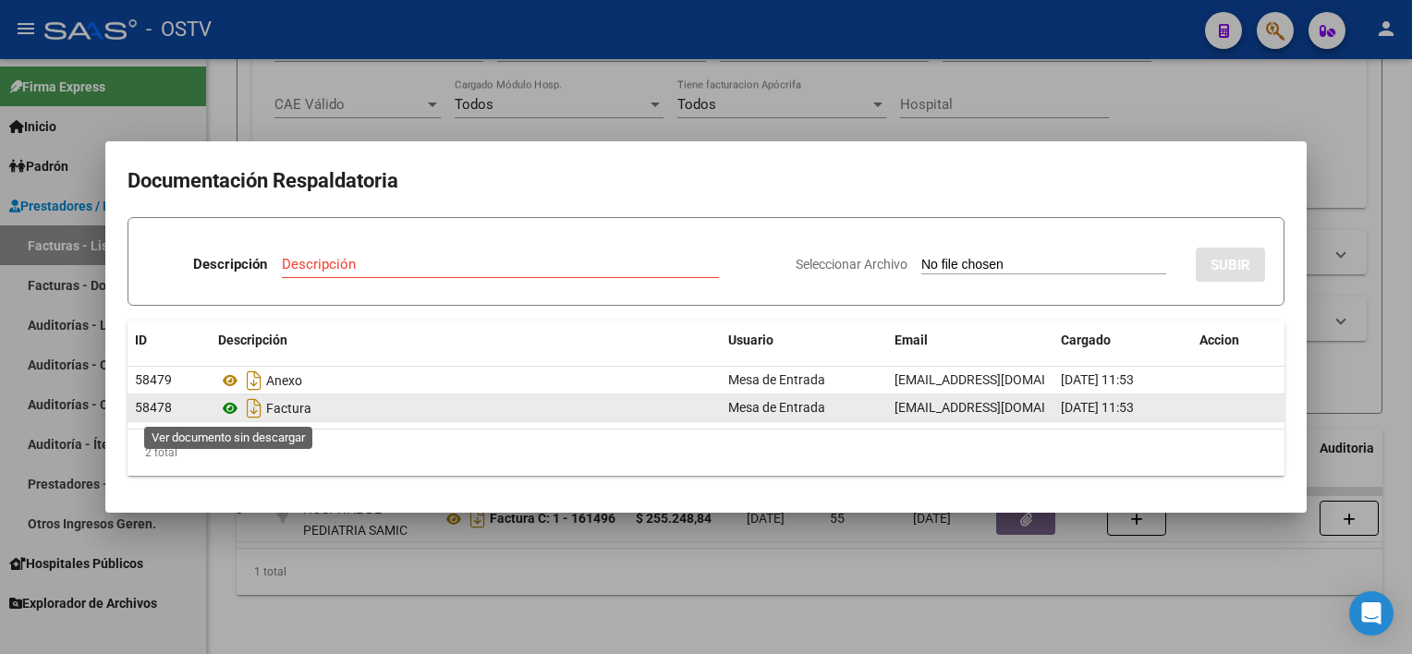
click at [226, 407] on icon at bounding box center [230, 408] width 24 height 22
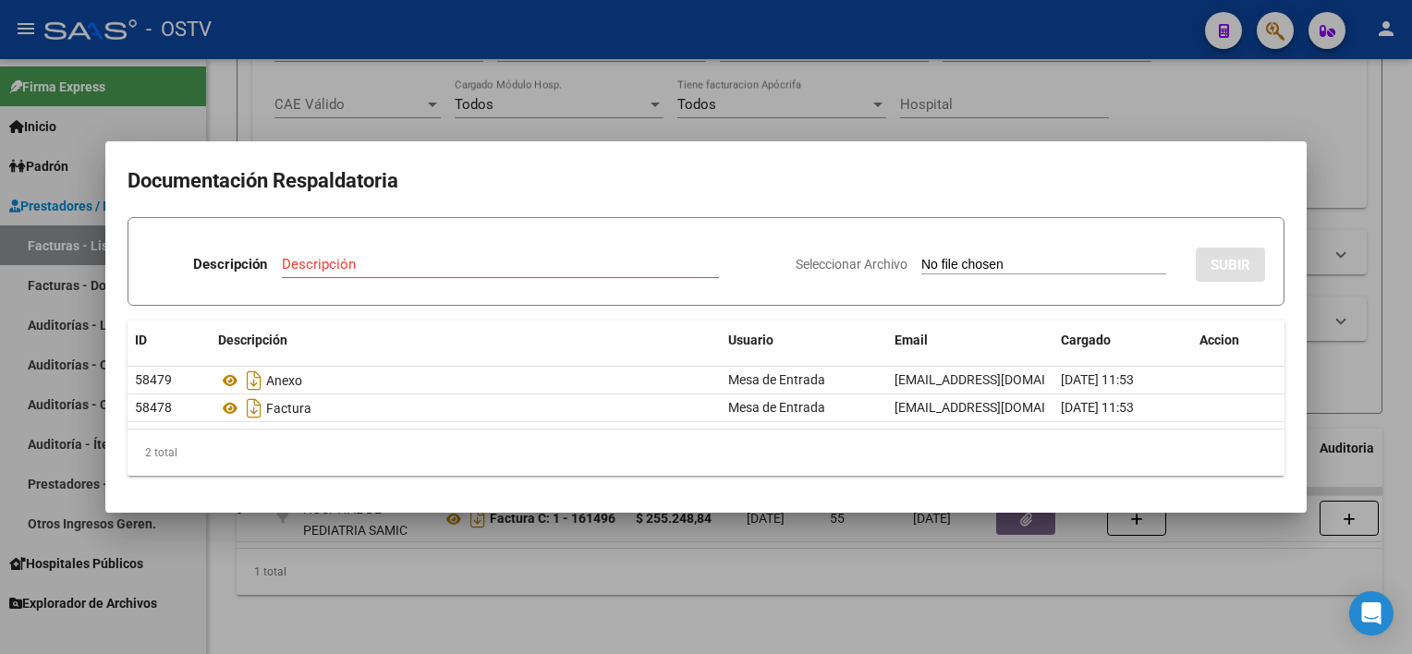
click at [310, 584] on div at bounding box center [706, 327] width 1412 height 654
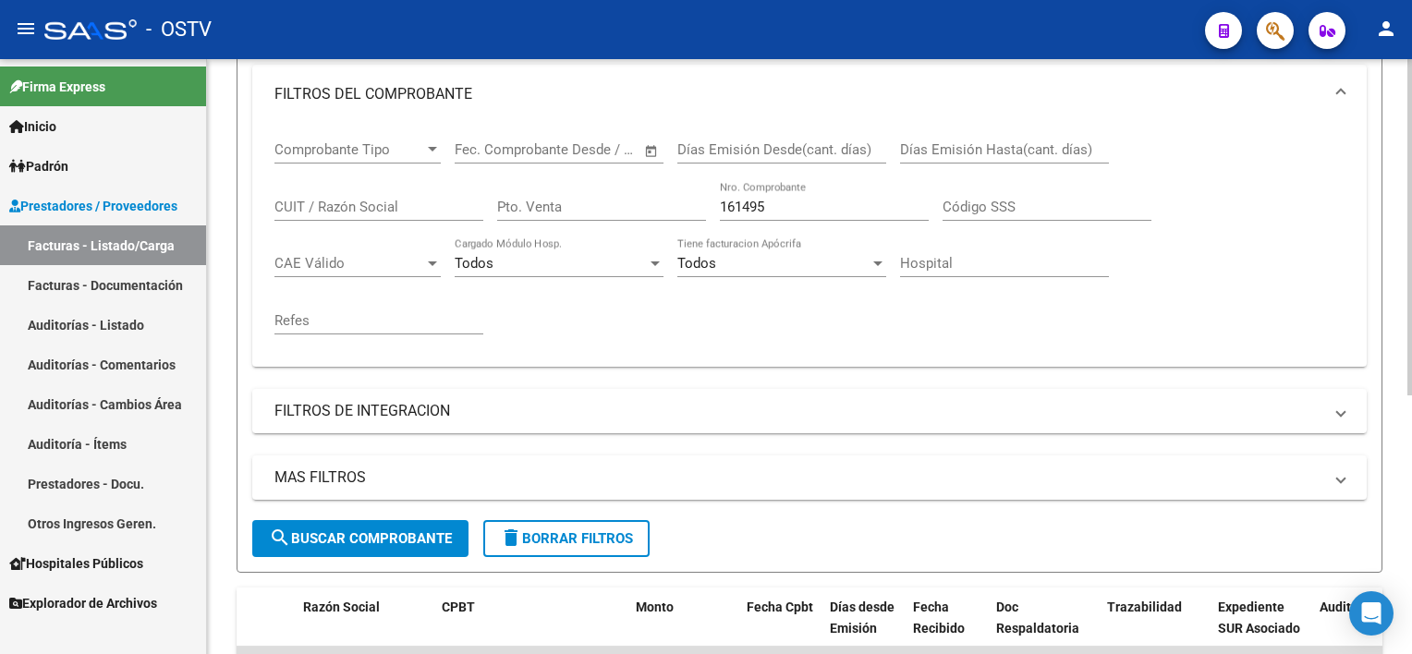
scroll to position [271, 0]
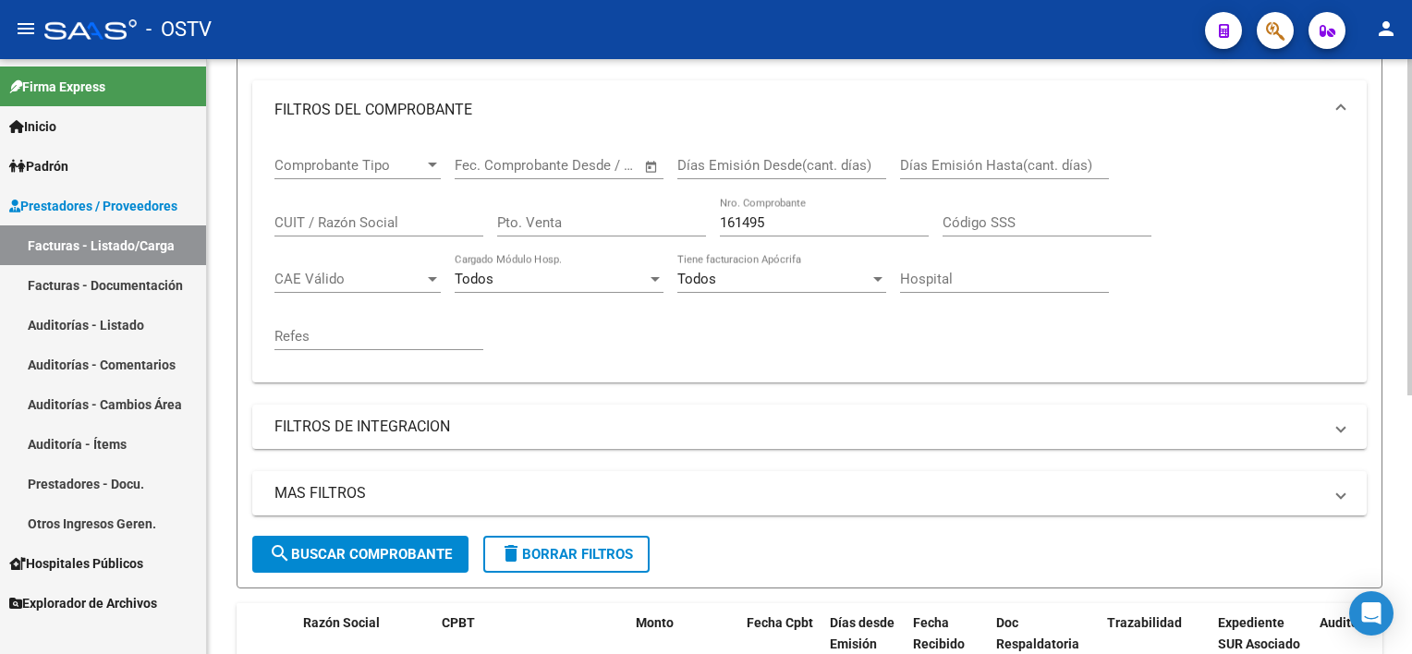
click at [807, 225] on input "161495" at bounding box center [824, 222] width 209 height 17
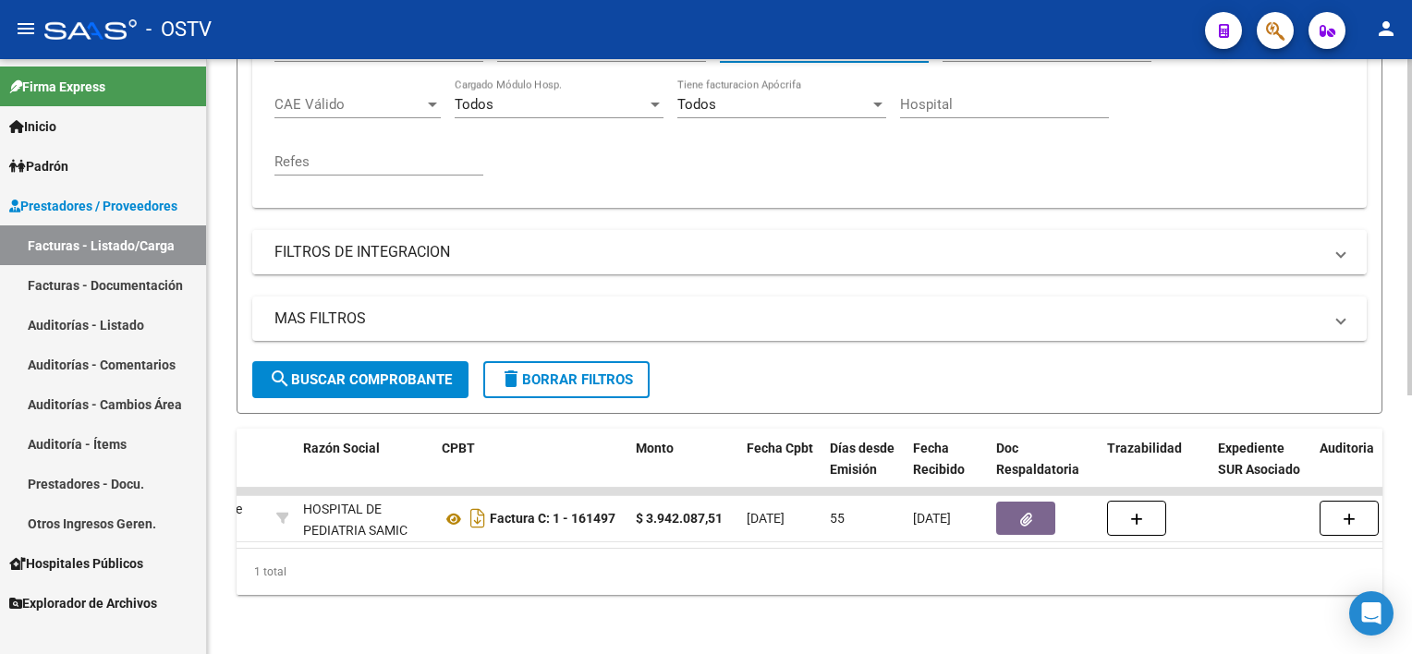
scroll to position [456, 0]
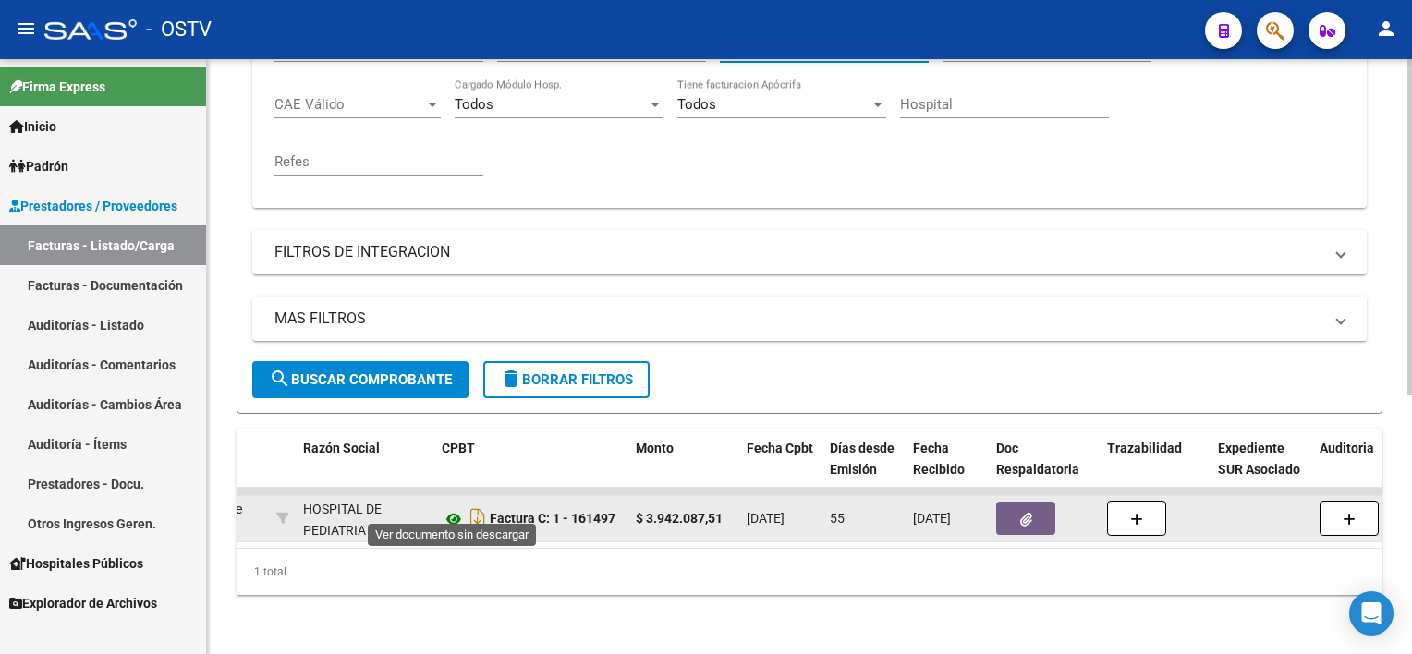
type input "161497"
click at [457, 508] on icon at bounding box center [454, 519] width 24 height 22
click at [1023, 513] on icon "button" at bounding box center [1026, 520] width 12 height 14
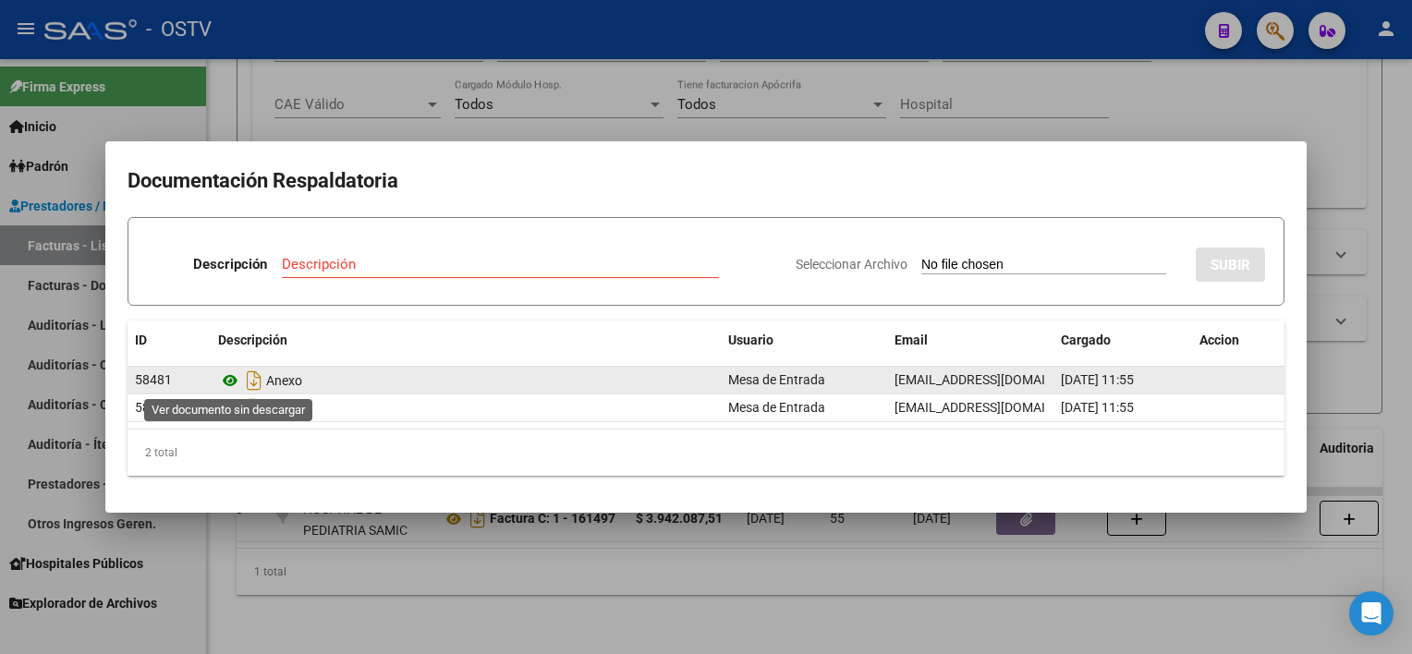
click at [228, 378] on icon at bounding box center [230, 381] width 24 height 22
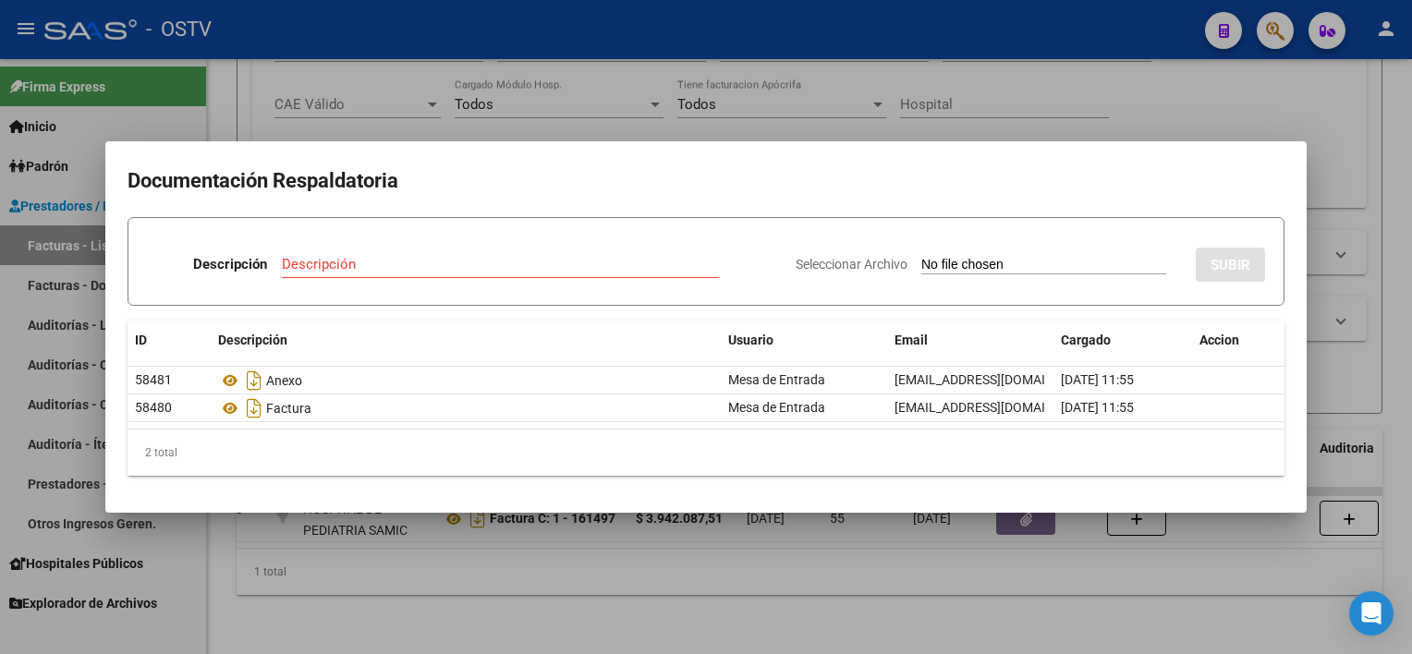
click at [749, 583] on div at bounding box center [706, 327] width 1412 height 654
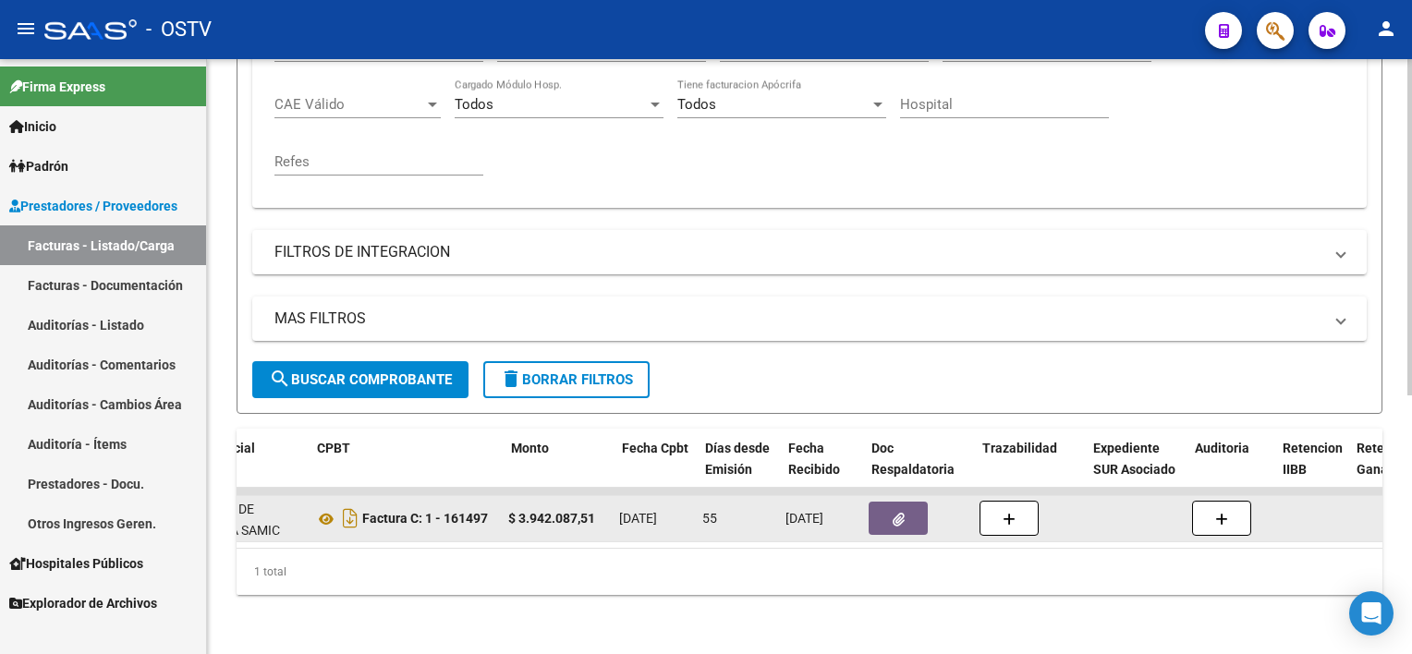
scroll to position [0, 622]
click at [905, 513] on icon "button" at bounding box center [902, 520] width 12 height 14
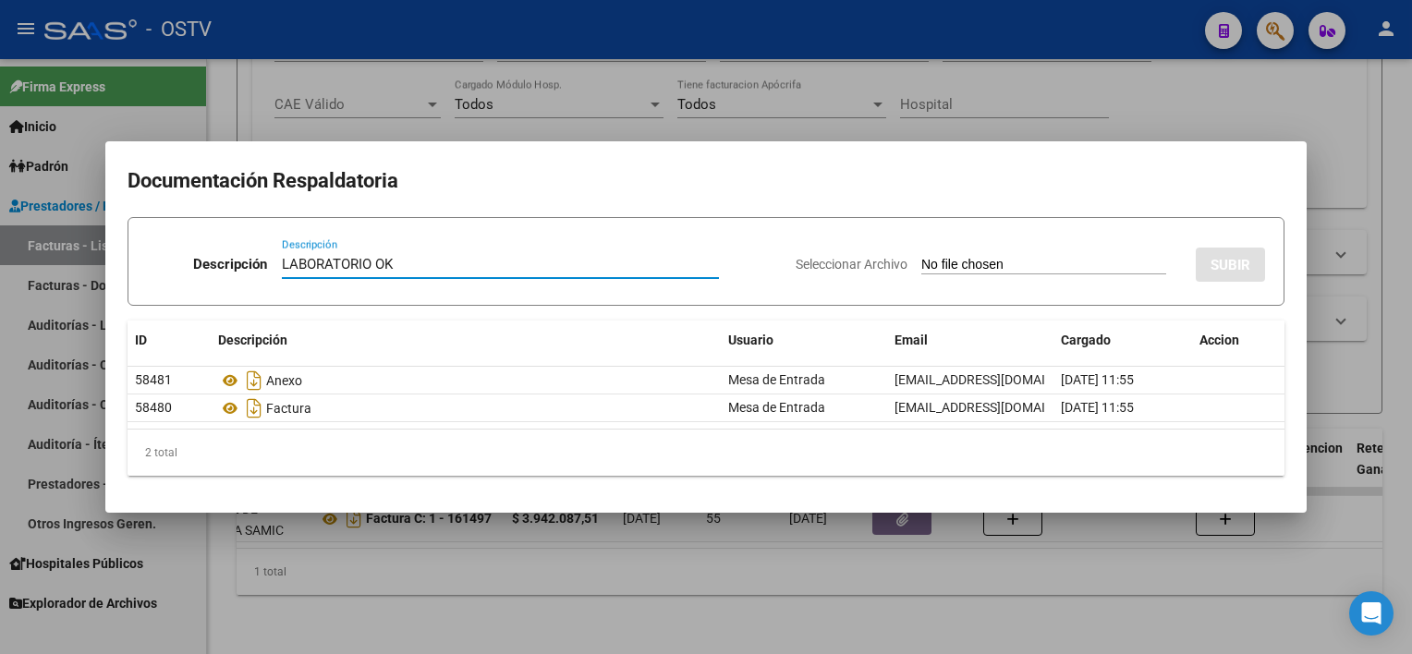
type input "LABORATORIO OK"
click at [1040, 267] on input "Seleccionar Archivo" at bounding box center [1043, 266] width 245 height 18
type input "C:\fakepath\LABO 161497.pdf"
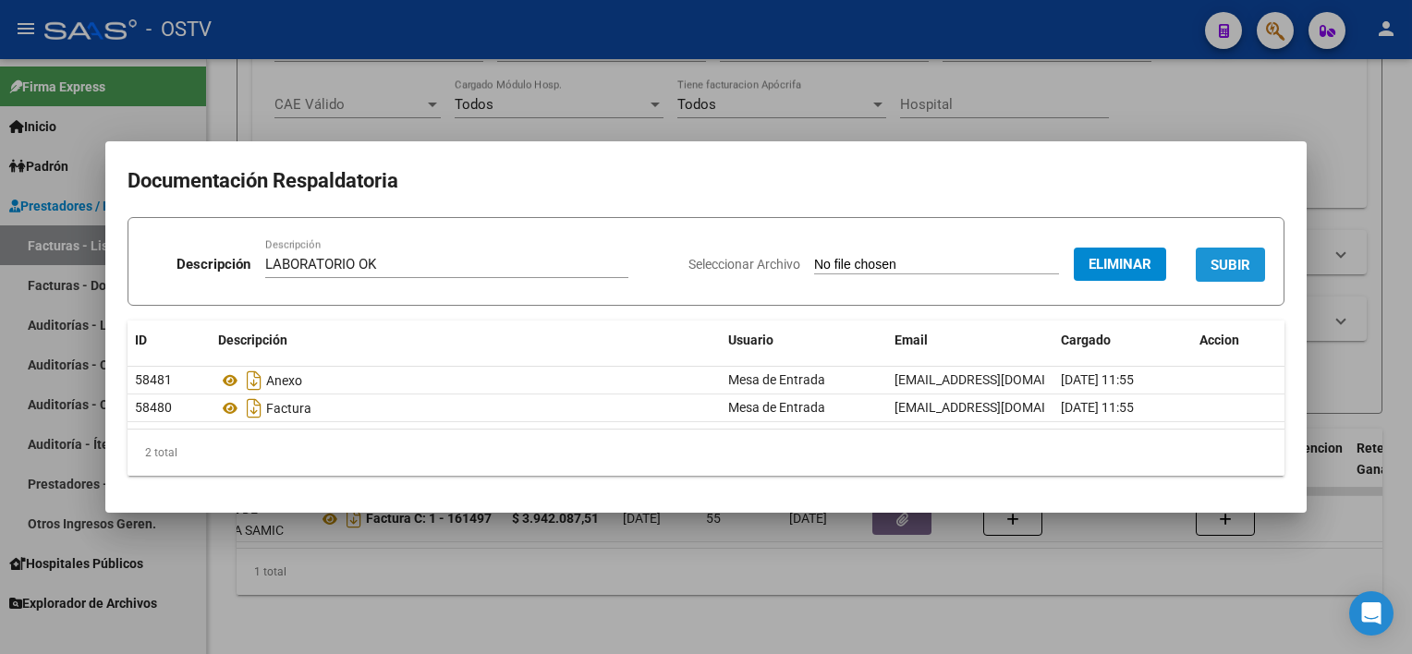
drag, startPoint x: 1246, startPoint y: 267, endPoint x: 1249, endPoint y: 284, distance: 17.0
click at [1246, 266] on span "SUBIR" at bounding box center [1231, 265] width 40 height 17
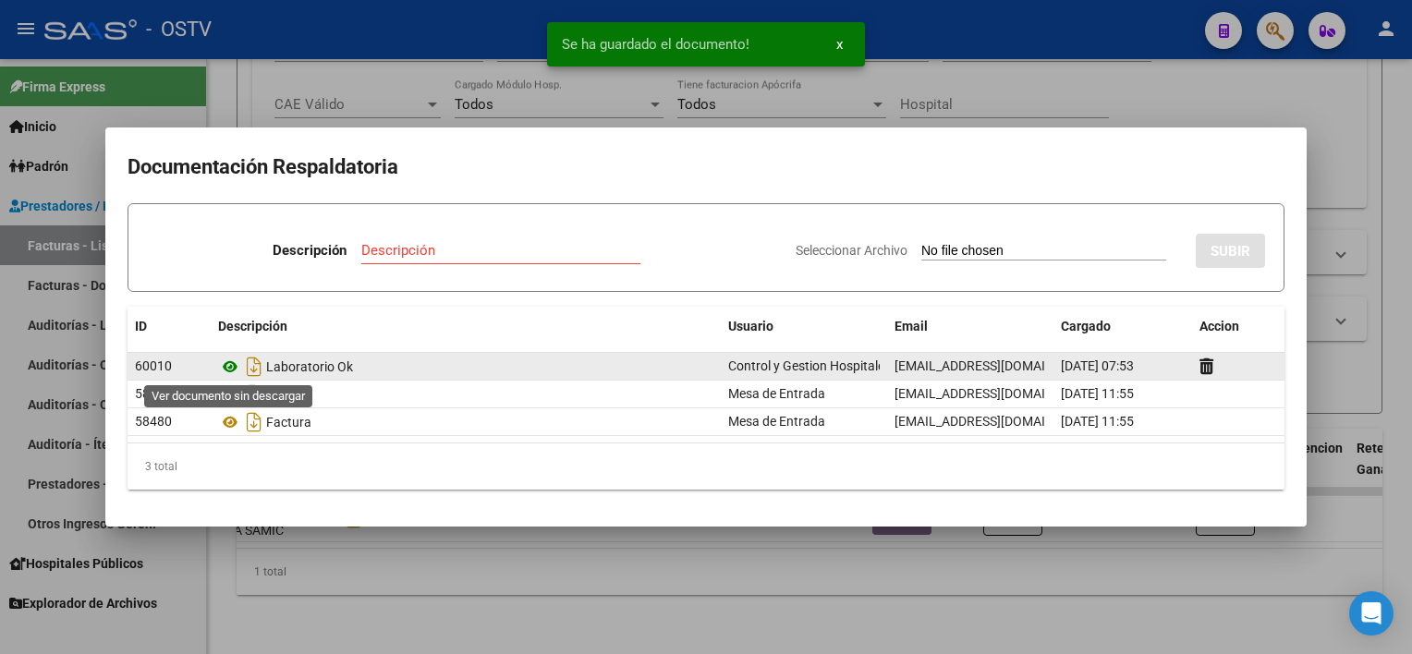
click at [228, 362] on icon at bounding box center [230, 367] width 24 height 22
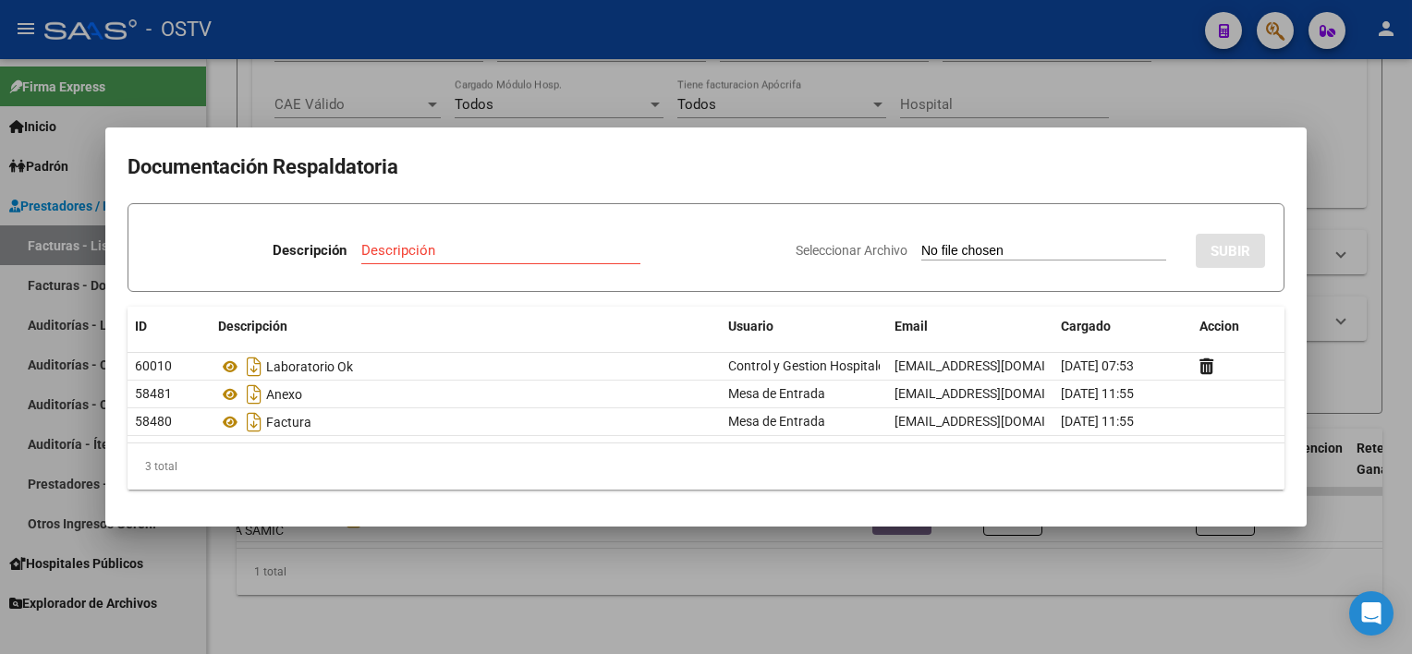
click at [695, 572] on div at bounding box center [706, 327] width 1412 height 654
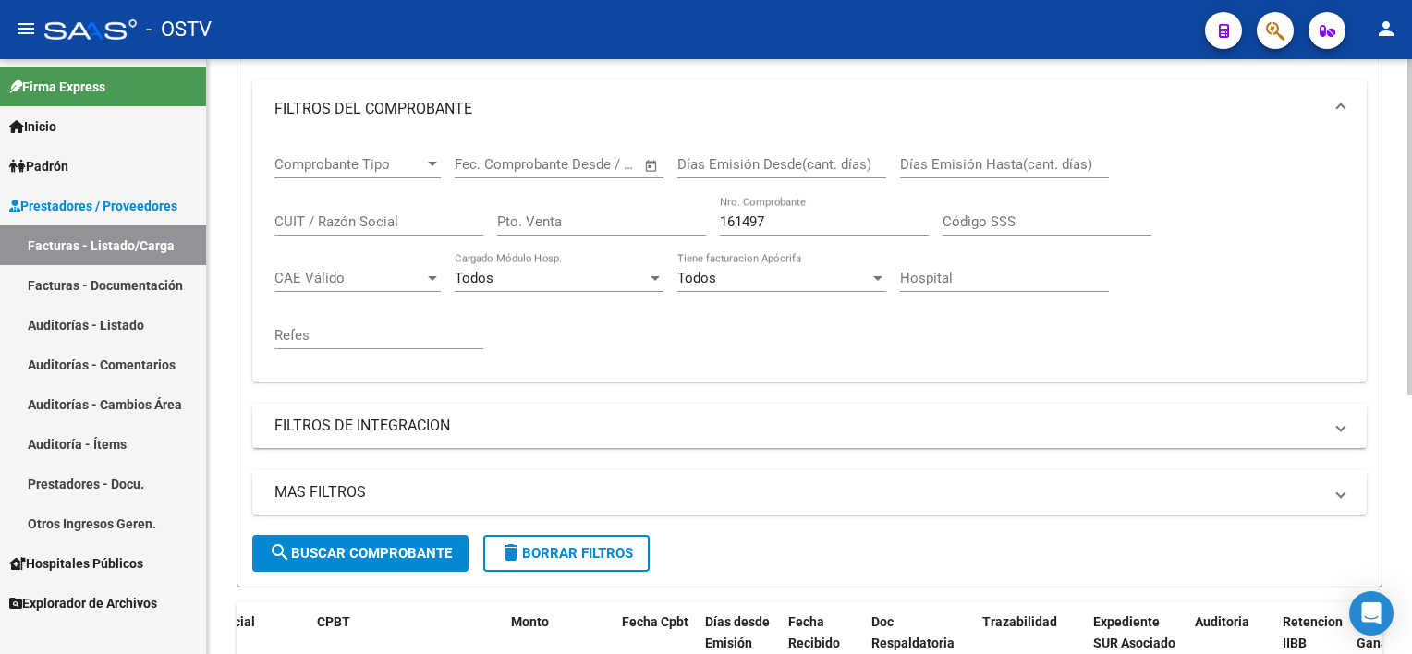
scroll to position [271, 0]
click at [794, 214] on input "161497" at bounding box center [824, 222] width 209 height 17
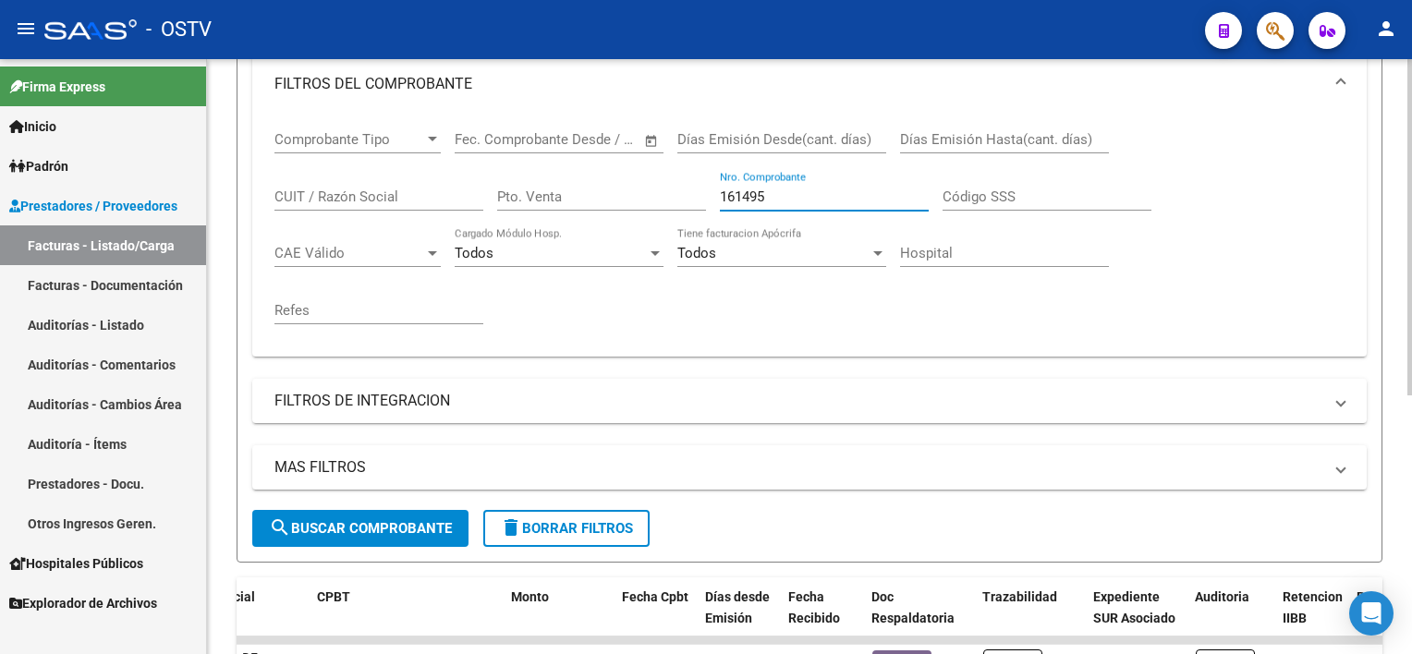
scroll to position [456, 0]
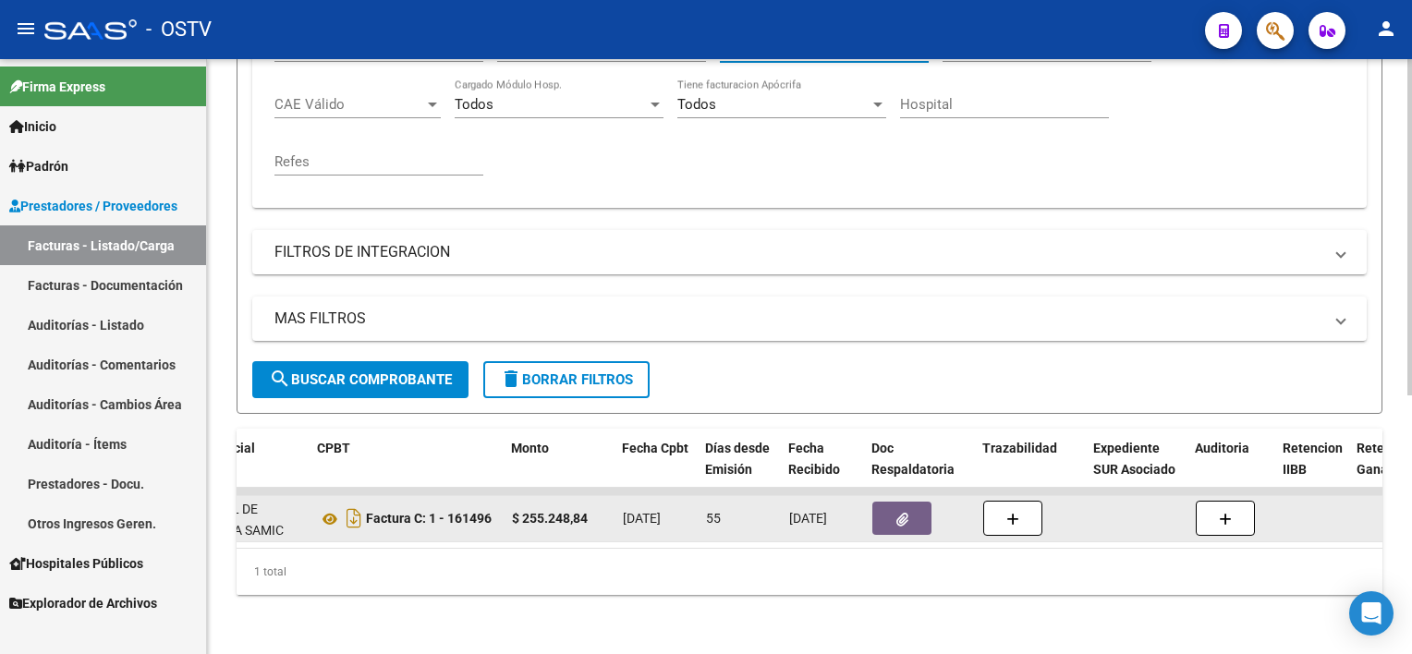
type input "161495"
click at [917, 502] on button "button" at bounding box center [901, 518] width 59 height 33
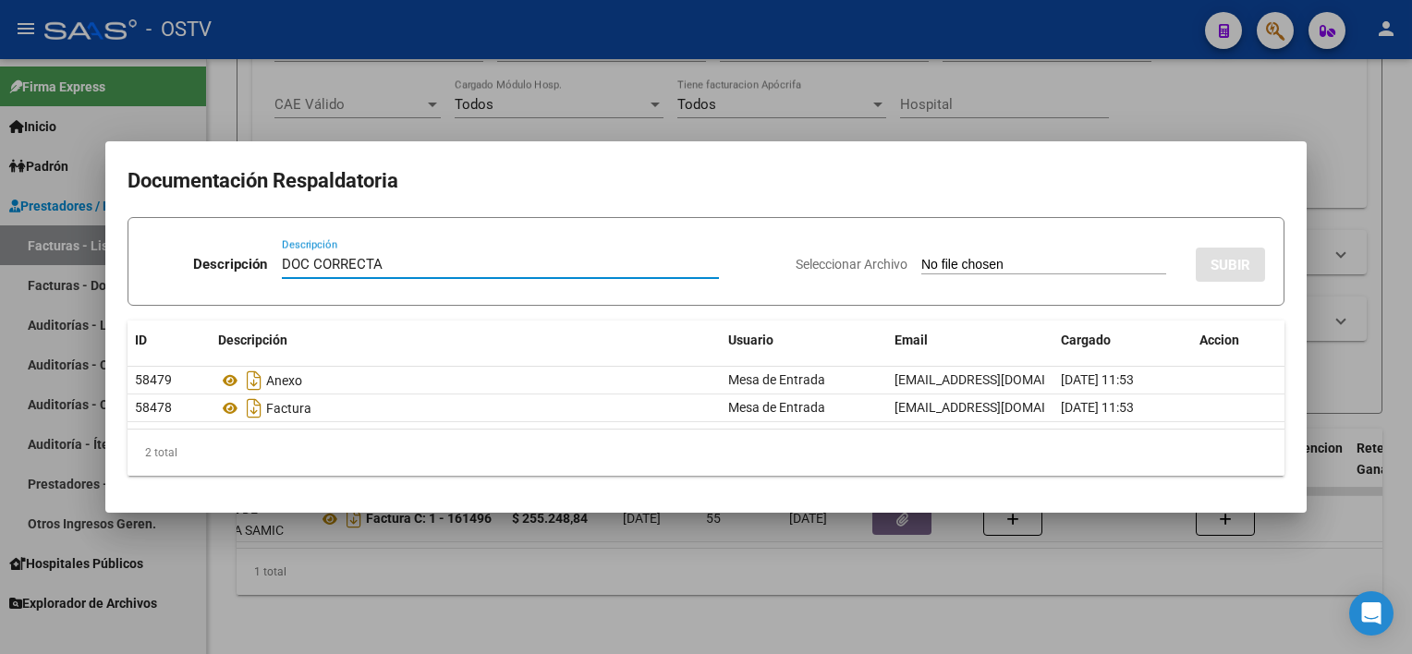
type input "DOC CORRECTA"
click at [1028, 262] on input "Seleccionar Archivo" at bounding box center [1043, 266] width 245 height 18
type input "C:\fakepath\161496.pdf"
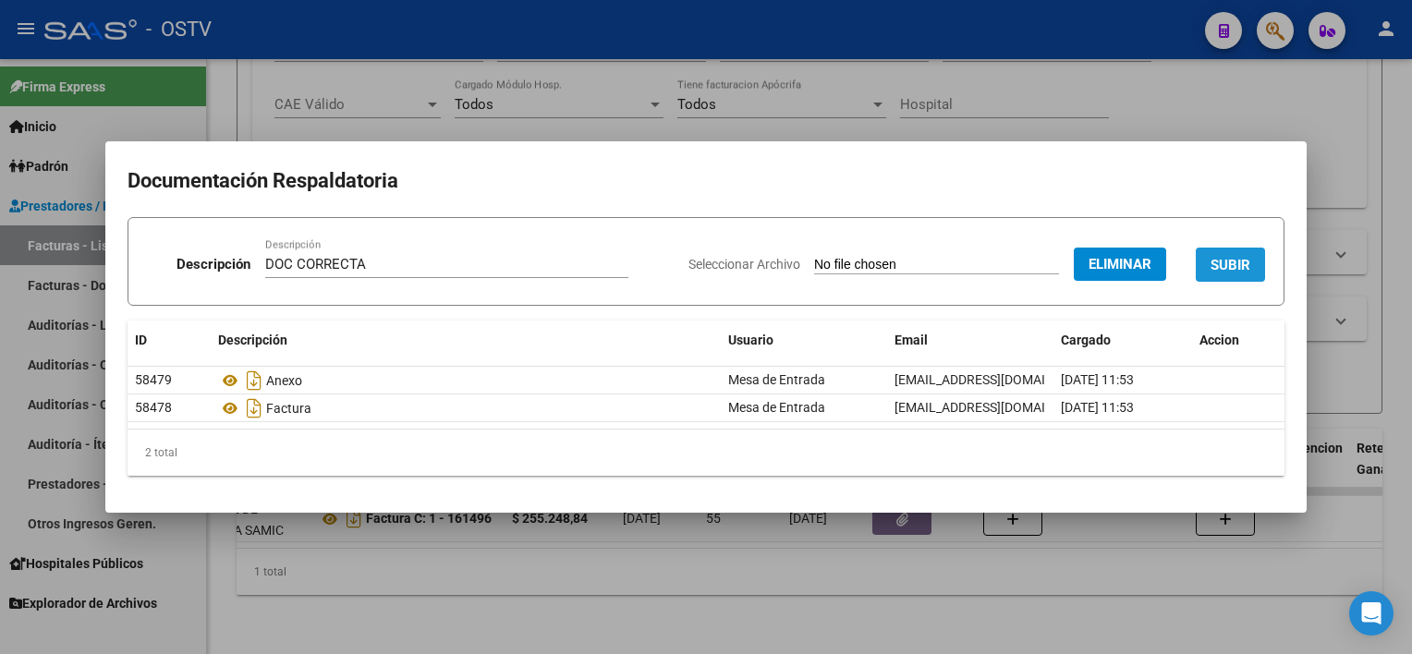
click at [1232, 274] on button "SUBIR" at bounding box center [1230, 265] width 69 height 34
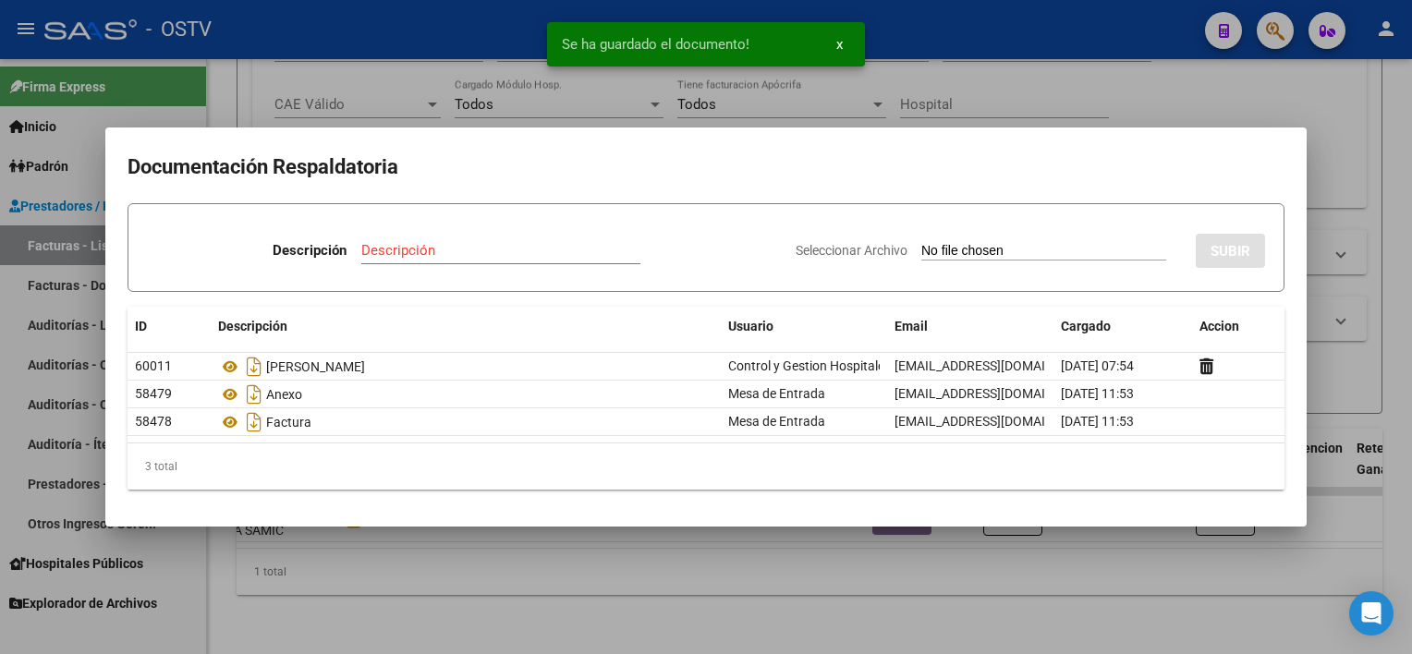
click at [724, 556] on div at bounding box center [706, 327] width 1412 height 654
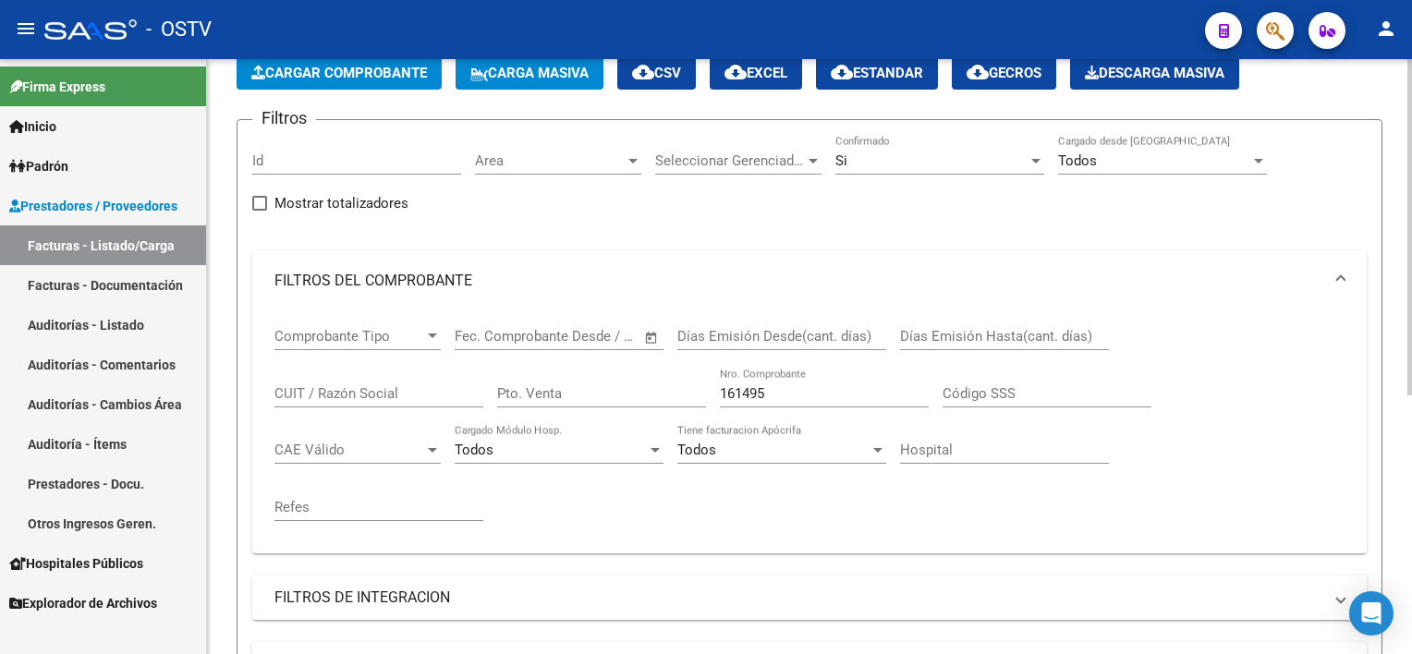
scroll to position [86, 0]
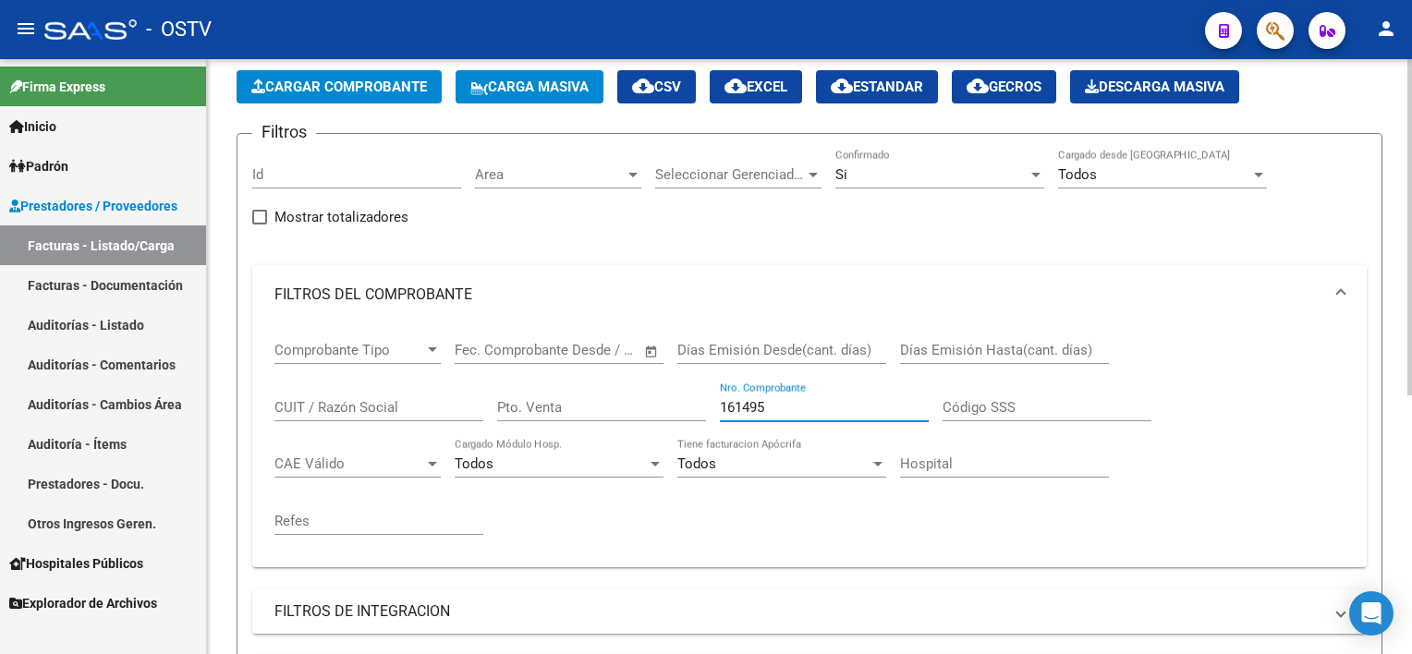
drag, startPoint x: 781, startPoint y: 407, endPoint x: 471, endPoint y: 411, distance: 309.6
click at [477, 415] on div "Comprobante Tipo Comprobante Tipo Fecha inicio – Fecha fin Fec. Comprobante Des…" at bounding box center [809, 438] width 1070 height 228
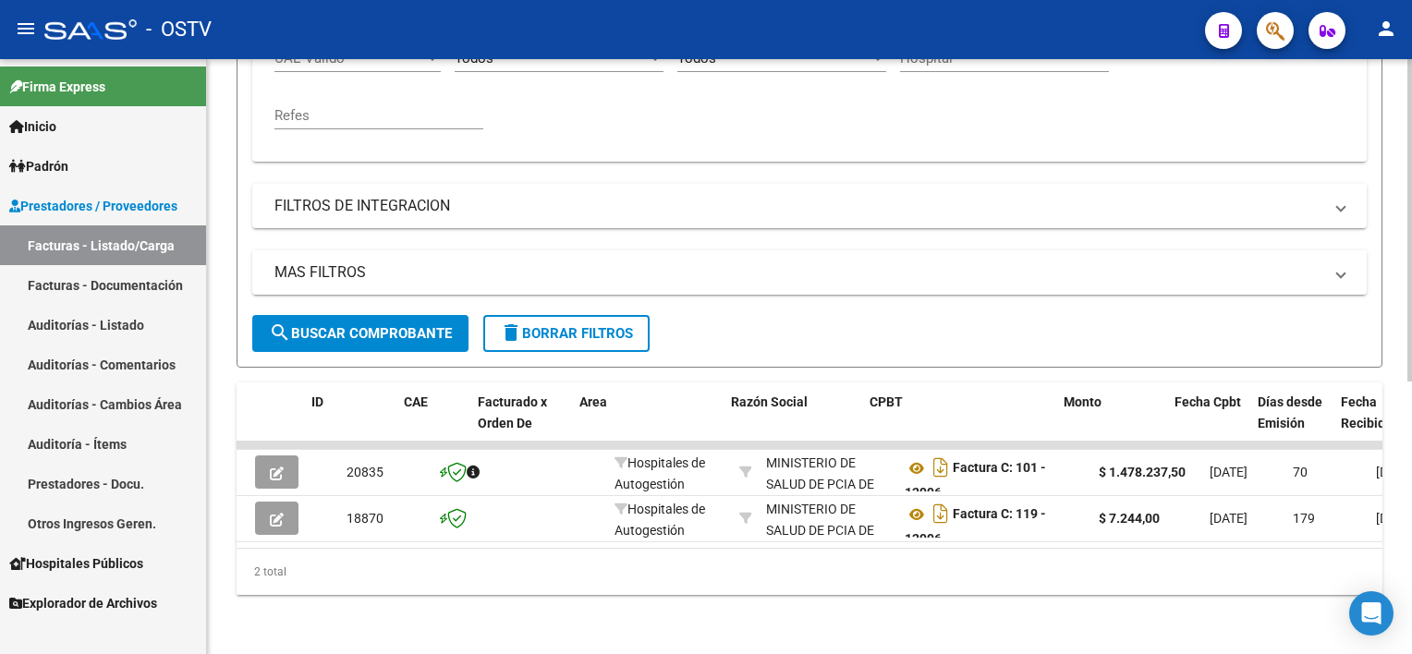
scroll to position [0, 137]
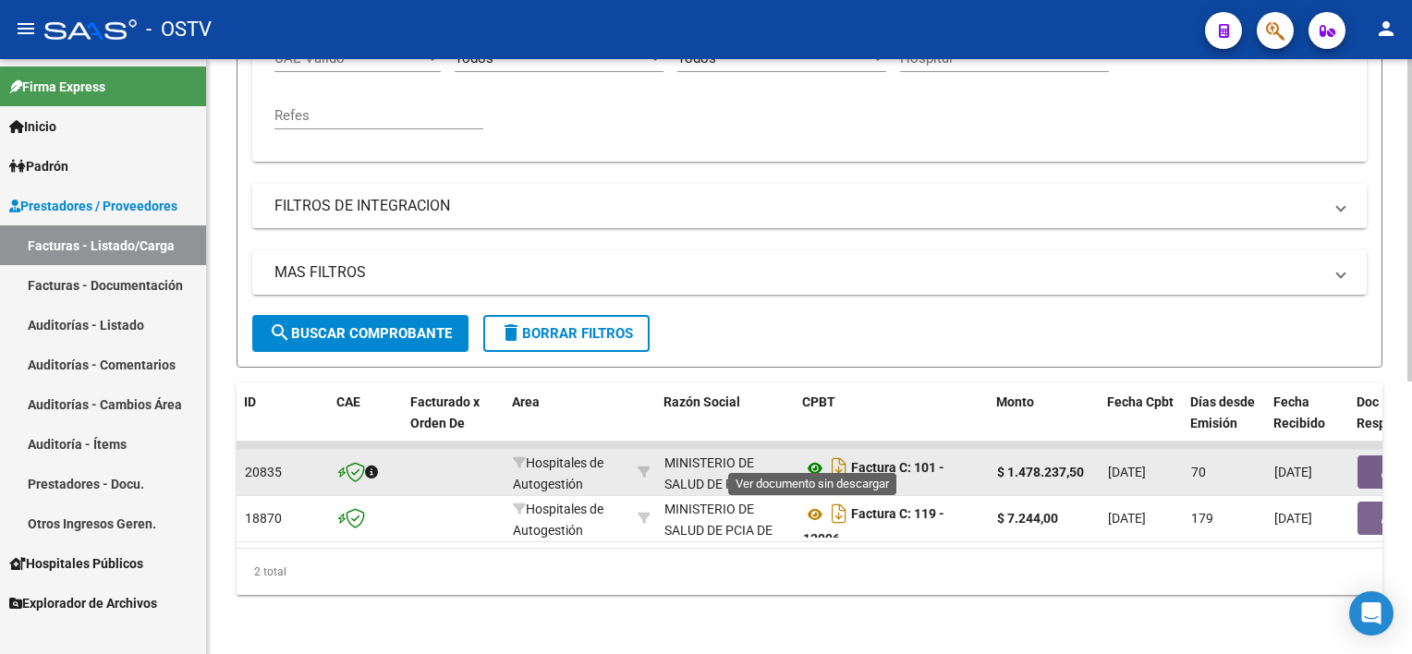
click at [811, 457] on icon at bounding box center [815, 468] width 24 height 22
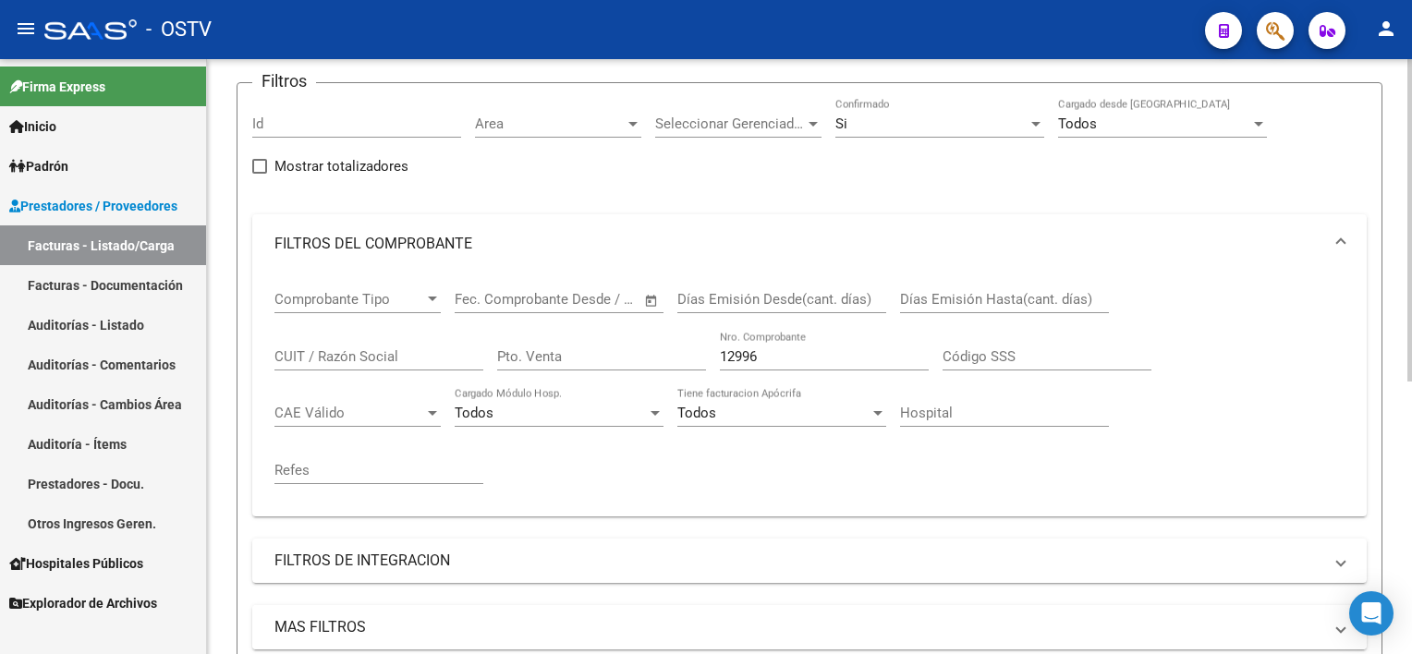
scroll to position [133, 0]
click at [771, 362] on input "12996" at bounding box center [824, 360] width 209 height 17
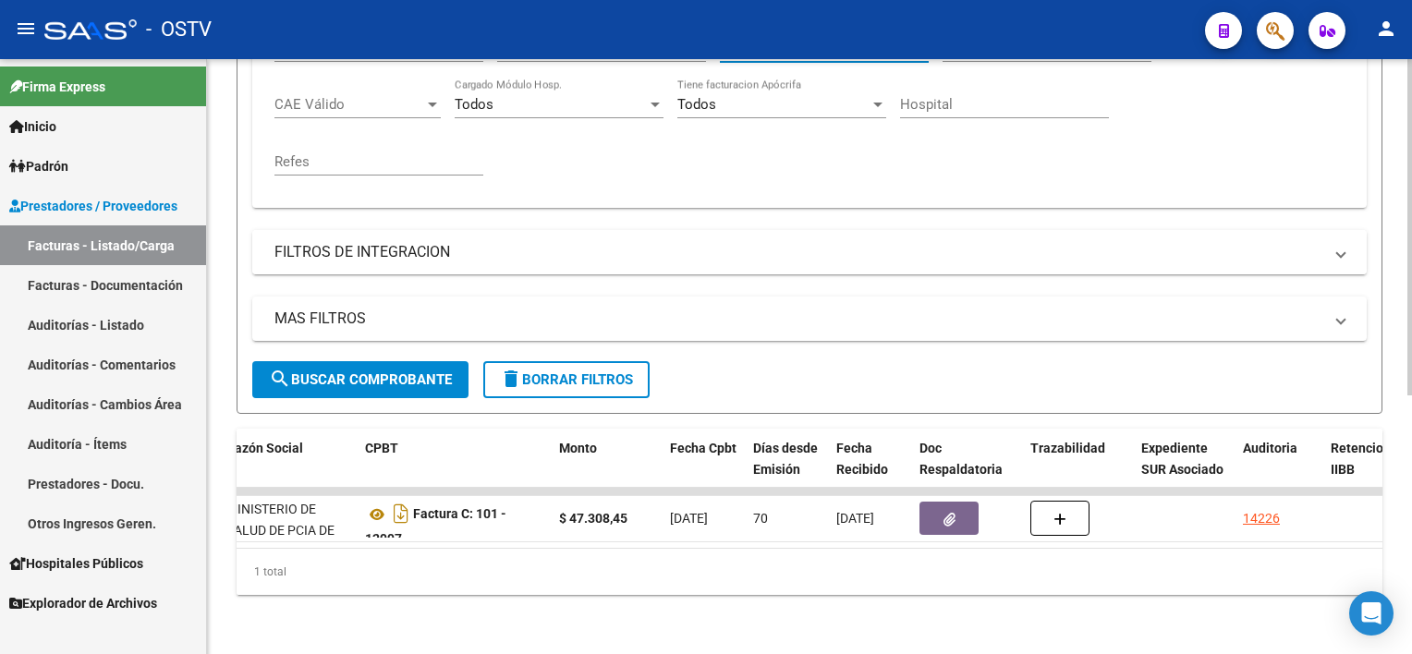
scroll to position [363, 0]
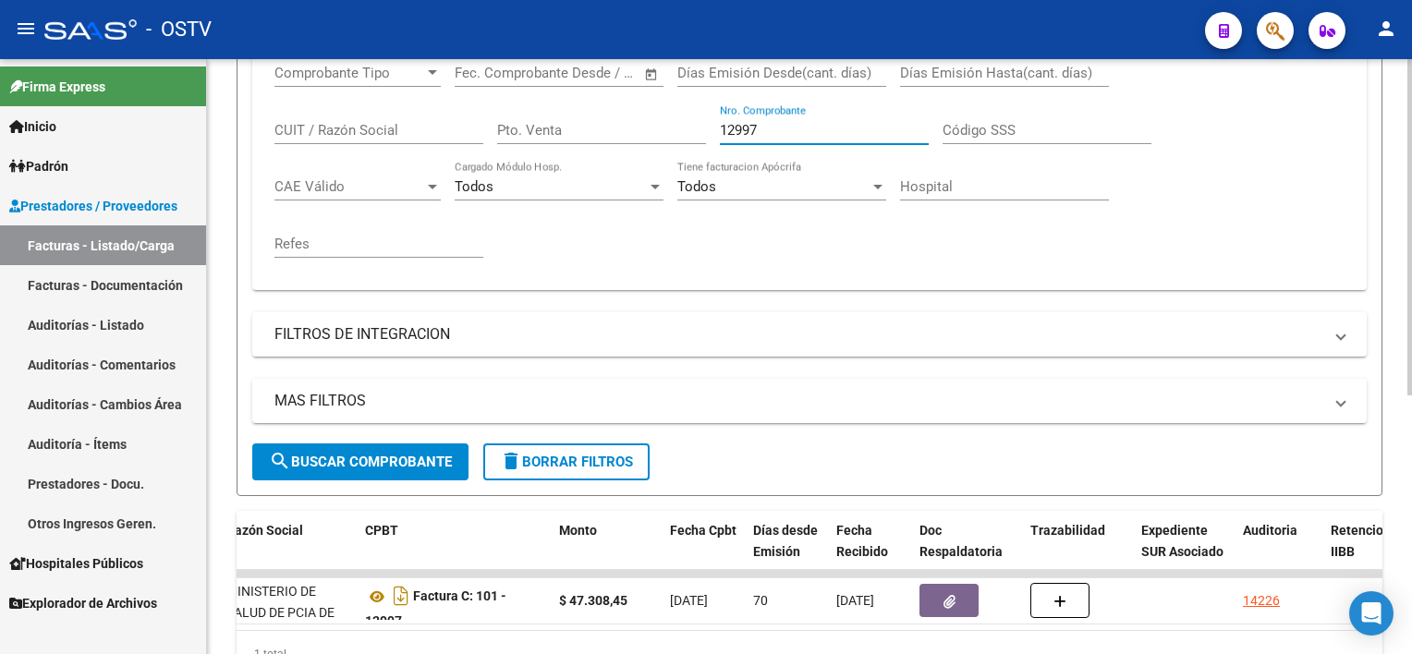
drag, startPoint x: 783, startPoint y: 124, endPoint x: 432, endPoint y: 102, distance: 351.8
click at [432, 102] on div "Comprobante Tipo Comprobante Tipo Fecha inicio – Fecha fin Fec. Comprobante Des…" at bounding box center [809, 161] width 1070 height 228
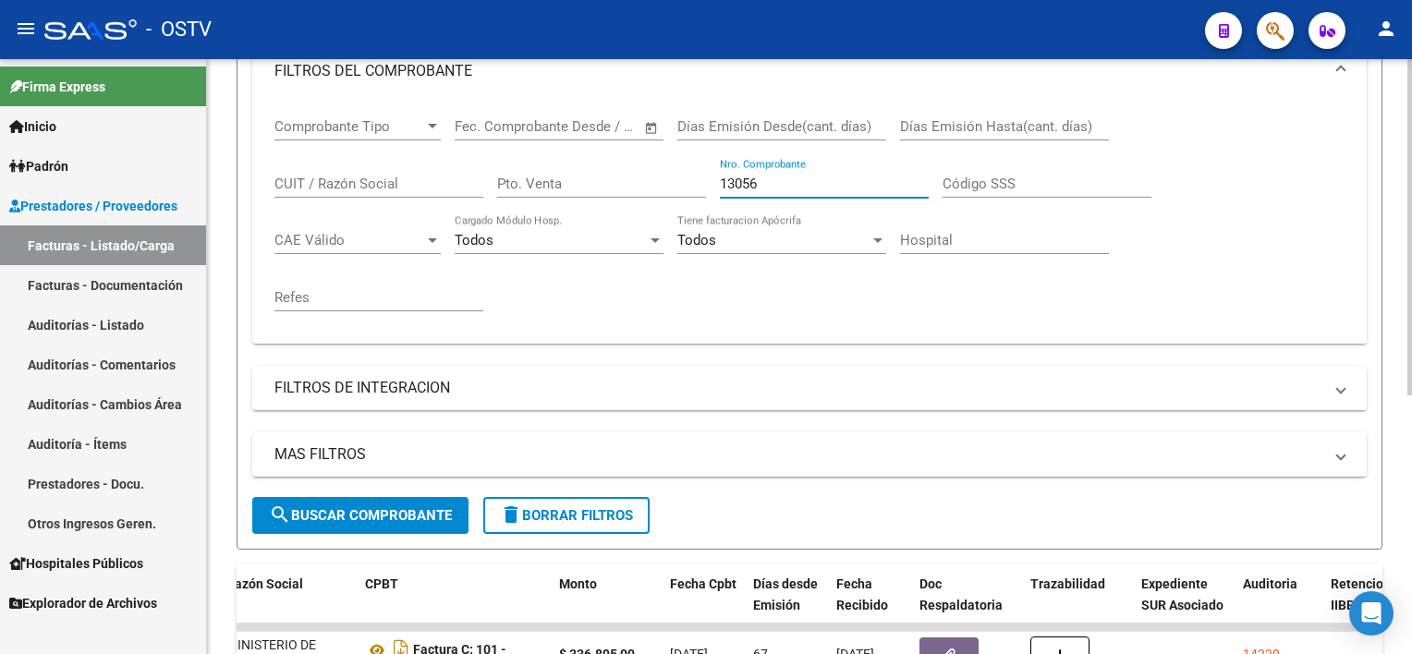
scroll to position [178, 0]
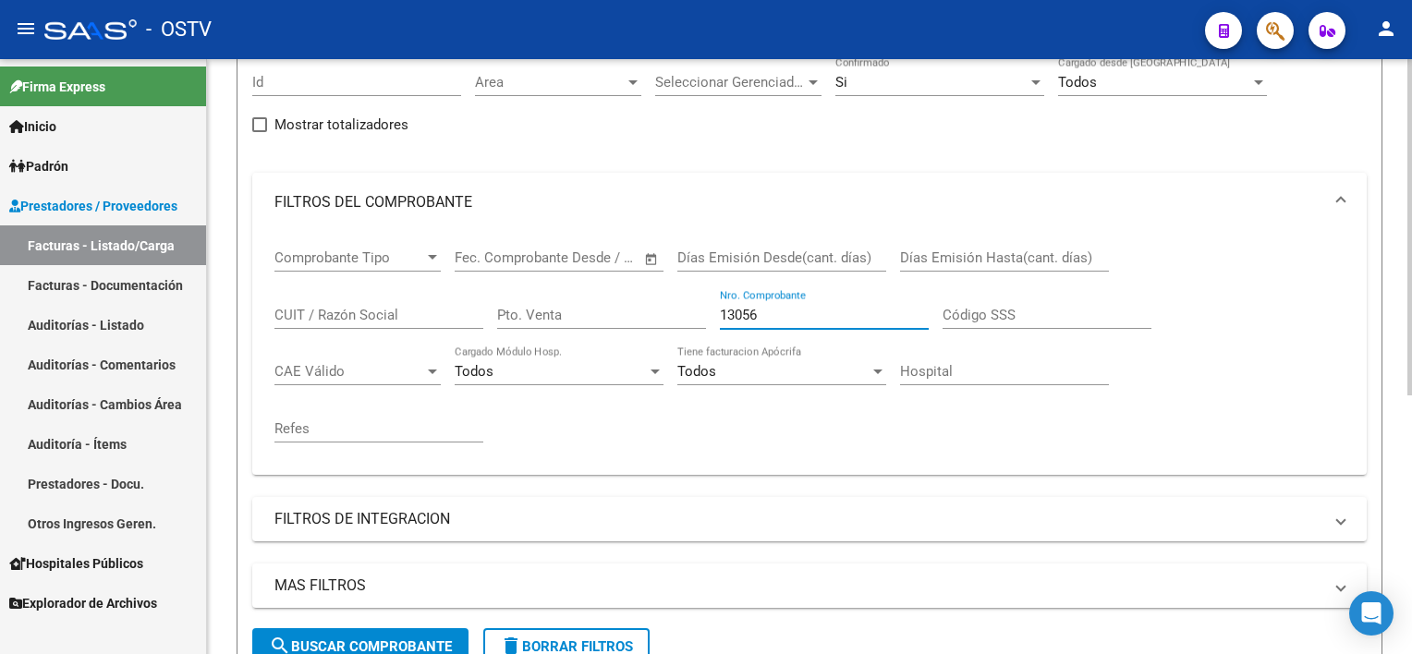
drag, startPoint x: 789, startPoint y: 307, endPoint x: 606, endPoint y: 308, distance: 183.0
click at [606, 308] on div "Comprobante Tipo Comprobante Tipo Fecha inicio – Fecha fin Fec. Comprobante Des…" at bounding box center [809, 346] width 1070 height 228
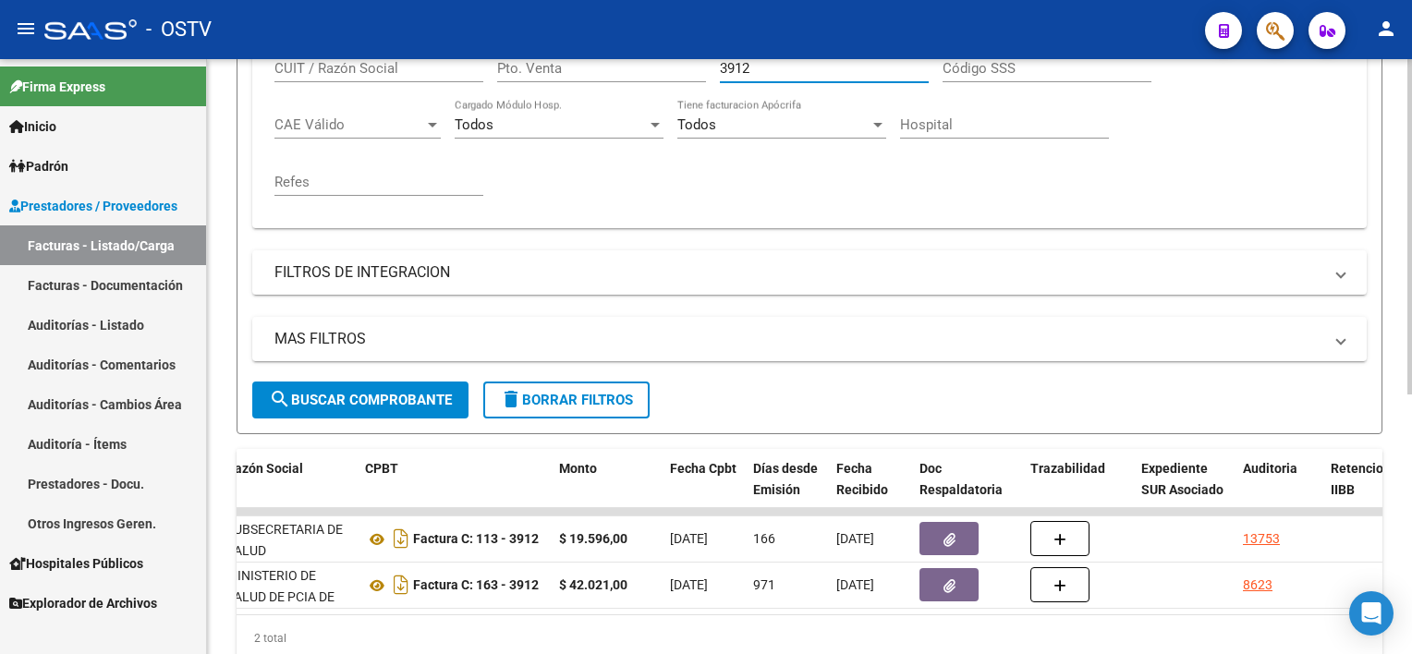
scroll to position [503, 0]
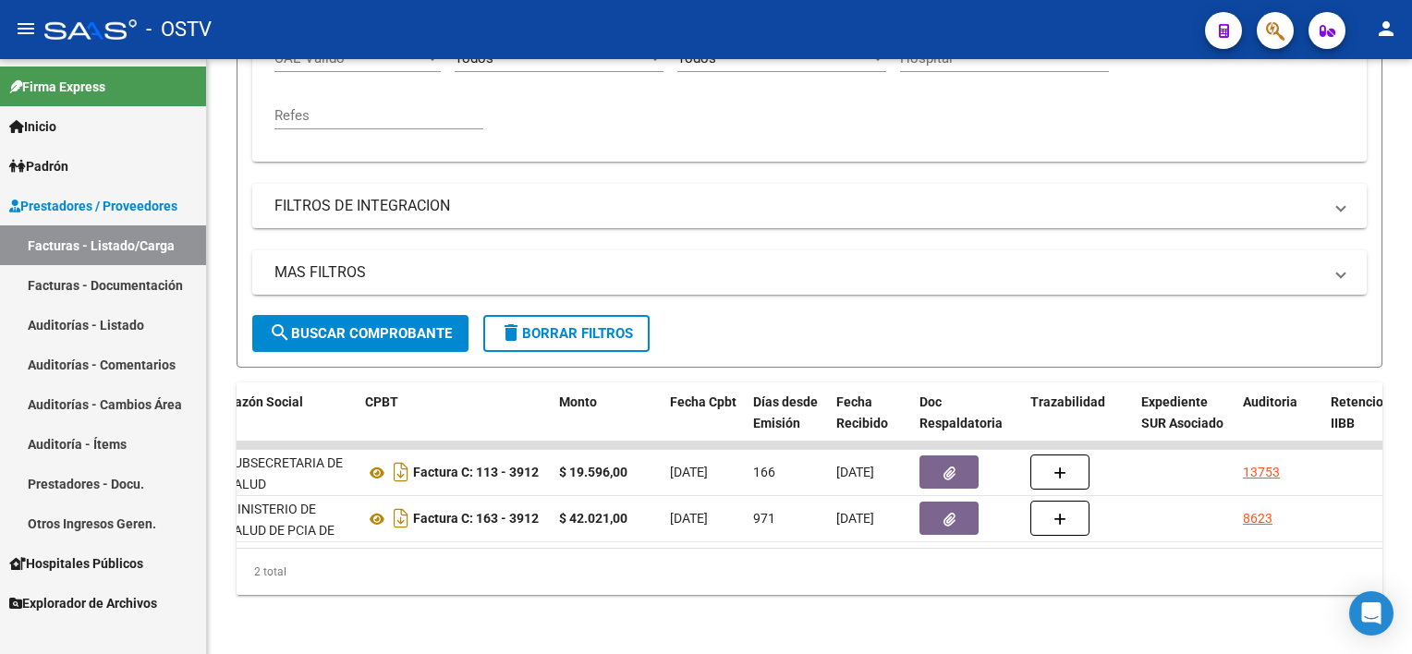
type input "3912"
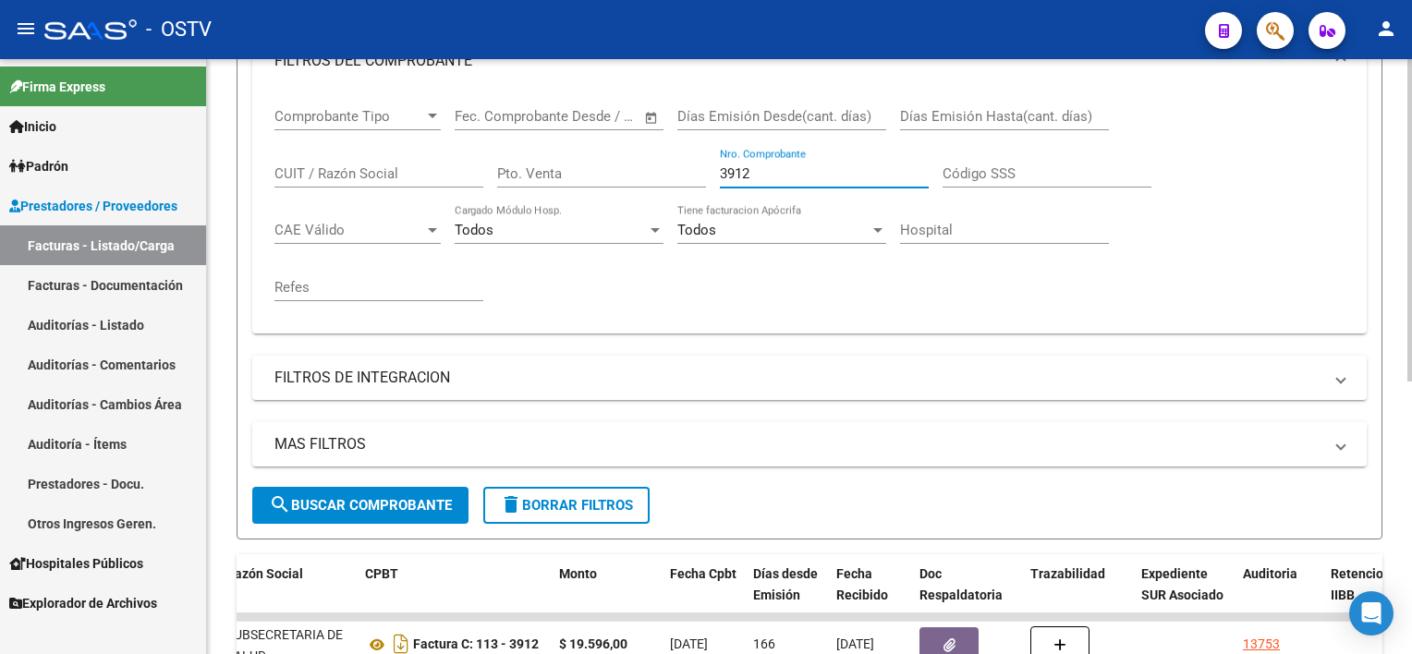
scroll to position [318, 0]
click at [592, 162] on div "Pto. Venta" at bounding box center [601, 170] width 209 height 40
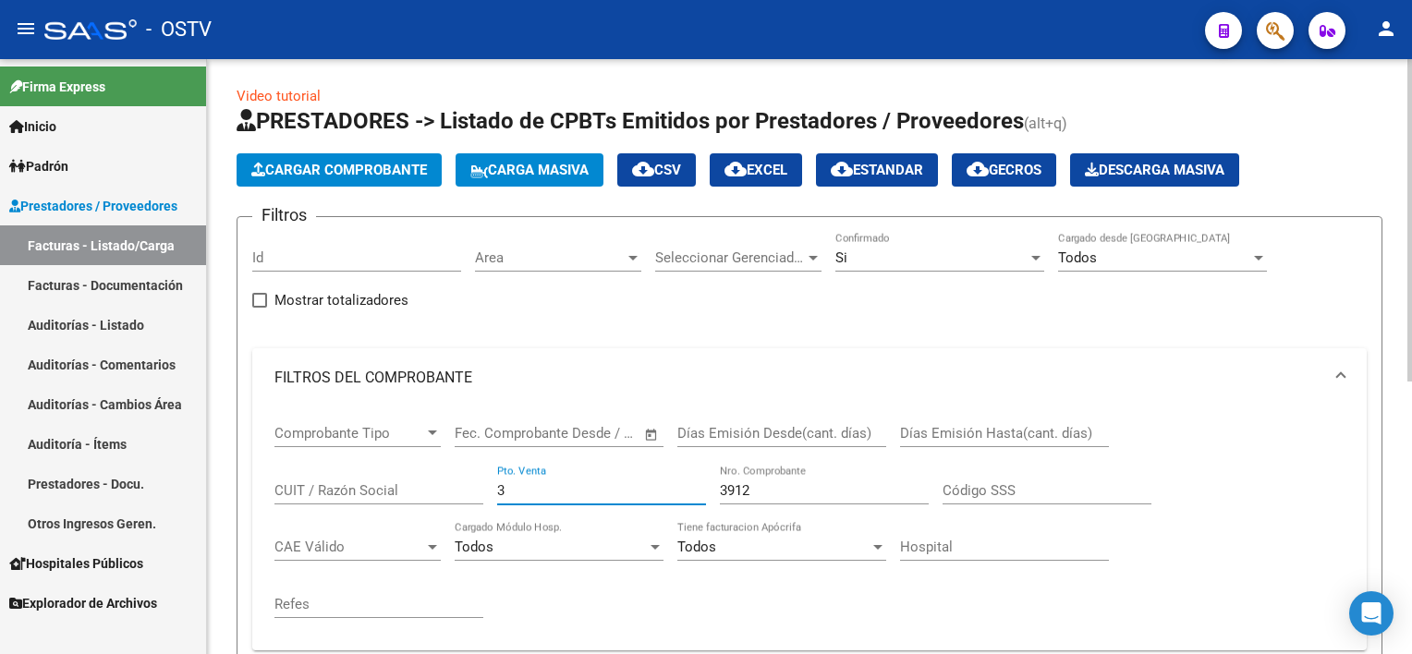
scroll to position [0, 0]
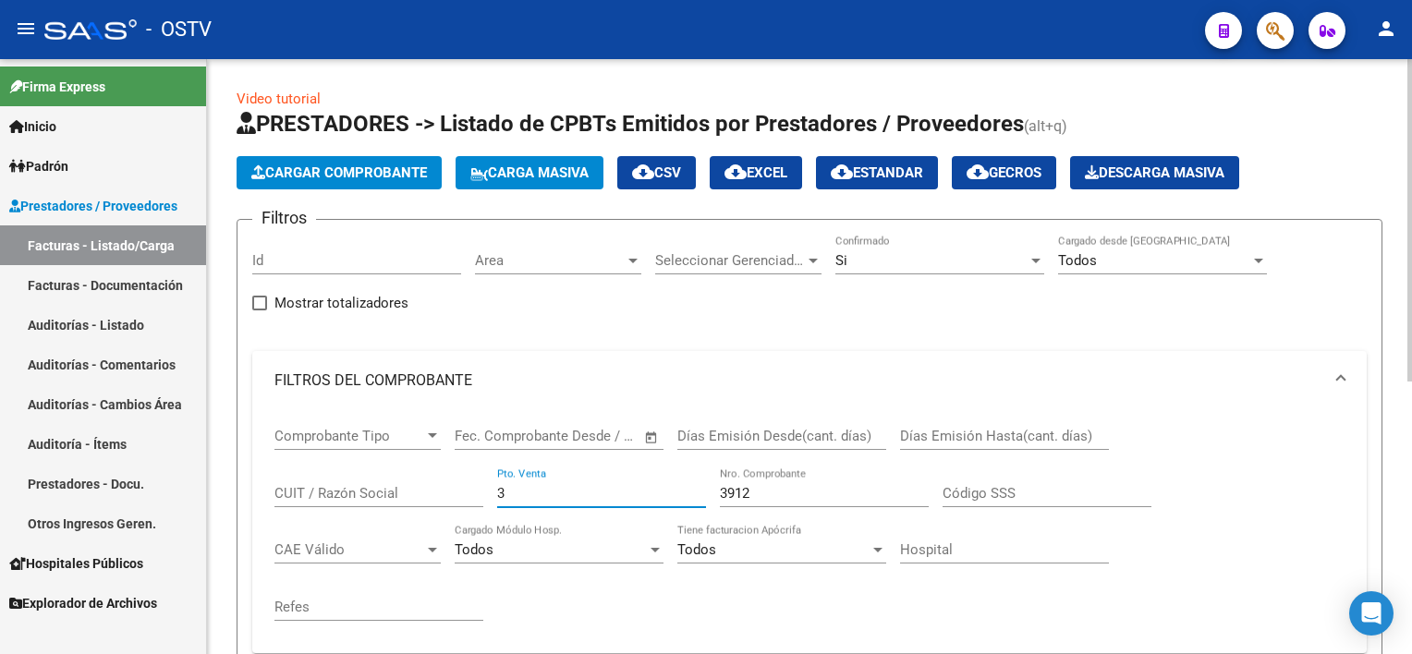
type input "3"
click at [920, 255] on div "Si" at bounding box center [931, 260] width 192 height 17
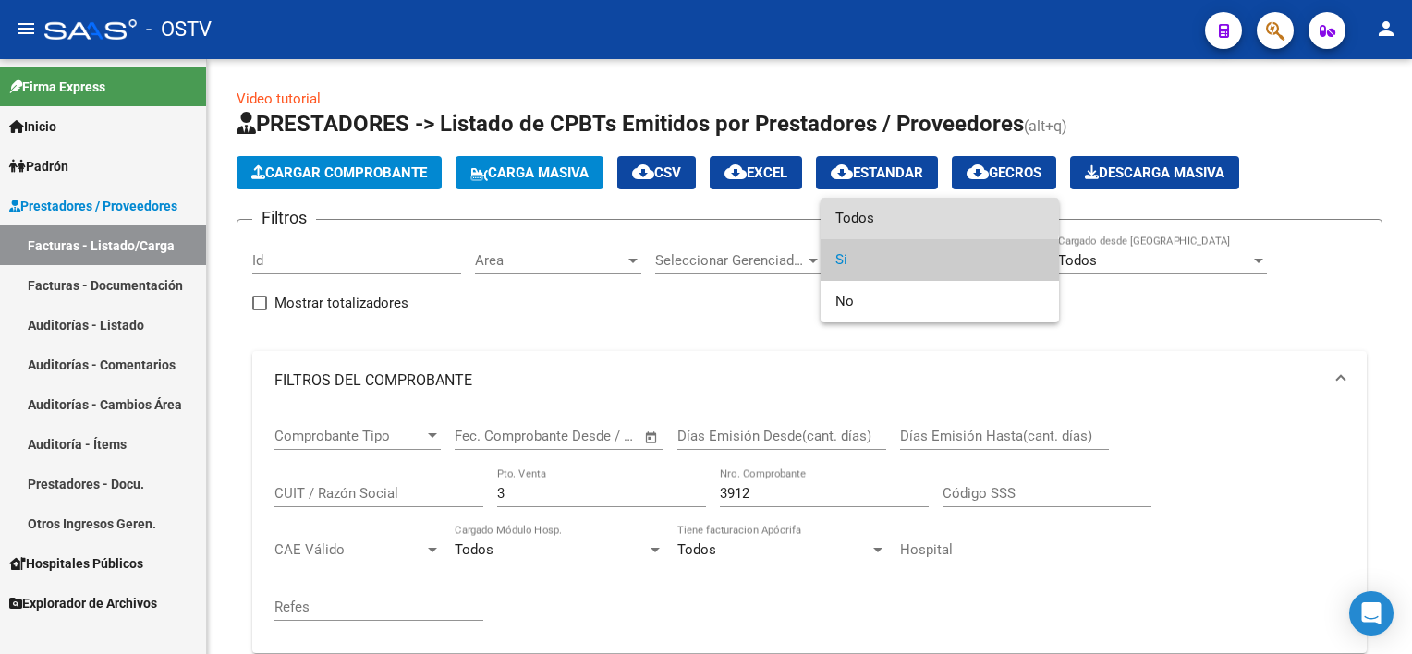
click at [911, 218] on span "Todos" at bounding box center [939, 219] width 209 height 42
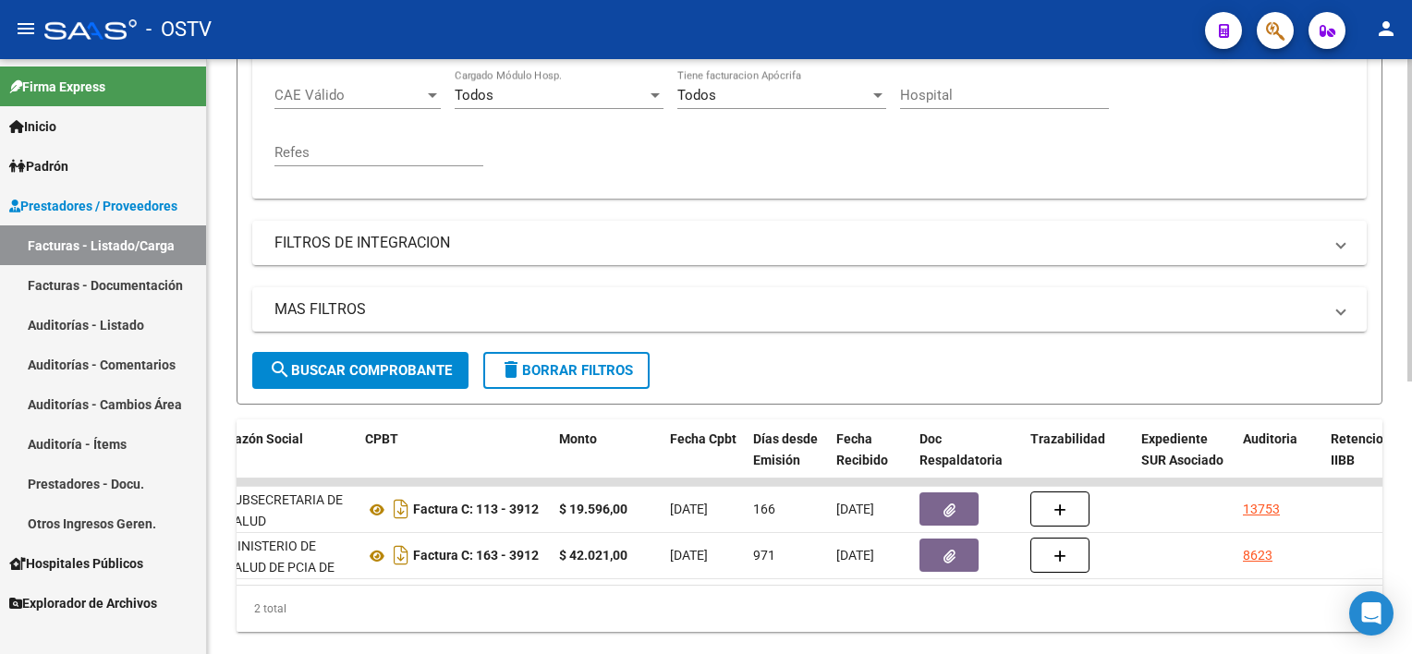
scroll to position [462, 0]
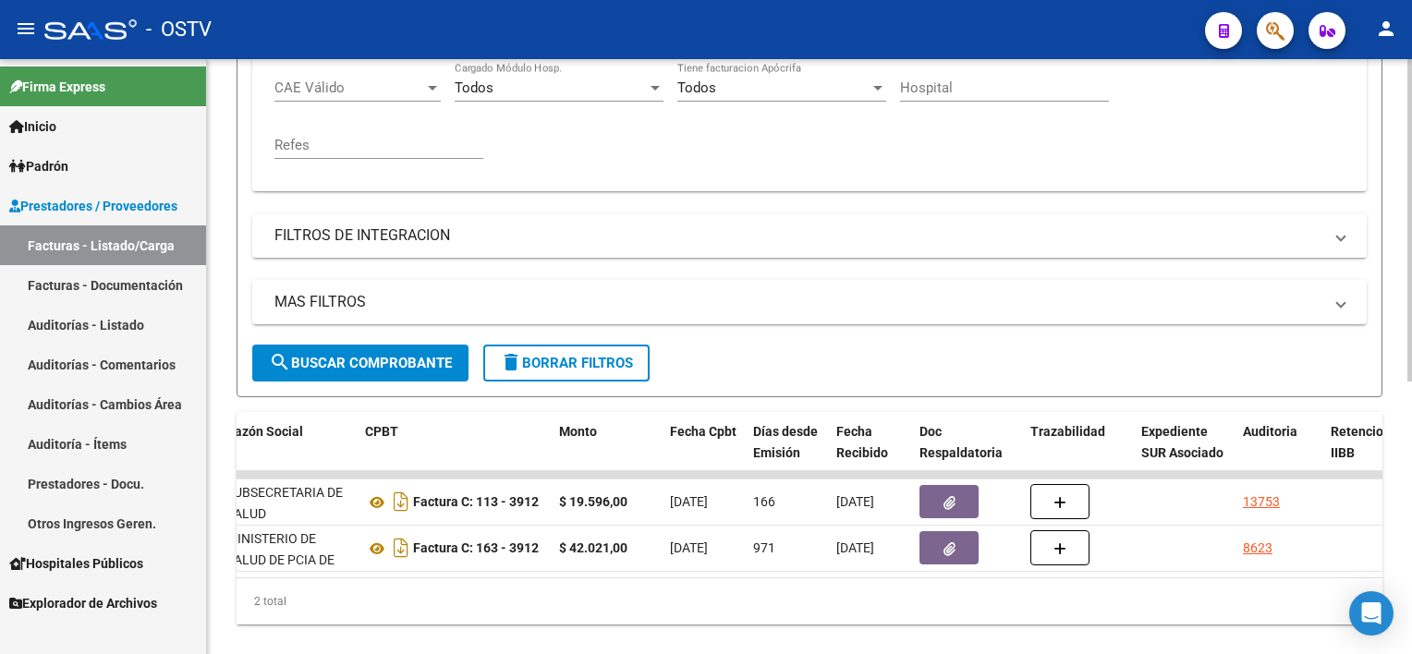
click at [380, 361] on span "search Buscar Comprobante" at bounding box center [360, 363] width 183 height 17
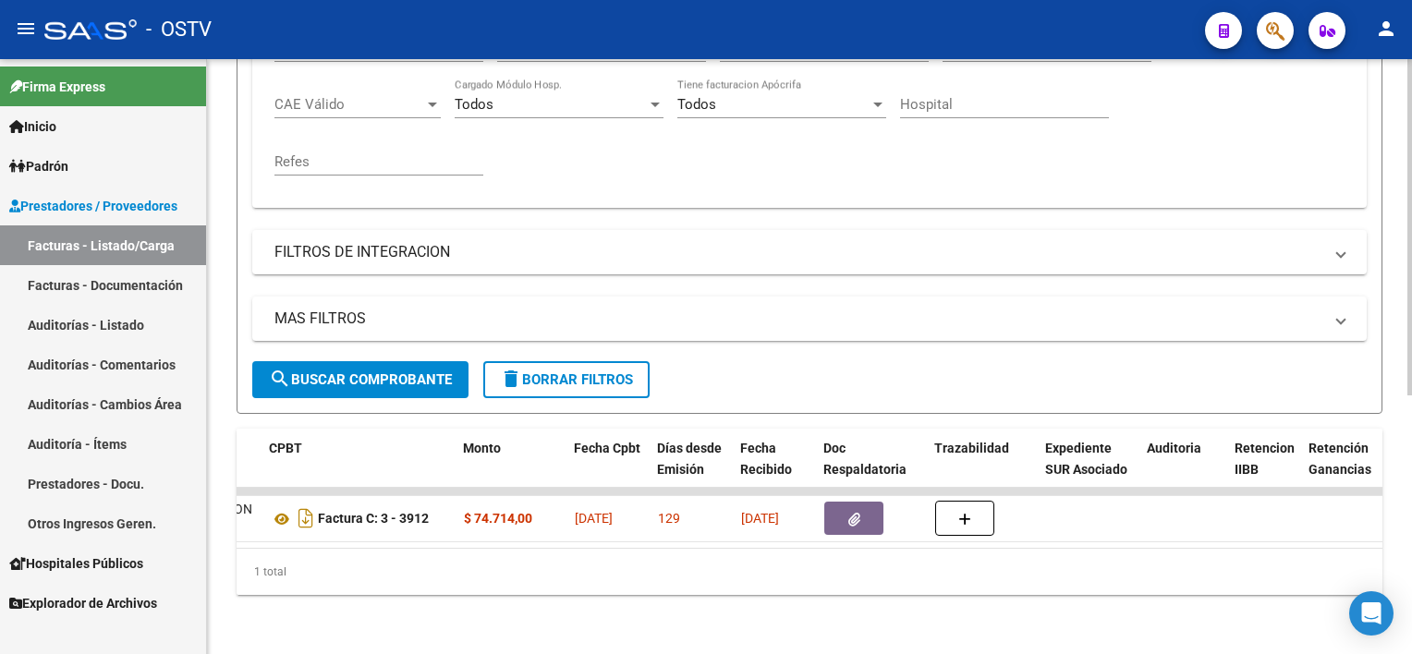
scroll to position [363, 0]
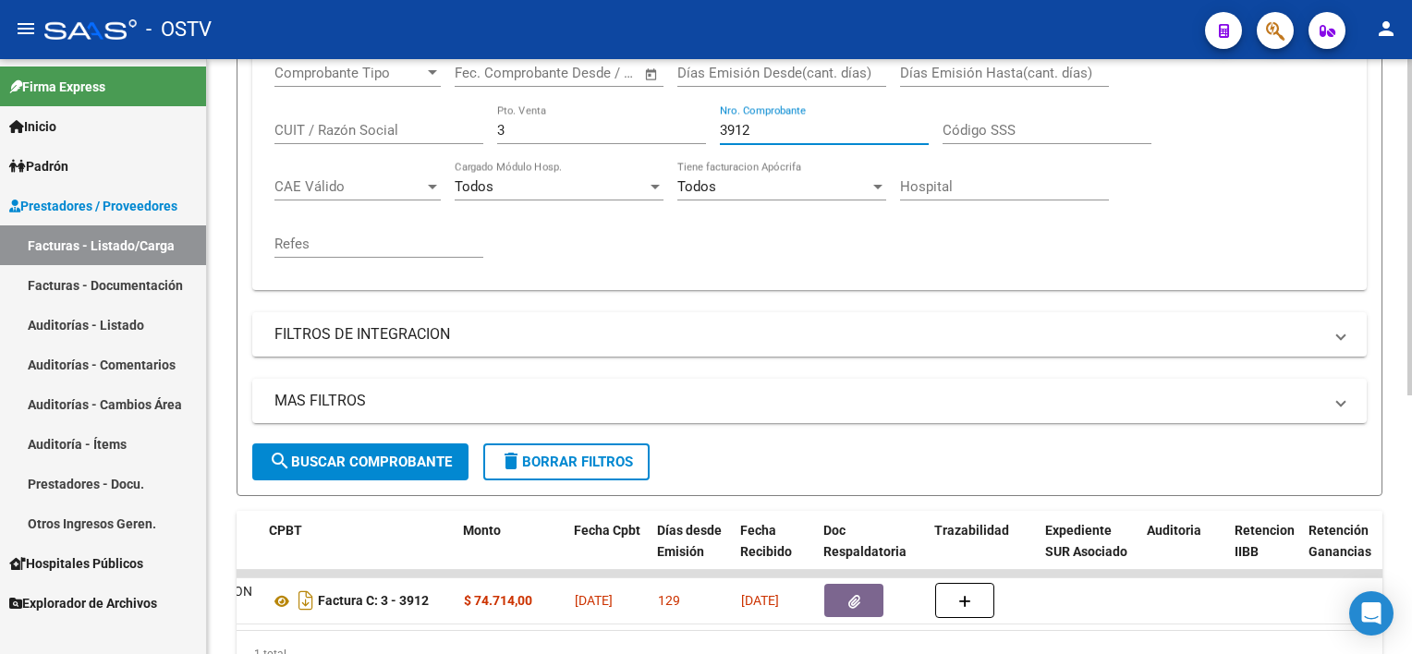
drag, startPoint x: 770, startPoint y: 126, endPoint x: 618, endPoint y: 130, distance: 151.6
click at [618, 124] on div "Comprobante Tipo Comprobante Tipo Fecha inicio – Fecha fin Fec. Comprobante Des…" at bounding box center [809, 161] width 1070 height 228
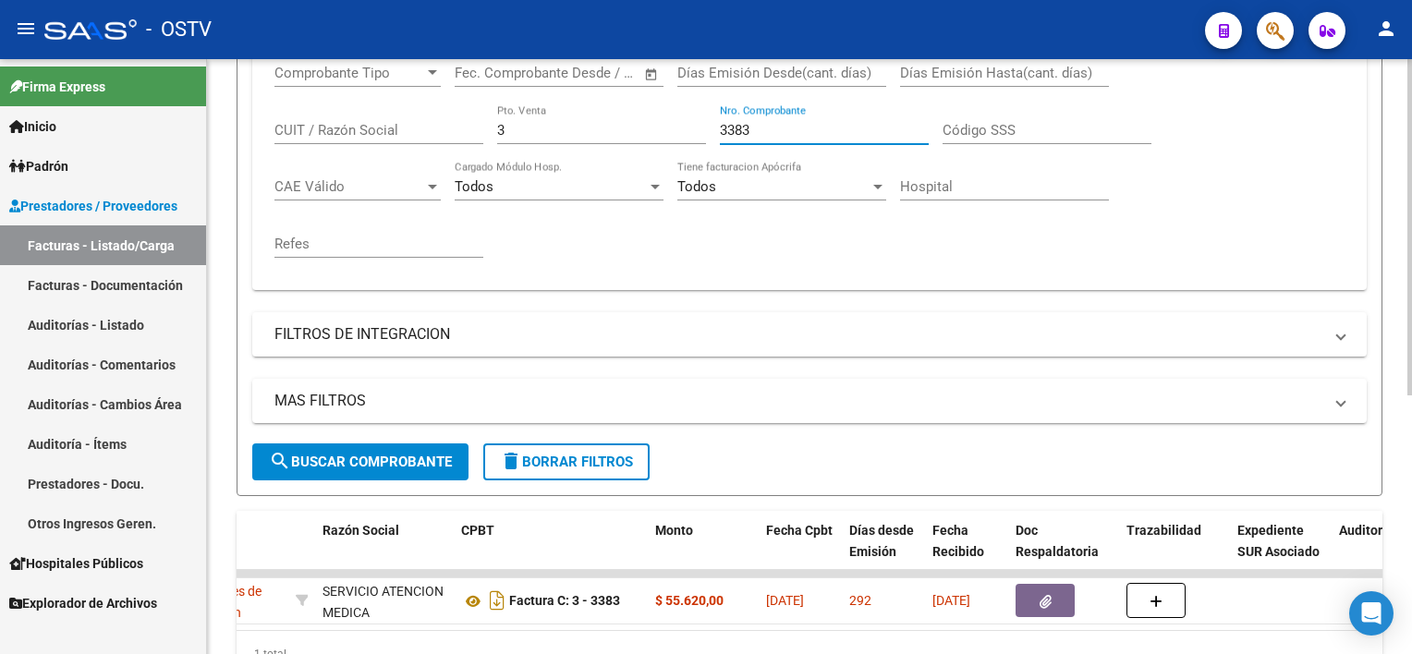
scroll to position [0, 488]
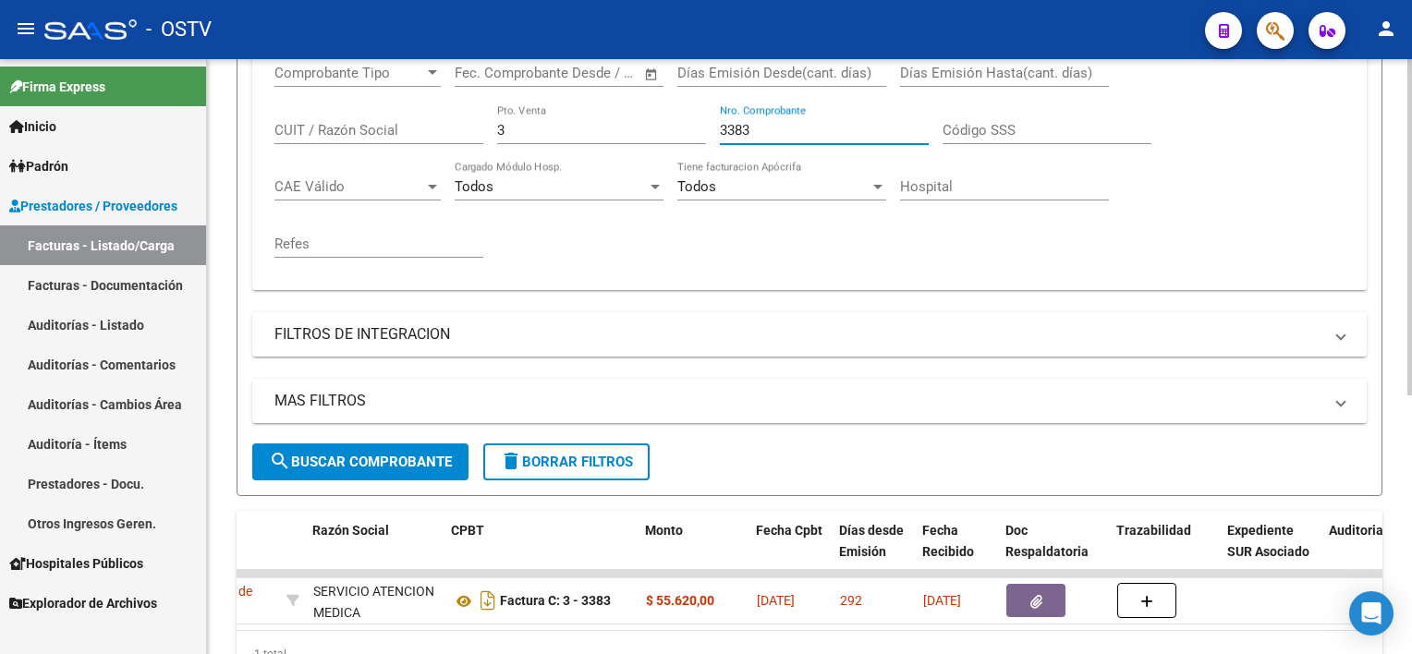
drag, startPoint x: 725, startPoint y: 127, endPoint x: 642, endPoint y: 134, distance: 83.5
click at [641, 128] on div "Comprobante Tipo Comprobante Tipo Fecha inicio – Fecha fin Fec. Comprobante Des…" at bounding box center [809, 161] width 1070 height 228
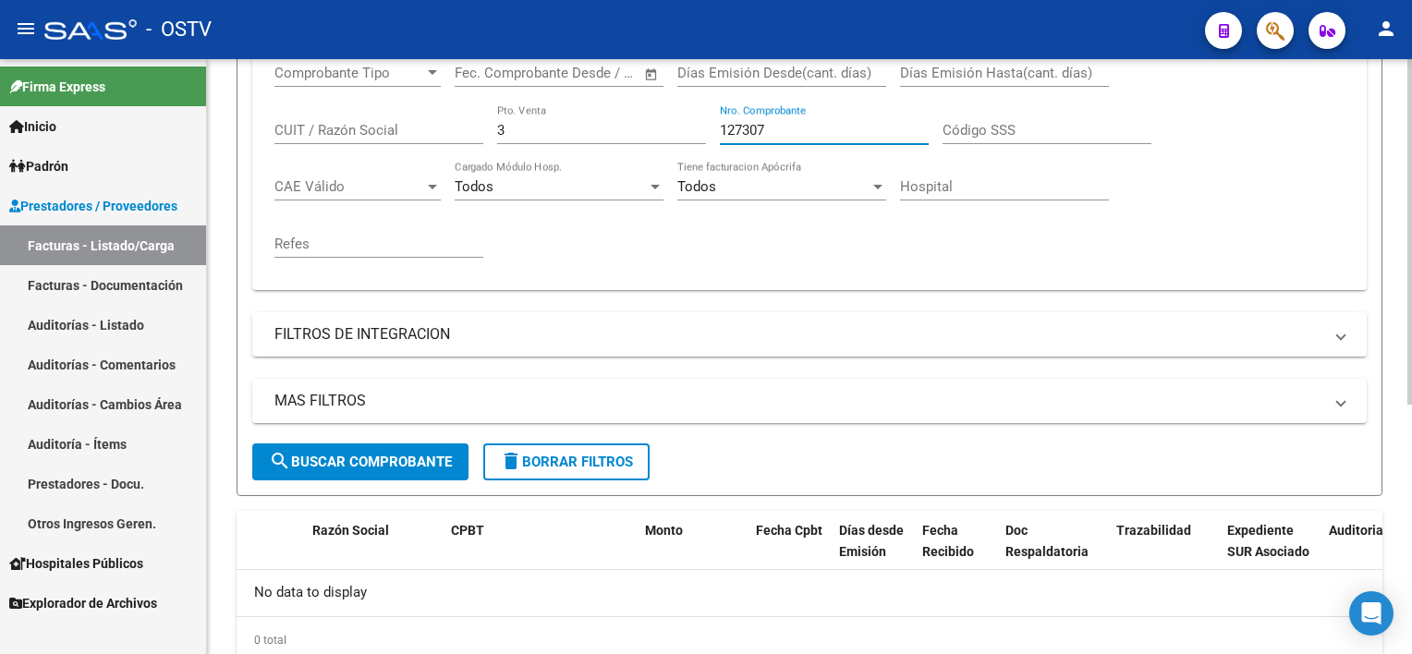
scroll to position [0, 0]
drag, startPoint x: 791, startPoint y: 115, endPoint x: 752, endPoint y: 121, distance: 39.3
click at [752, 120] on div "127307 Nro. Comprobante" at bounding box center [824, 124] width 209 height 40
drag, startPoint x: 728, startPoint y: 128, endPoint x: 638, endPoint y: 133, distance: 90.7
click at [639, 128] on div "Comprobante Tipo Comprobante Tipo Fecha inicio – Fecha fin Fec. Comprobante Des…" at bounding box center [809, 161] width 1070 height 228
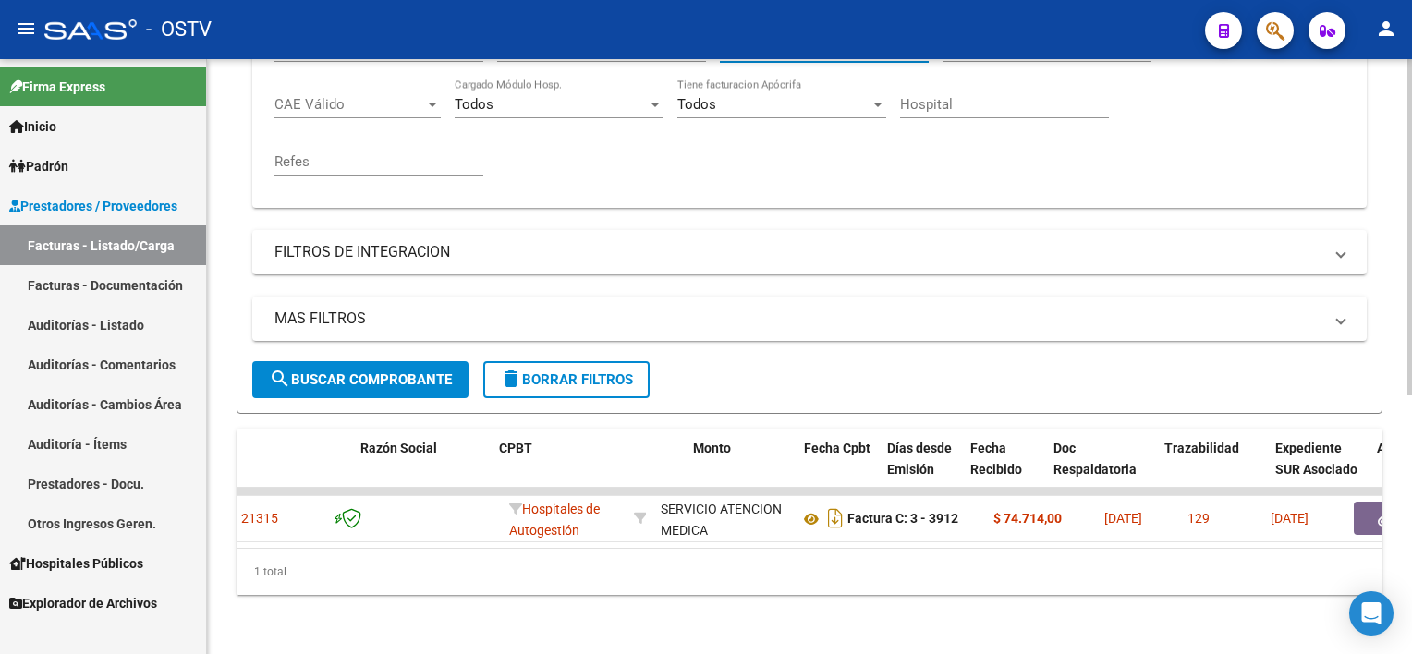
scroll to position [0, 469]
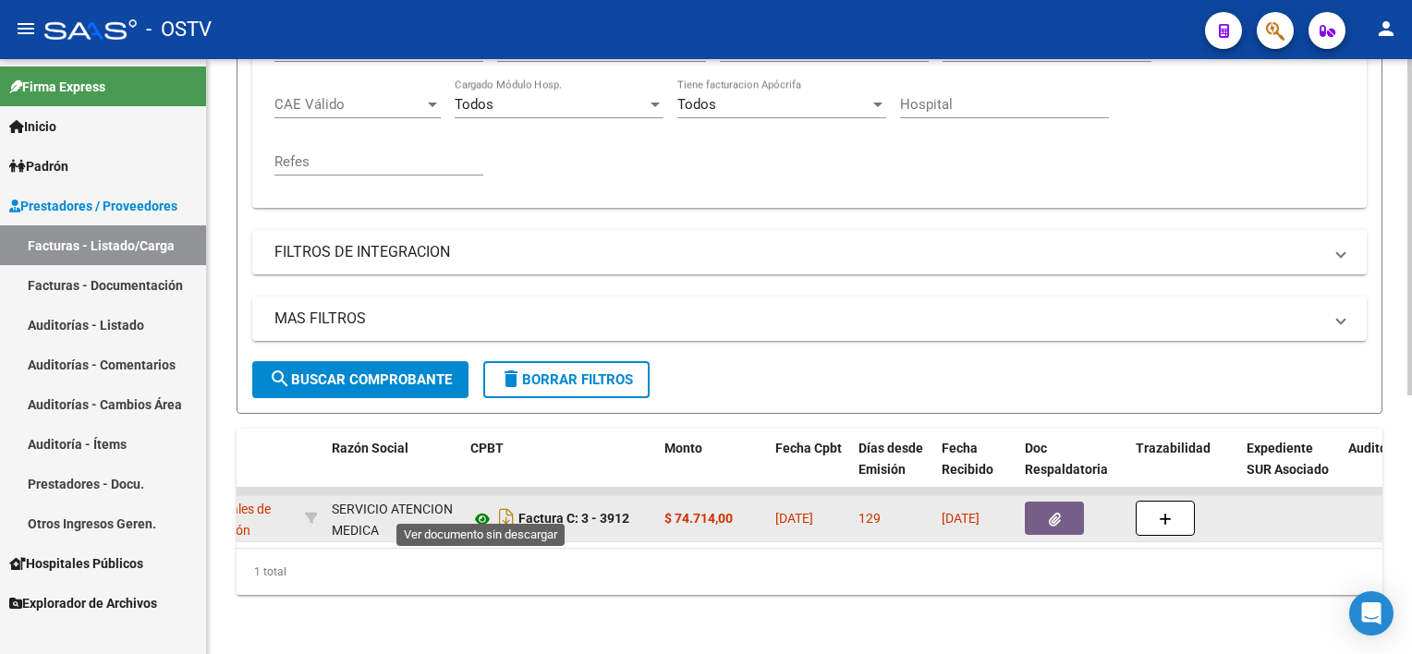
click at [481, 508] on icon at bounding box center [482, 519] width 24 height 22
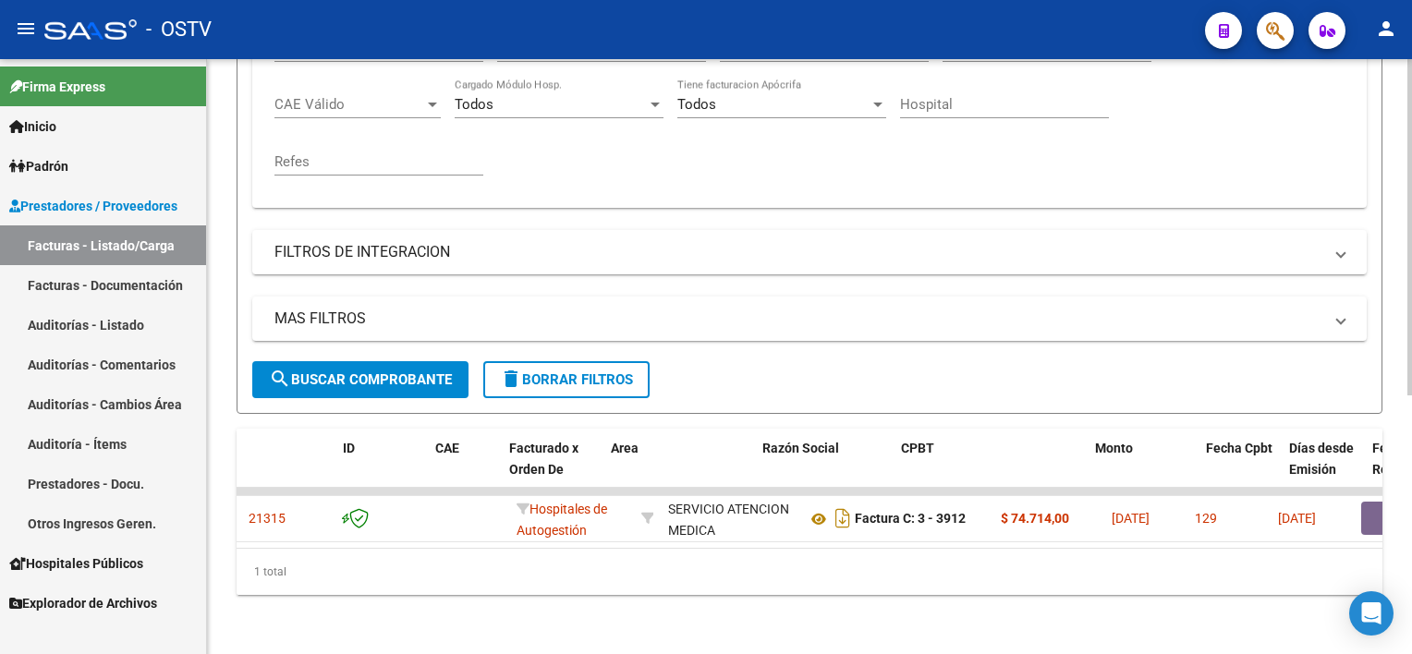
scroll to position [0, 0]
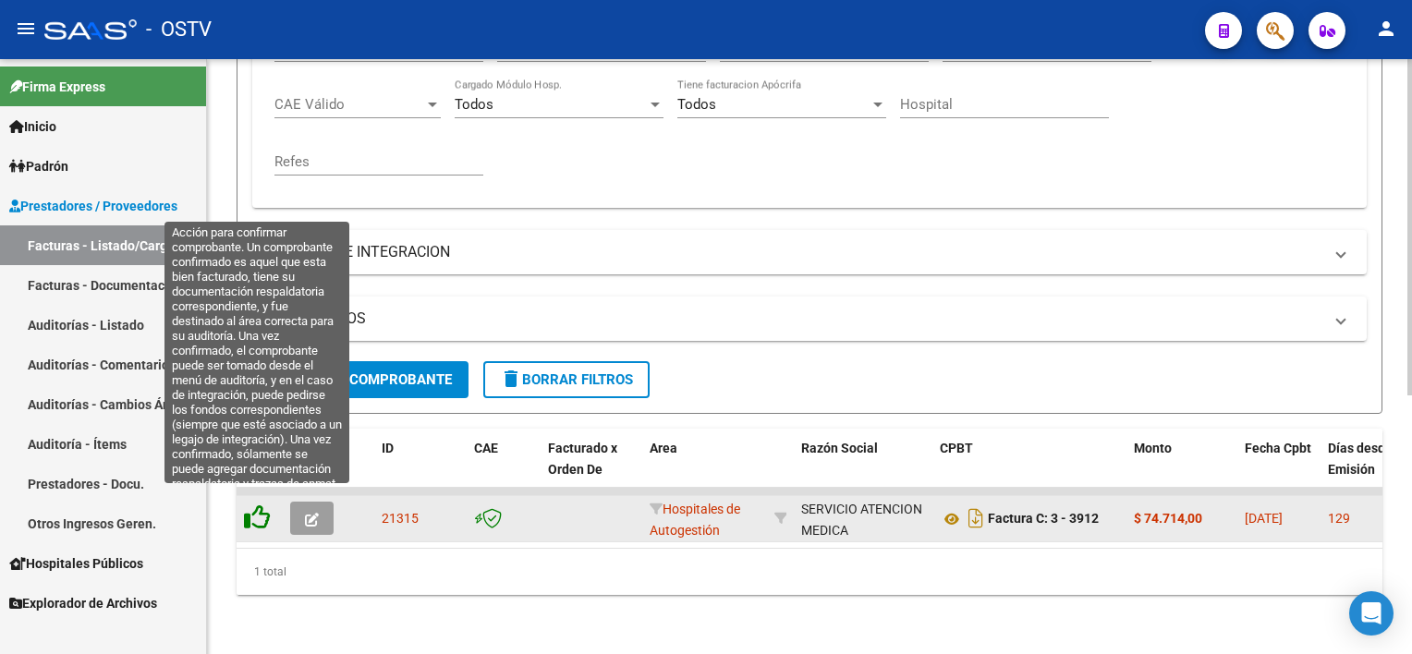
click at [255, 506] on icon at bounding box center [257, 518] width 26 height 26
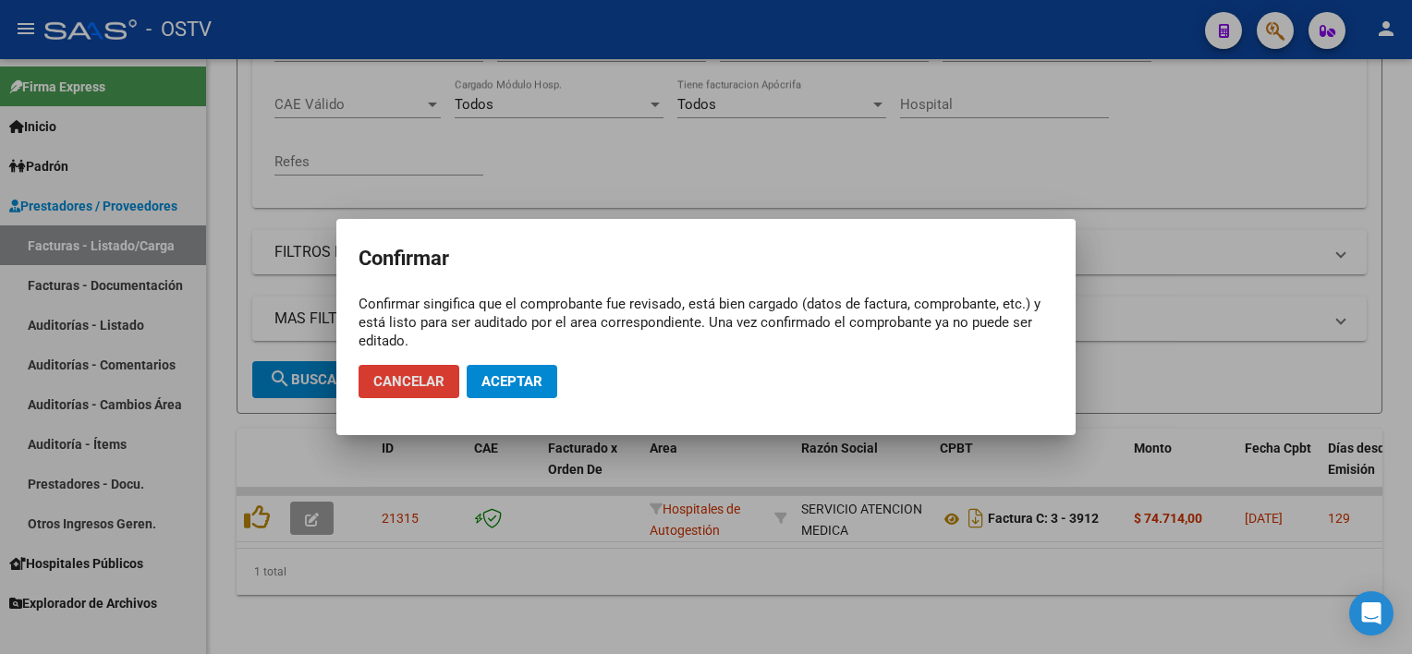
click at [526, 379] on span "Aceptar" at bounding box center [511, 381] width 61 height 17
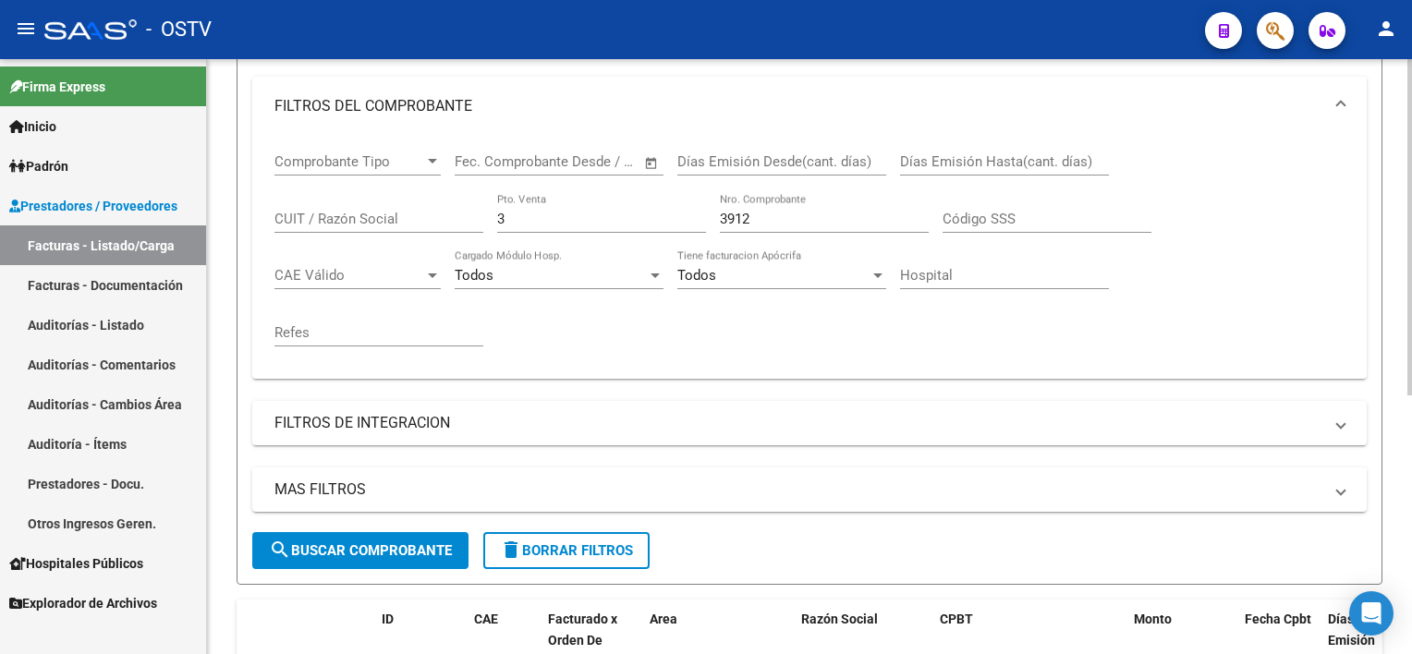
scroll to position [271, 0]
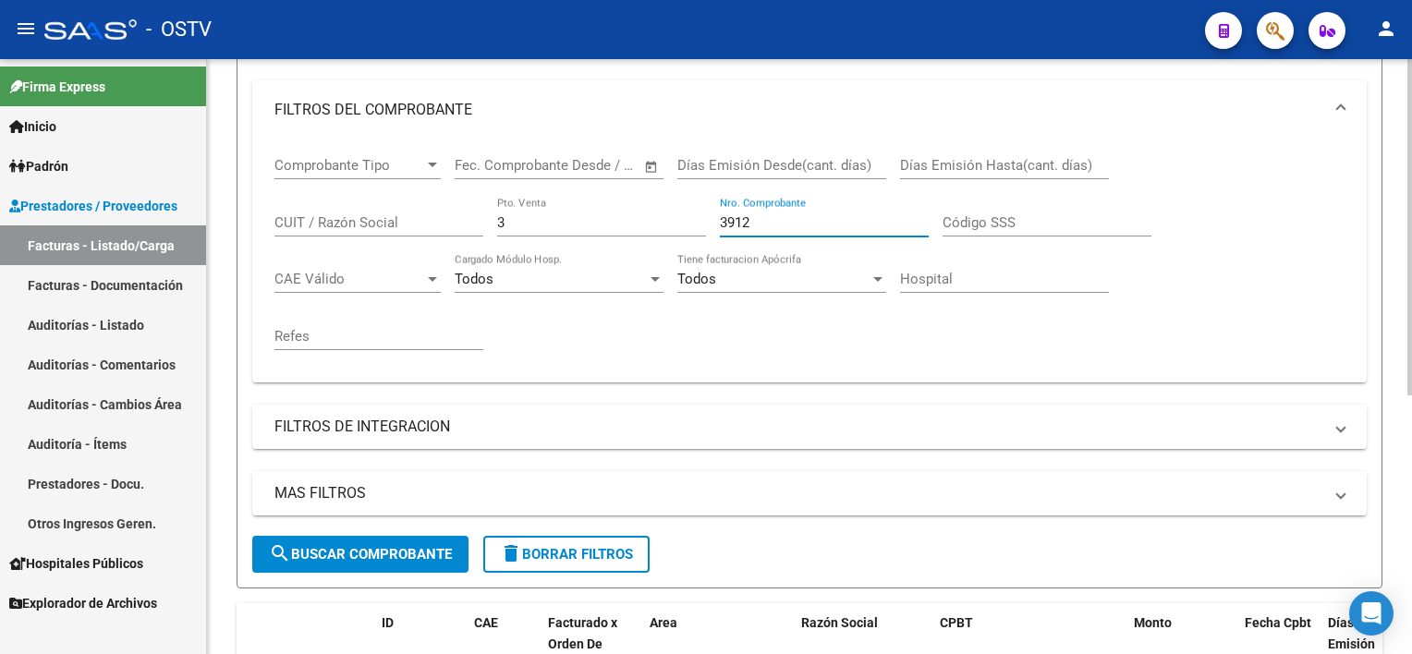
drag, startPoint x: 770, startPoint y: 221, endPoint x: 672, endPoint y: 219, distance: 98.0
click at [672, 219] on div "Comprobante Tipo Comprobante Tipo Fecha inicio – Fecha fin Fec. Comprobante Des…" at bounding box center [809, 254] width 1070 height 228
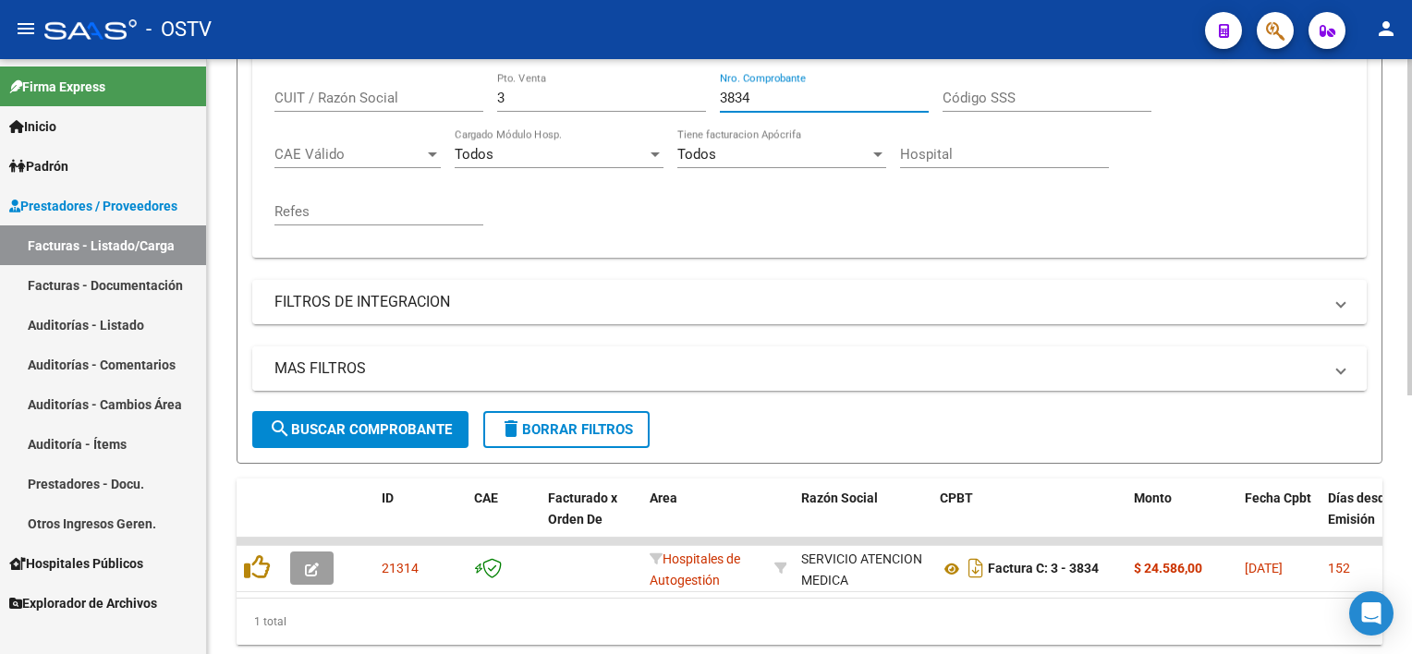
scroll to position [456, 0]
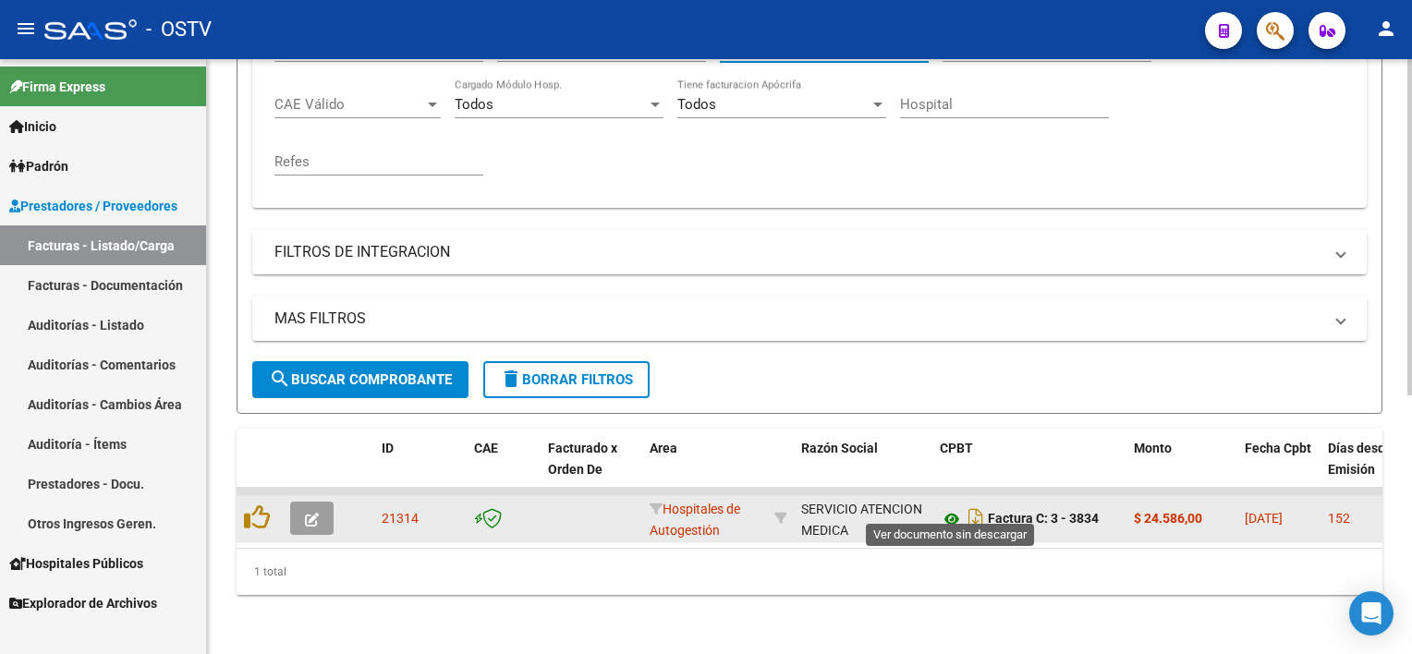
click at [950, 508] on icon at bounding box center [952, 519] width 24 height 22
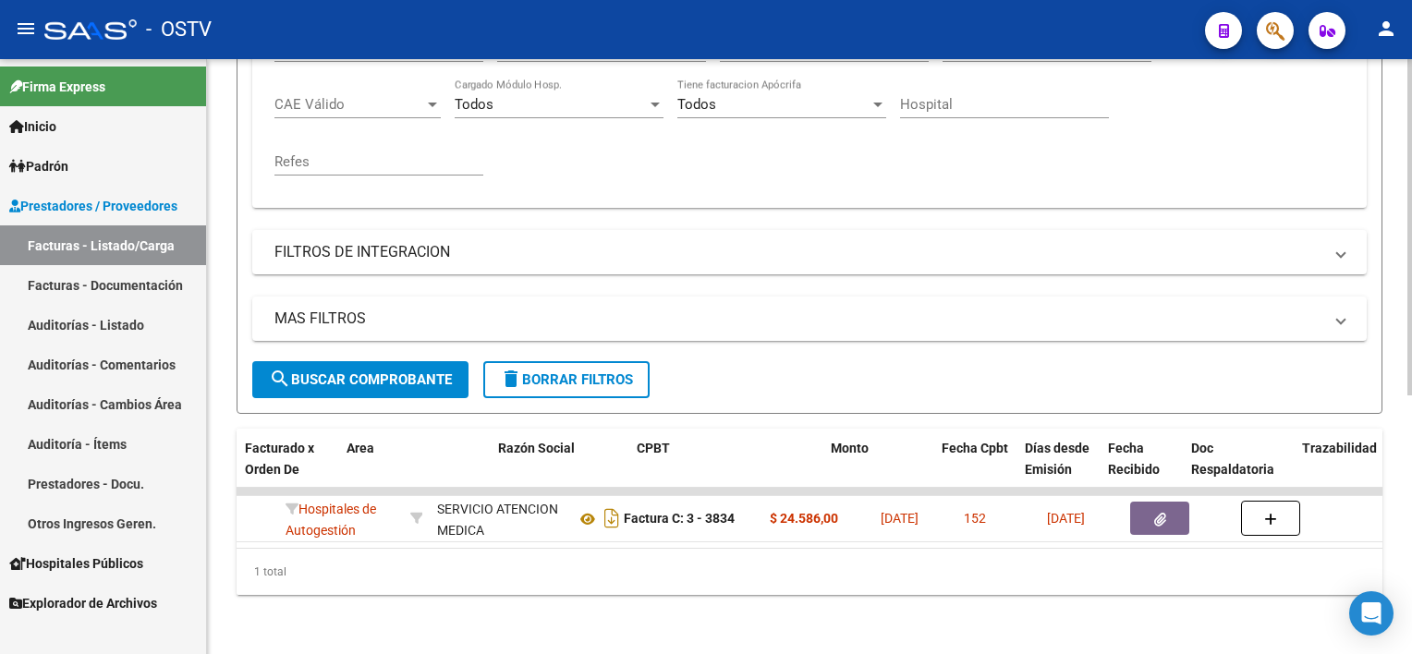
scroll to position [0, 370]
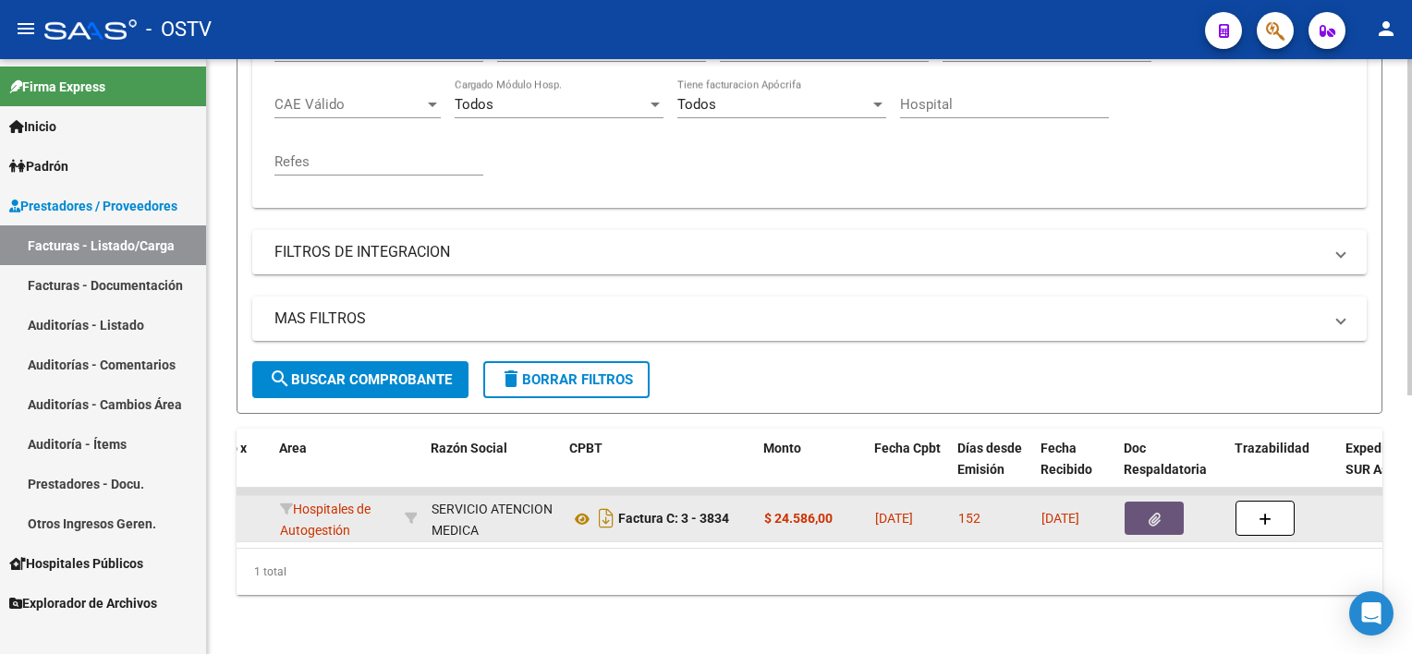
click at [1156, 513] on icon "button" at bounding box center [1155, 520] width 12 height 14
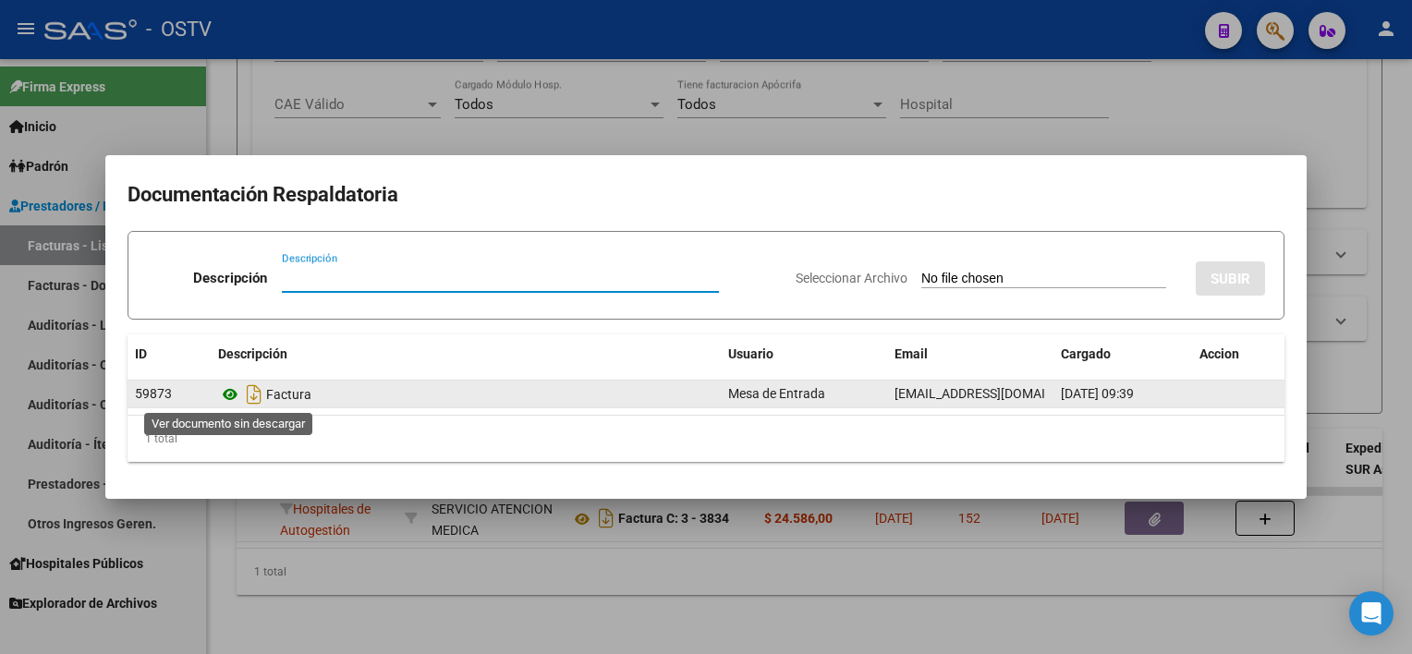
click at [237, 392] on icon at bounding box center [230, 394] width 24 height 22
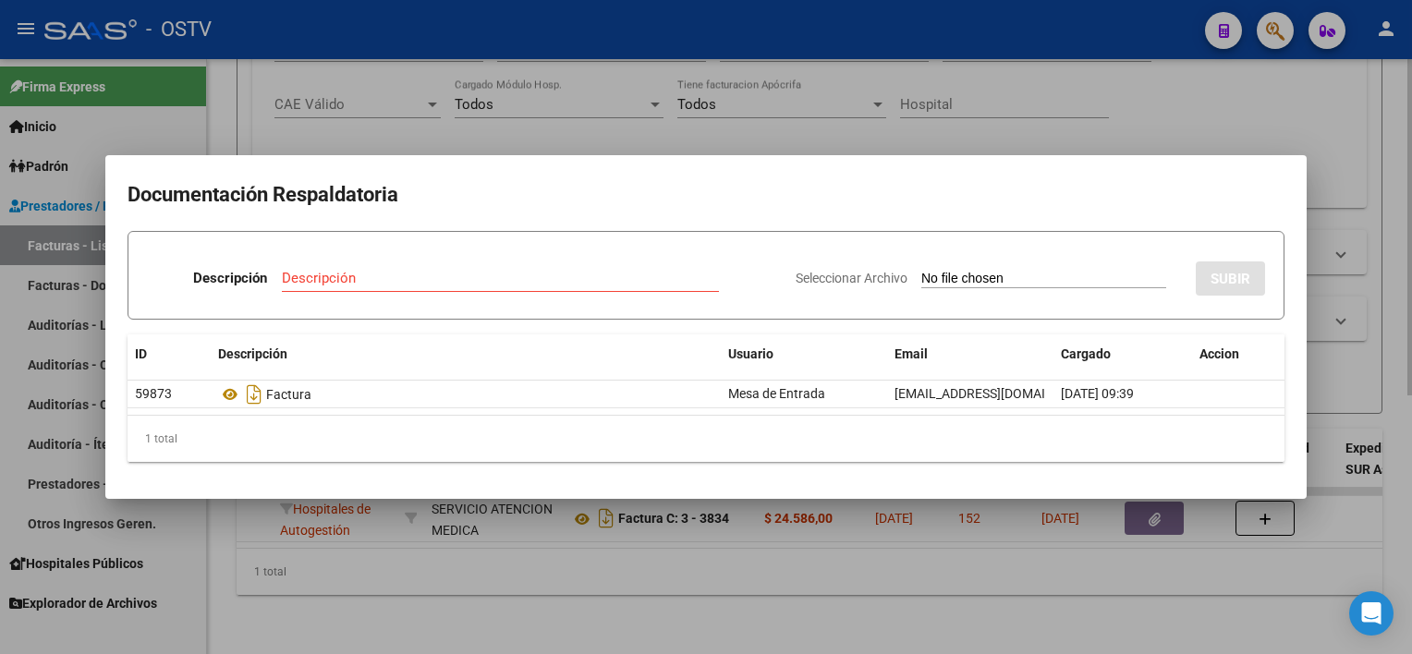
drag, startPoint x: 618, startPoint y: 588, endPoint x: 614, endPoint y: 577, distance: 12.0
click at [617, 586] on div at bounding box center [706, 327] width 1412 height 654
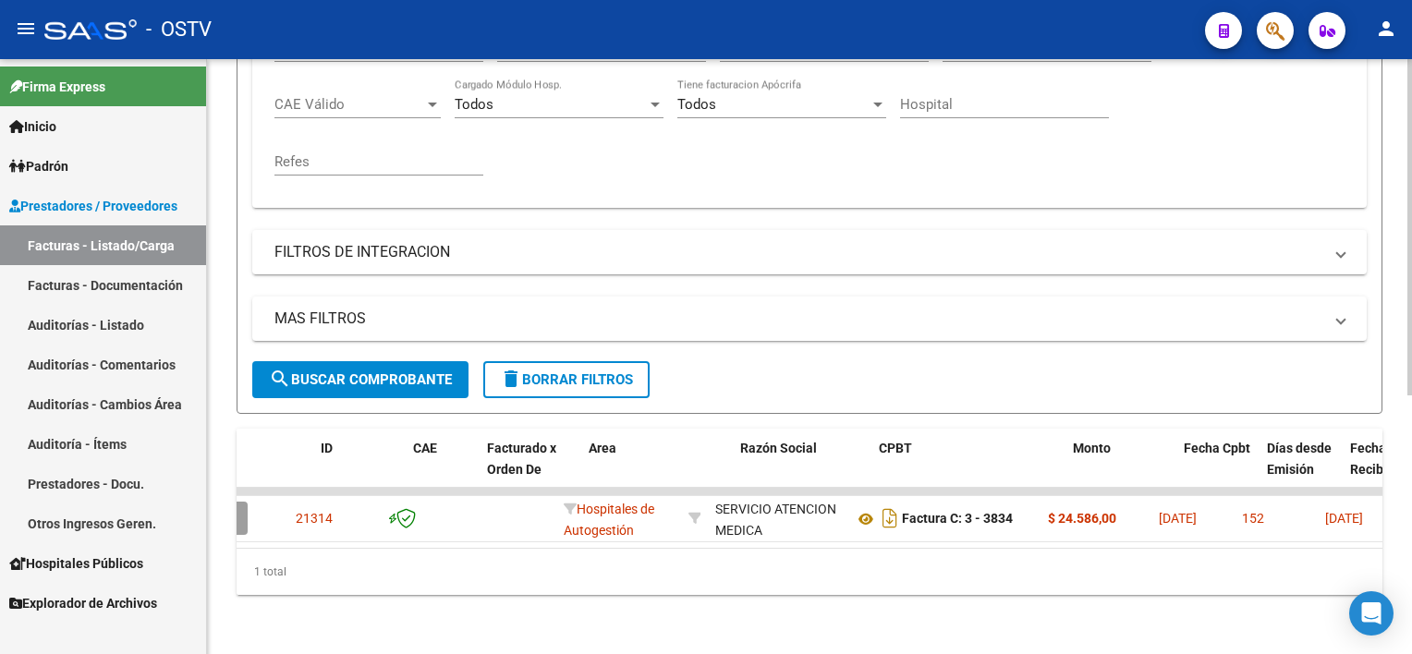
scroll to position [0, 0]
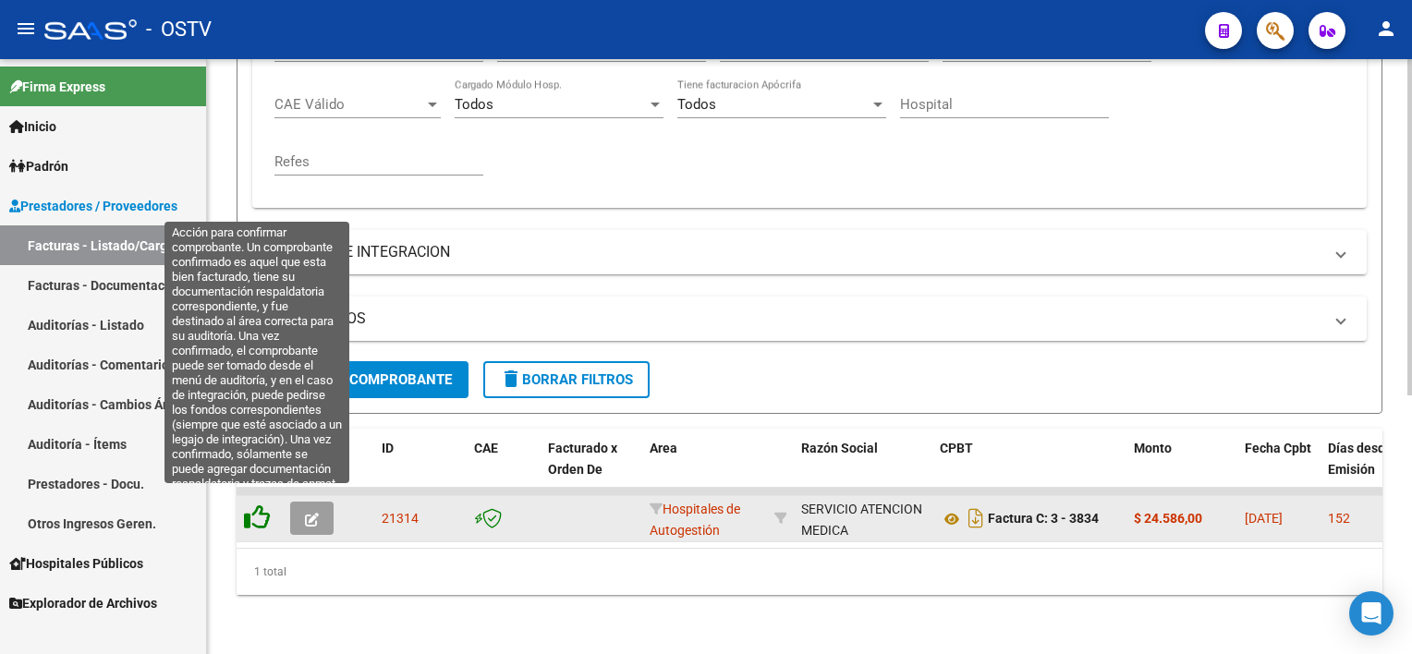
click at [259, 508] on icon at bounding box center [257, 518] width 26 height 26
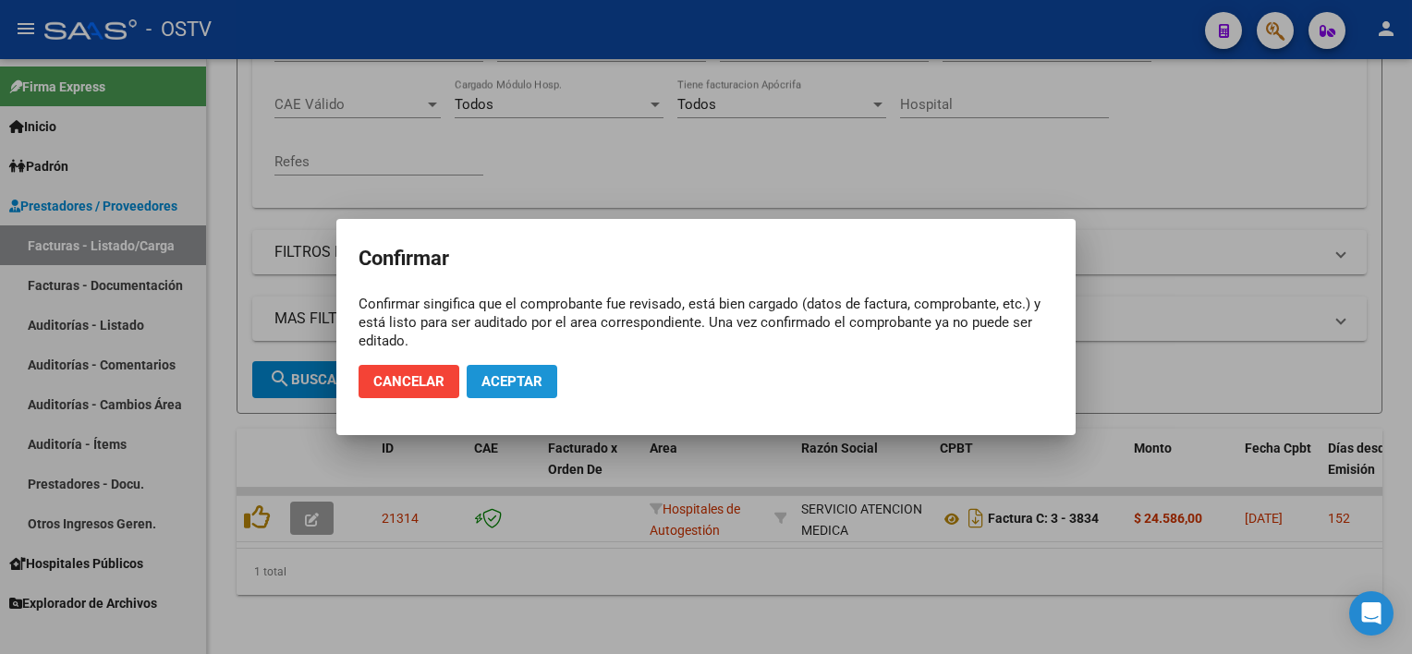
click at [509, 388] on span "Aceptar" at bounding box center [511, 381] width 61 height 17
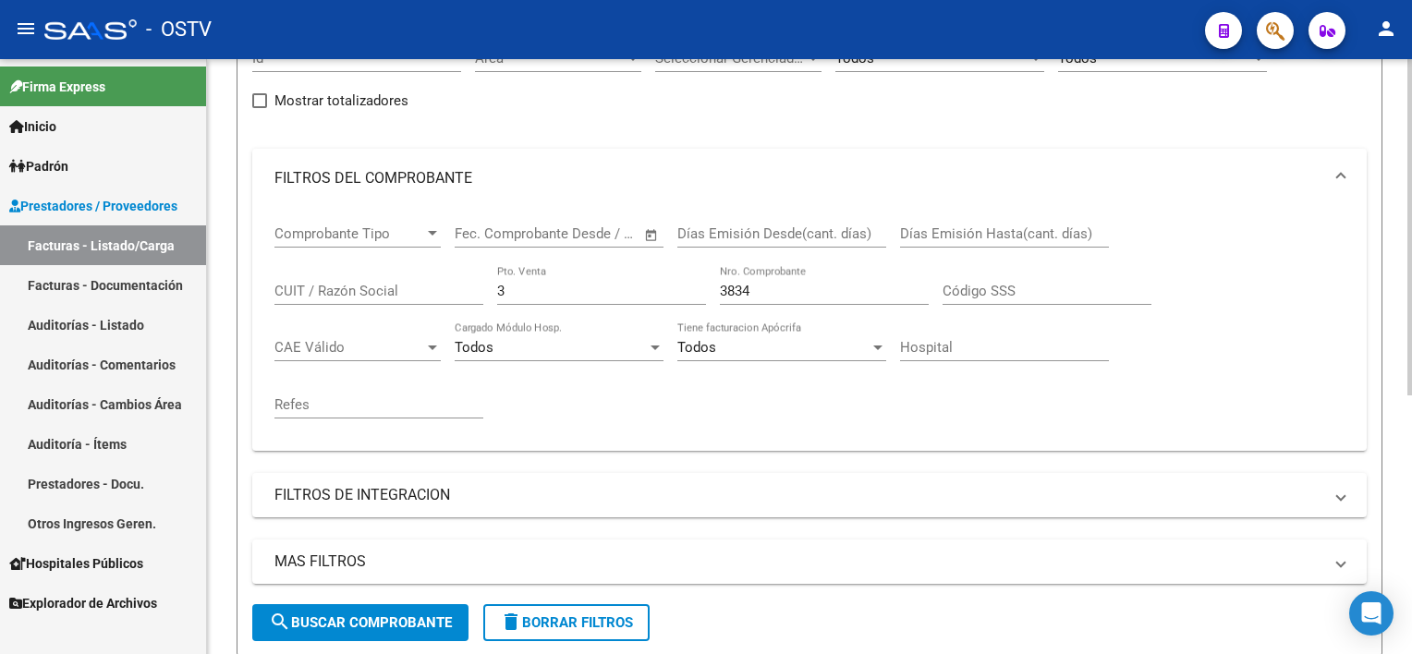
scroll to position [178, 0]
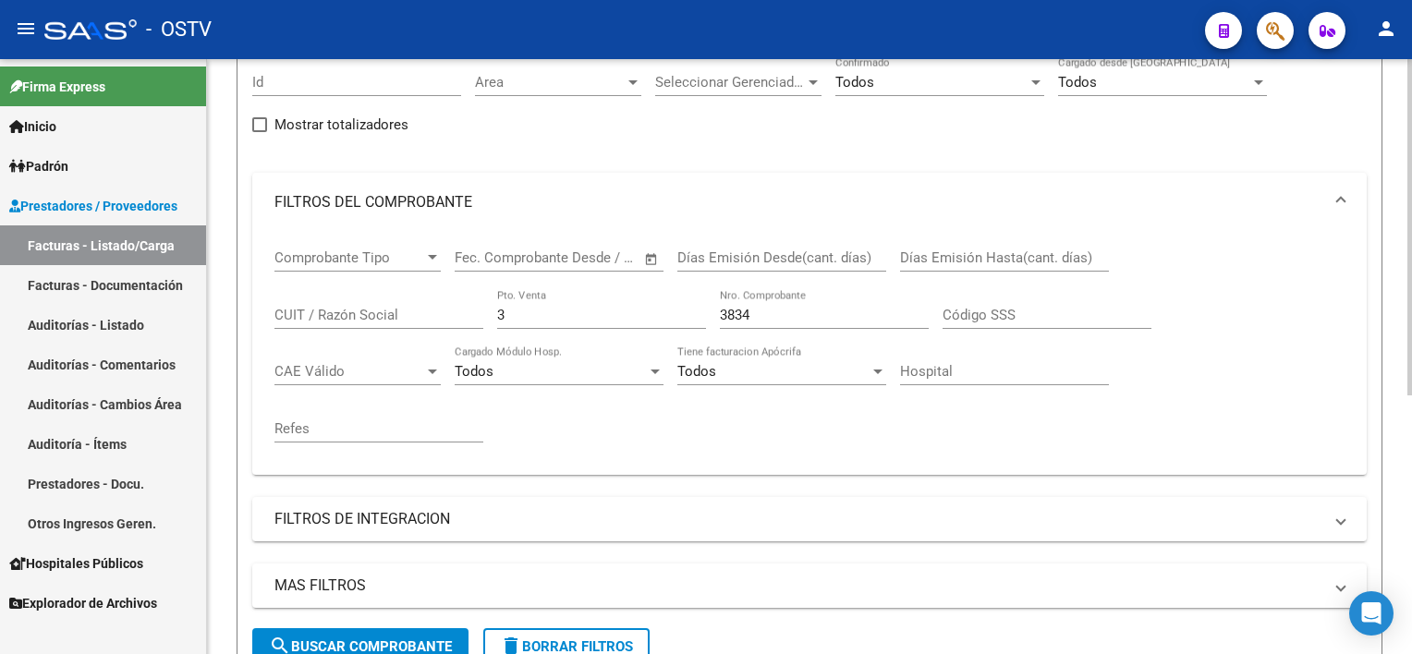
click at [775, 309] on input "3834" at bounding box center [824, 315] width 209 height 17
type input "3383"
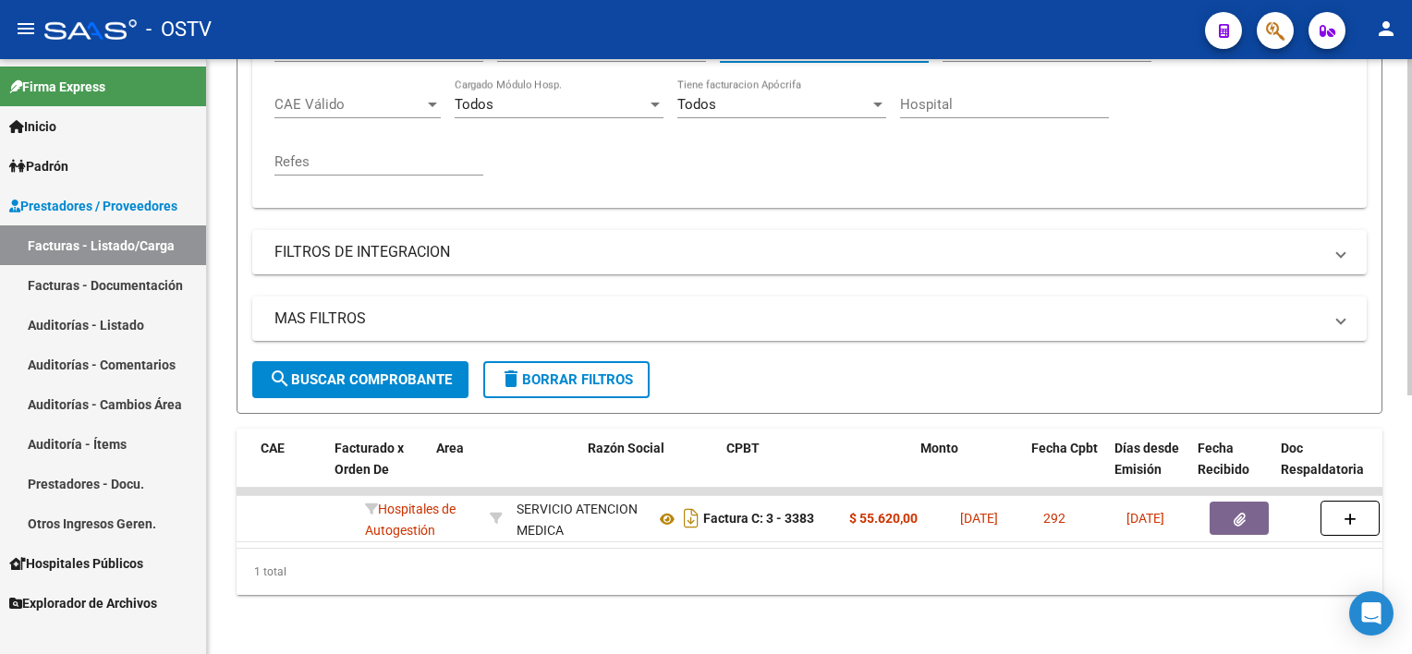
scroll to position [0, 364]
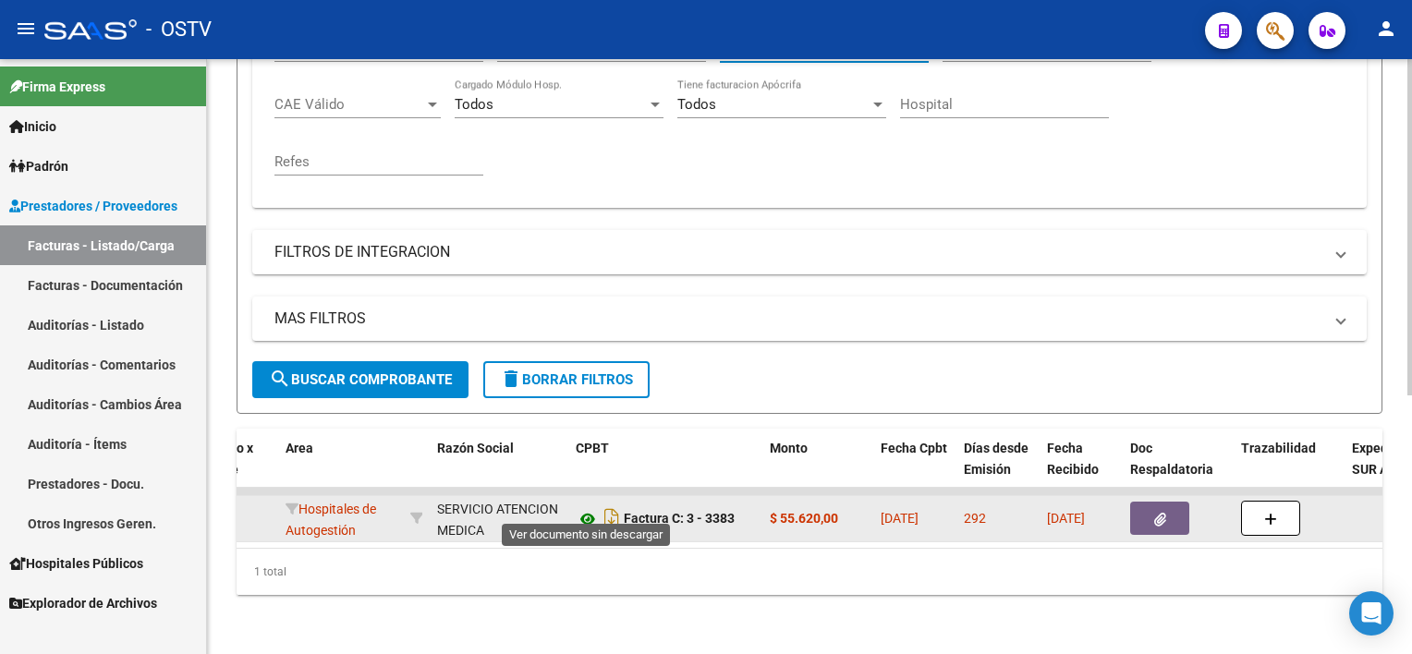
click at [584, 508] on icon at bounding box center [588, 519] width 24 height 22
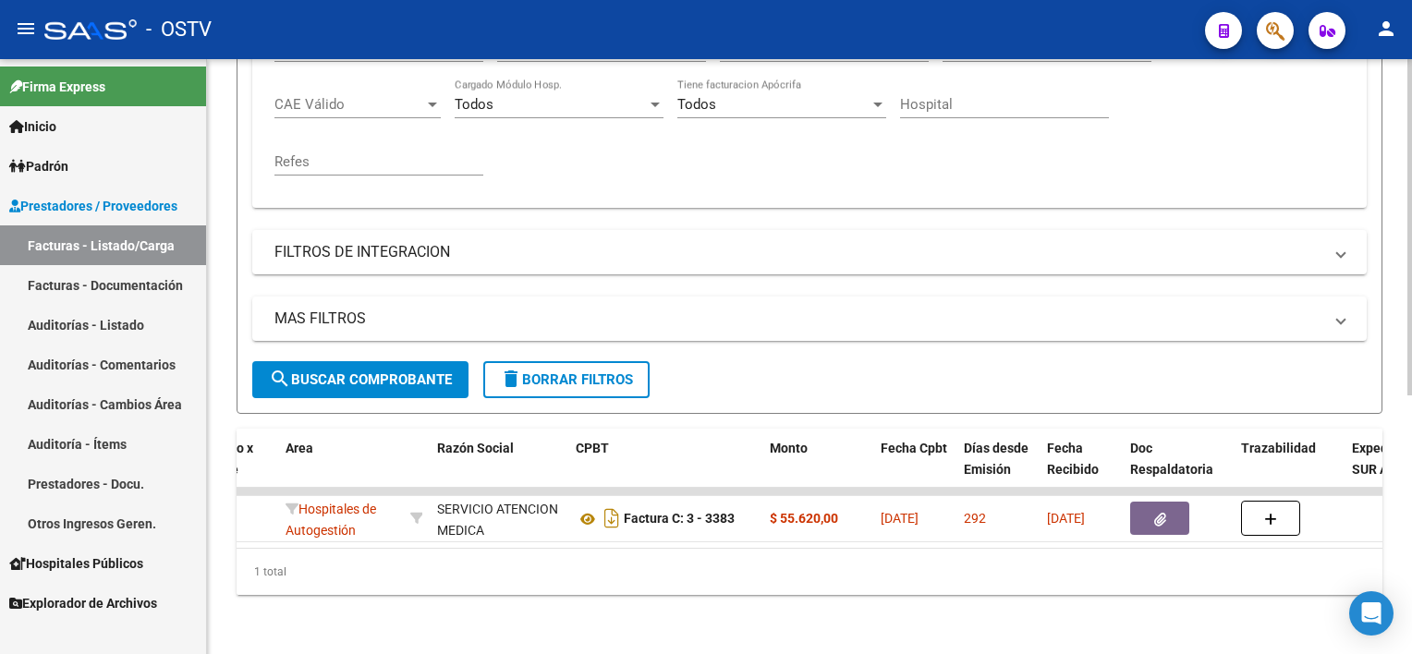
scroll to position [0, 0]
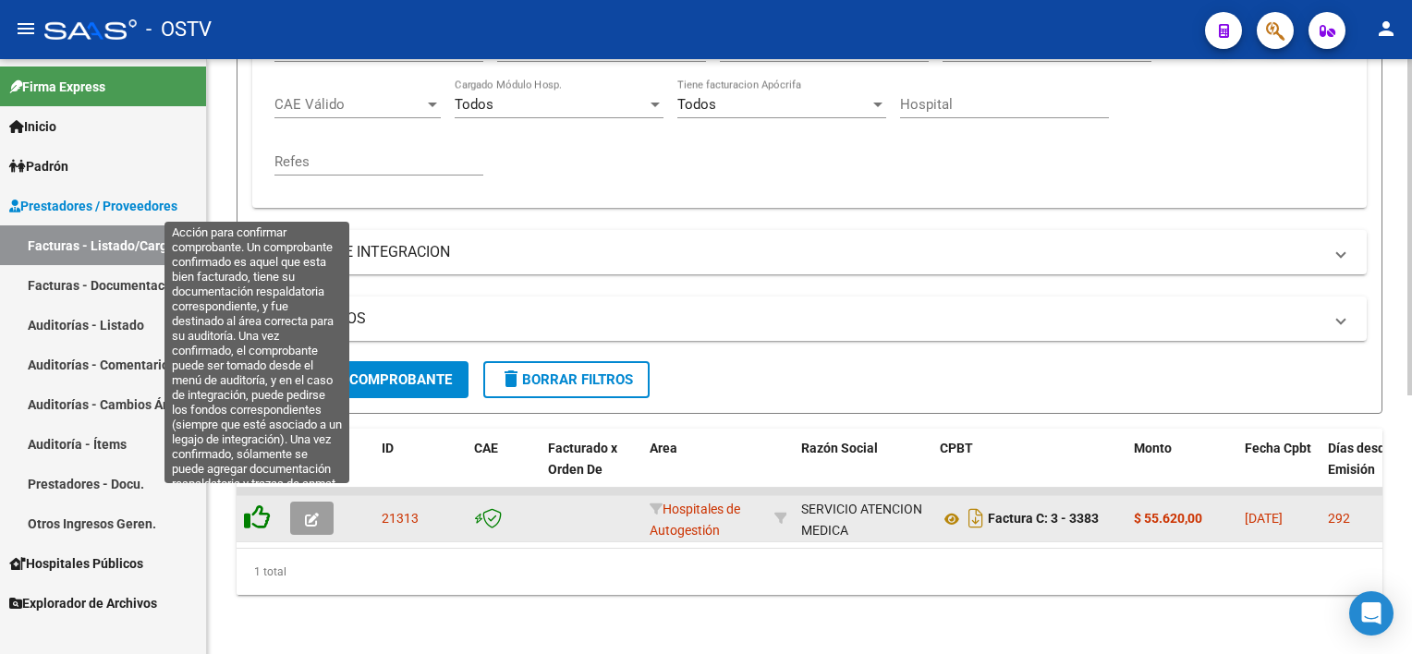
click at [258, 505] on icon at bounding box center [257, 518] width 26 height 26
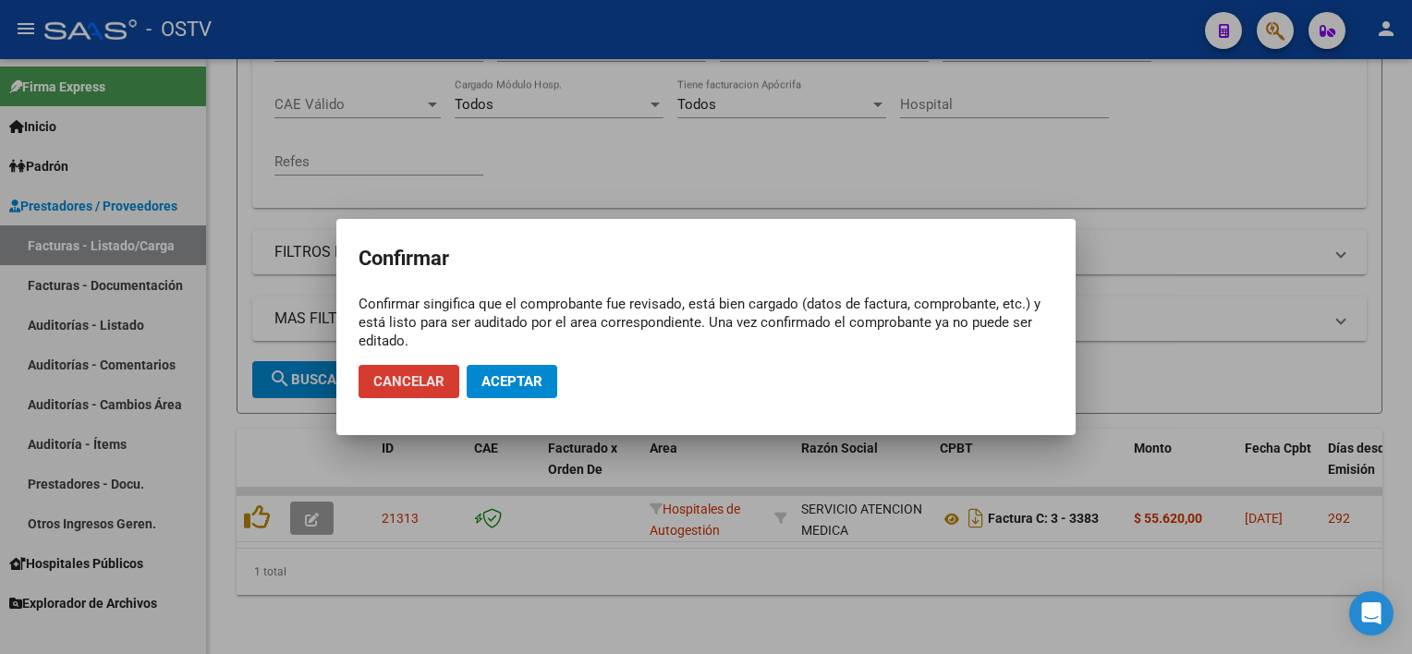
click at [502, 389] on span "Aceptar" at bounding box center [511, 381] width 61 height 17
